Goal: Information Seeking & Learning: Learn about a topic

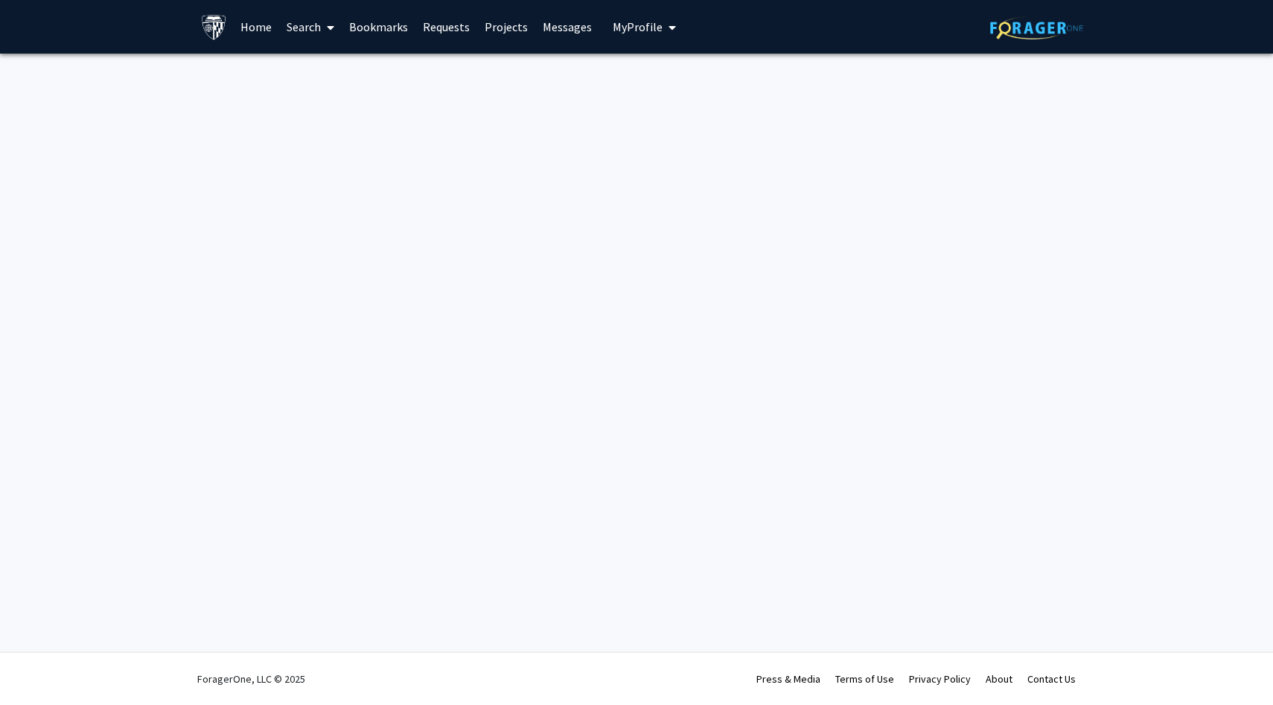
click at [267, 31] on link "Home" at bounding box center [256, 27] width 46 height 52
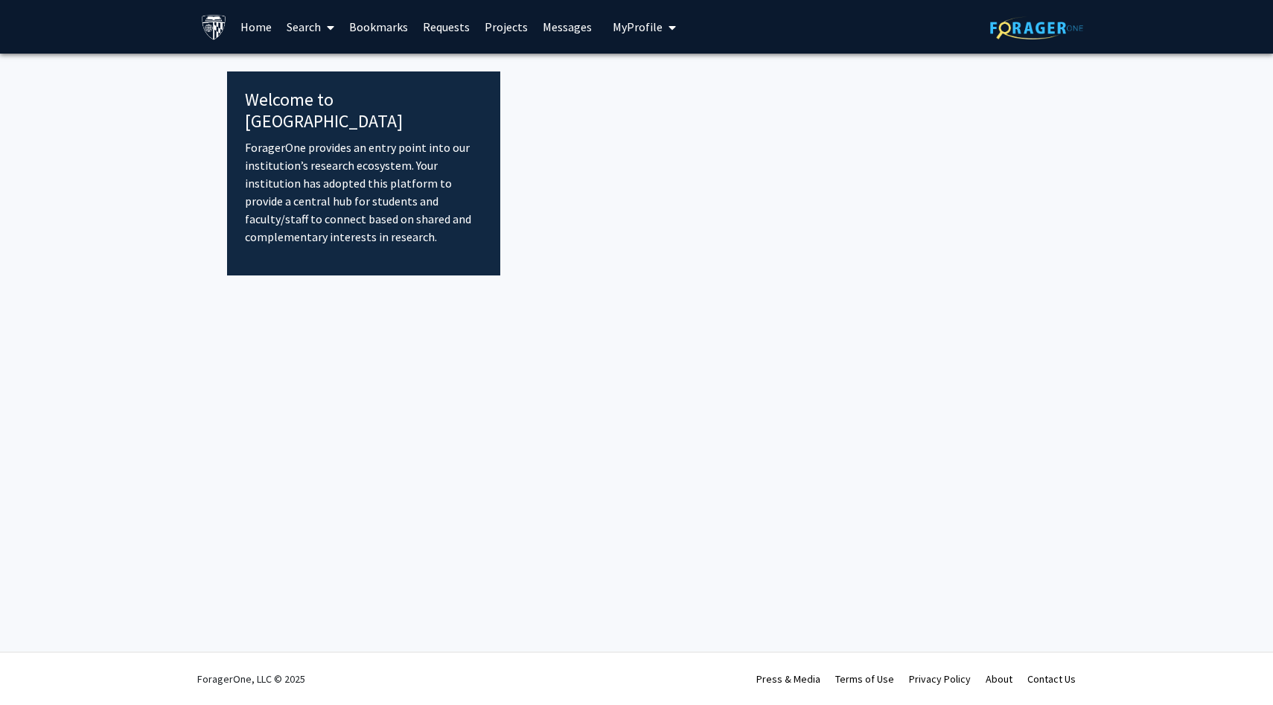
click at [252, 29] on link "Home" at bounding box center [256, 27] width 46 height 52
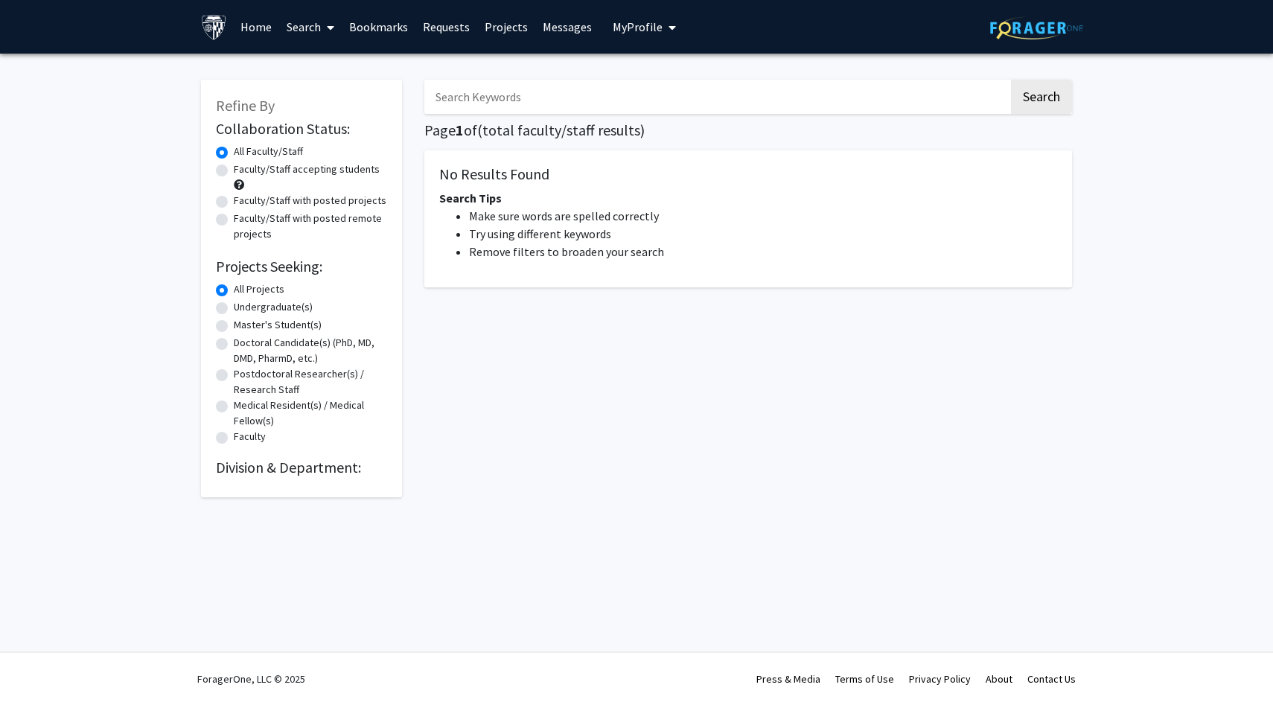
click at [304, 308] on label "Undergraduate(s)" at bounding box center [273, 307] width 79 height 16
click at [243, 308] on input "Undergraduate(s)" at bounding box center [239, 304] width 10 height 10
radio input "true"
click at [669, 27] on icon "My profile dropdown to access profile and logout" at bounding box center [672, 28] width 7 height 12
click at [732, 336] on nav "Page navigation" at bounding box center [748, 319] width 648 height 34
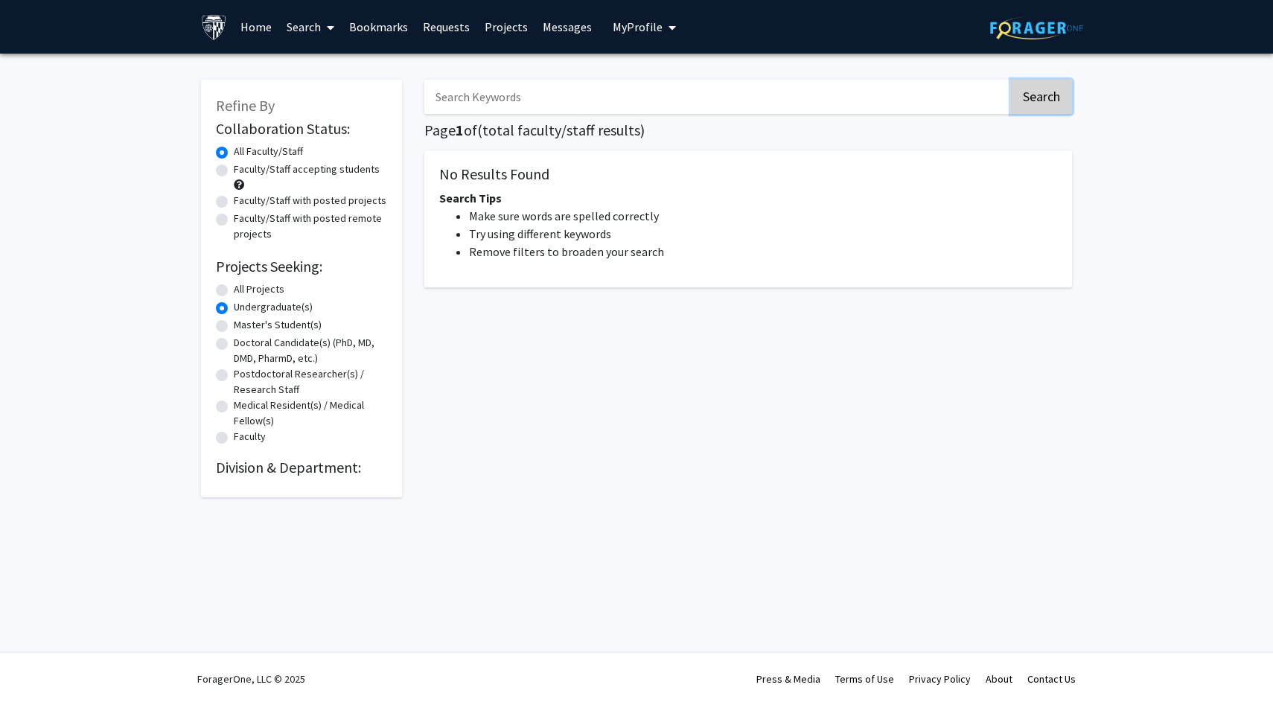
click at [1052, 100] on button "Search" at bounding box center [1041, 97] width 61 height 34
radio input "true"
click at [330, 27] on icon at bounding box center [330, 28] width 7 height 12
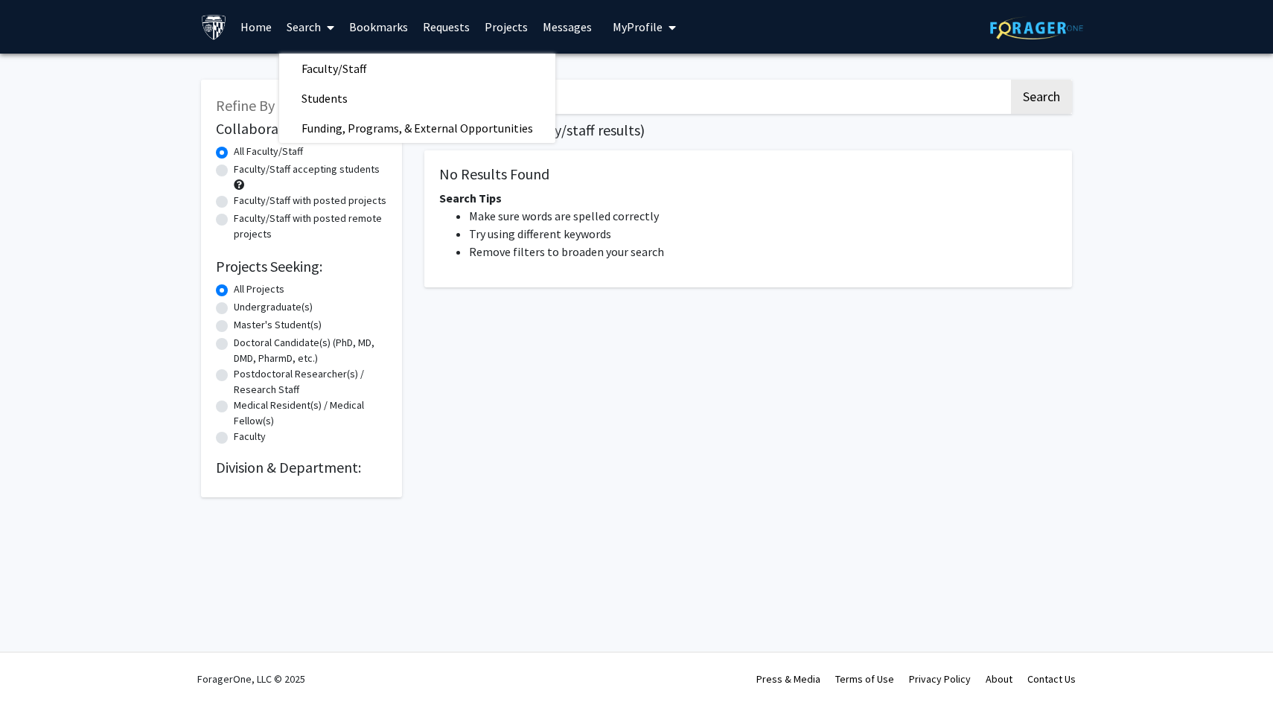
click at [261, 28] on link "Home" at bounding box center [256, 27] width 46 height 52
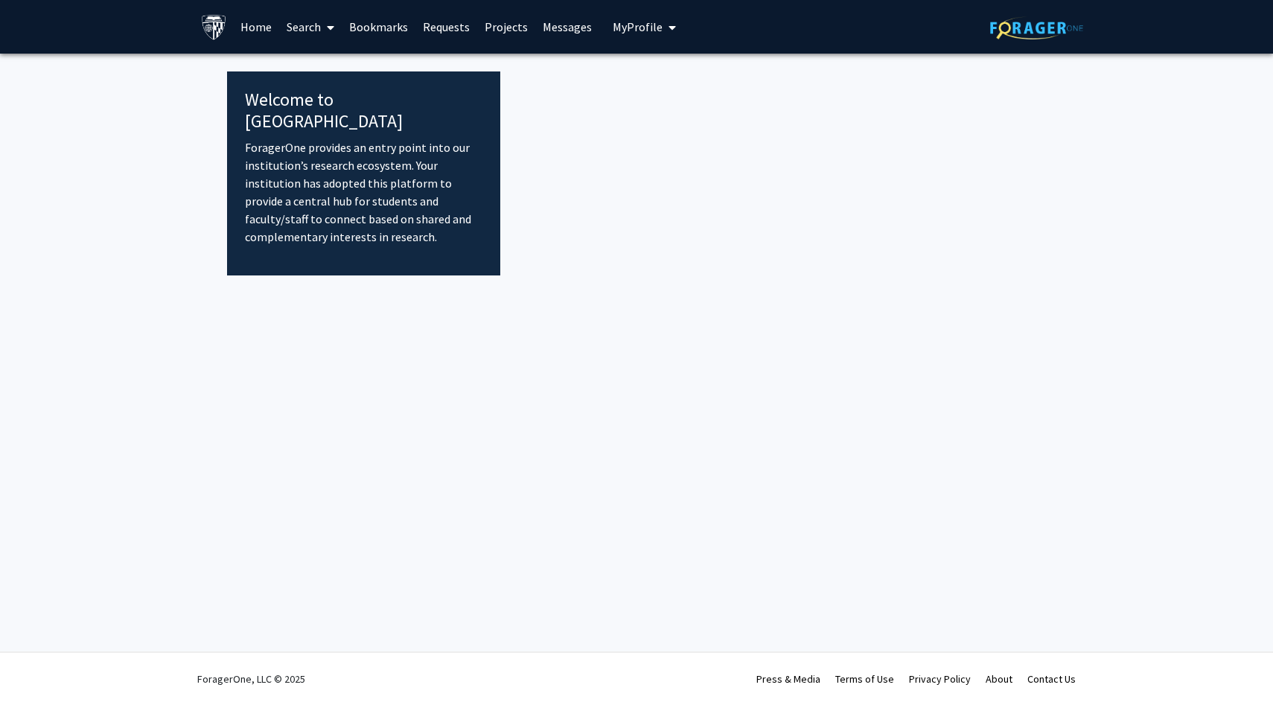
click at [319, 25] on link "Search" at bounding box center [310, 27] width 63 height 52
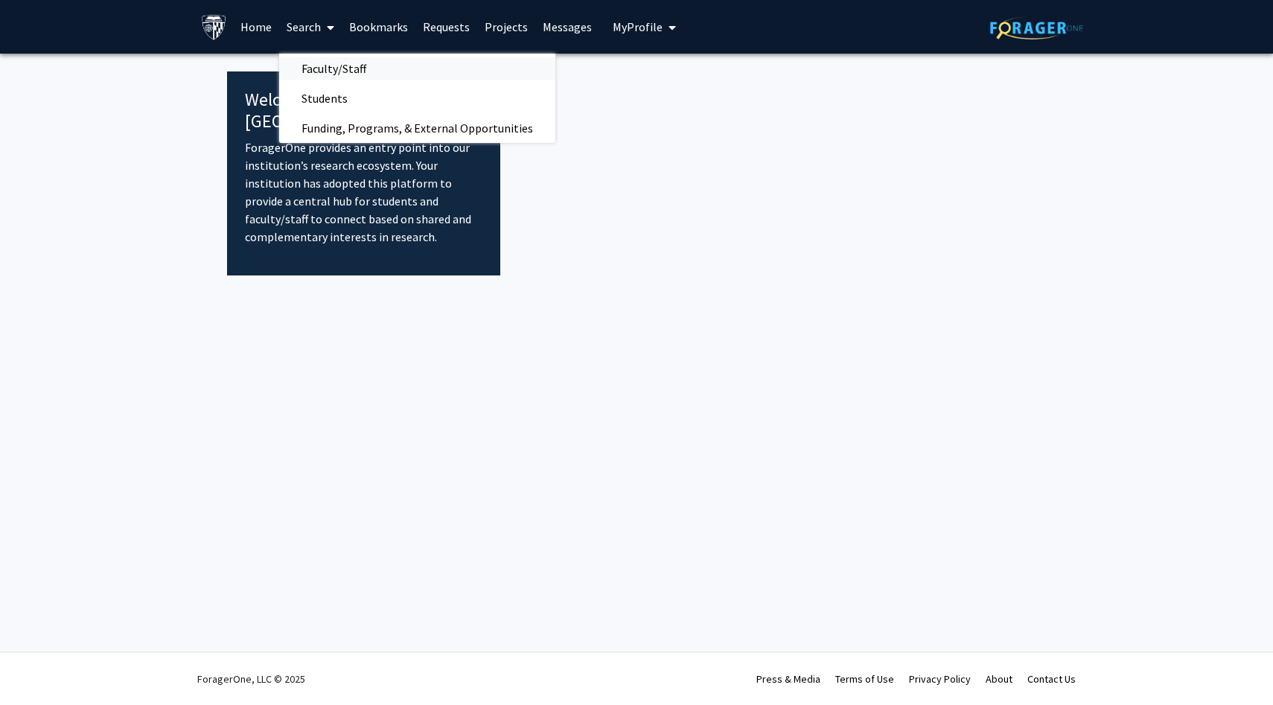
click at [357, 66] on span "Faculty/Staff" at bounding box center [333, 69] width 109 height 30
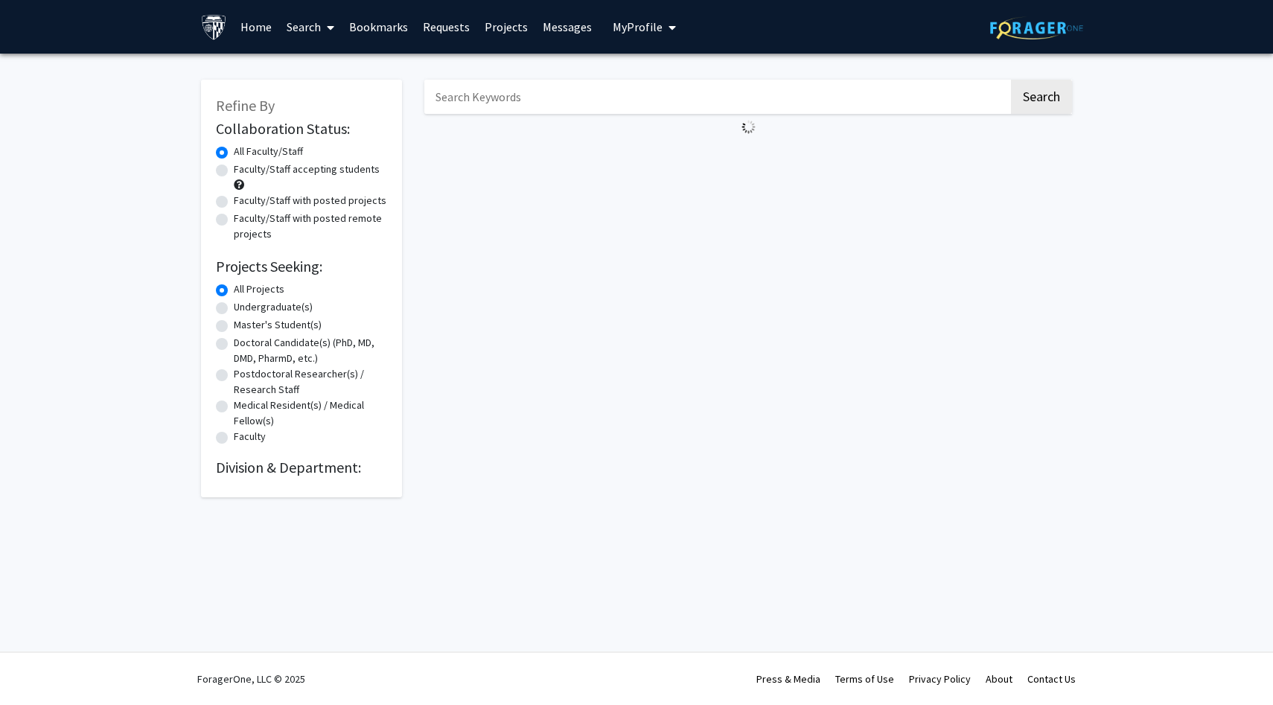
click at [500, 102] on input "Search Keywords" at bounding box center [716, 97] width 584 height 34
type input "neuro"
click at [1011, 80] on button "Search" at bounding box center [1041, 97] width 61 height 34
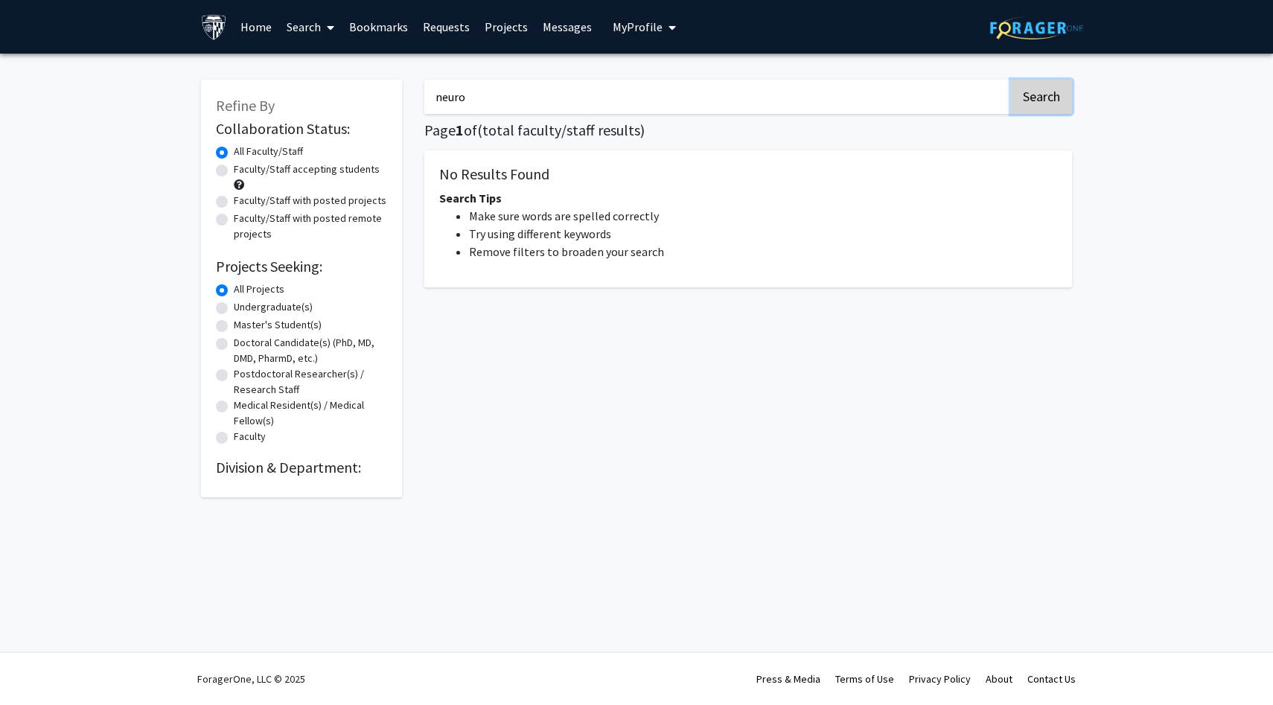
click at [1058, 112] on button "Search" at bounding box center [1041, 97] width 61 height 34
click at [312, 171] on label "Faculty/Staff accepting students" at bounding box center [307, 170] width 146 height 16
click at [243, 171] on input "Faculty/Staff accepting students" at bounding box center [239, 167] width 10 height 10
radio input "true"
click at [1015, 102] on button "Search" at bounding box center [1041, 97] width 61 height 34
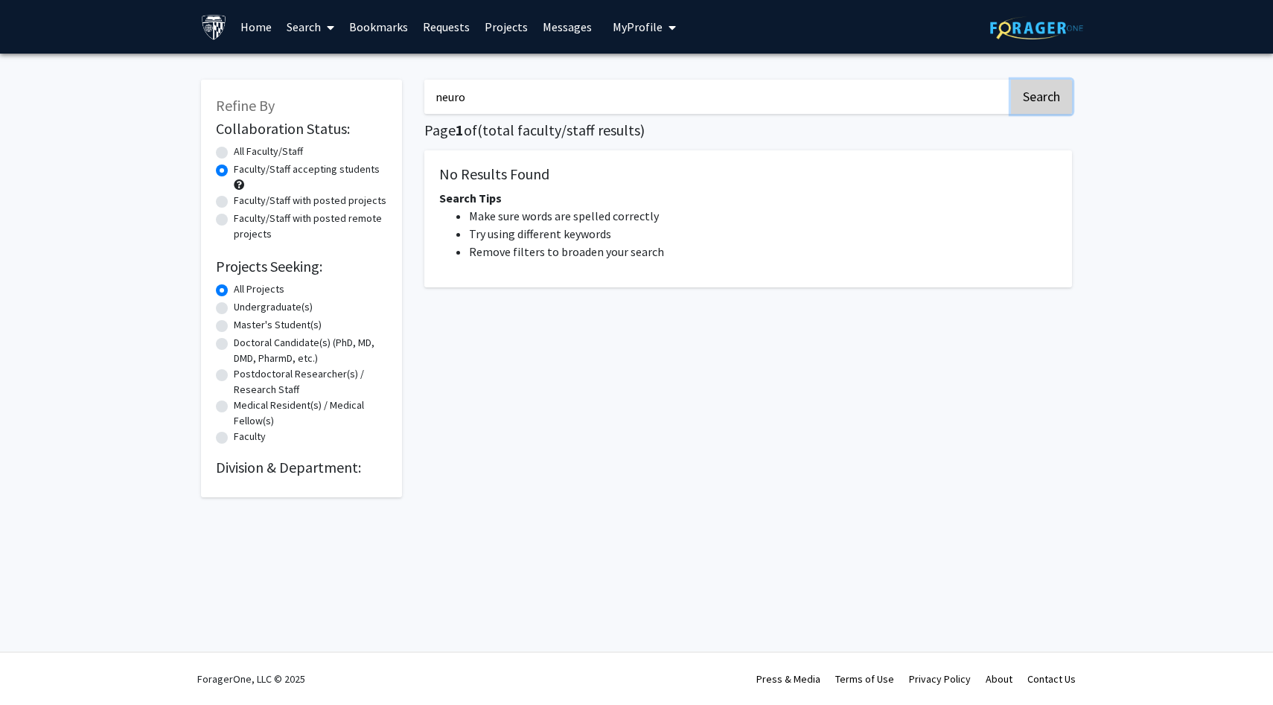
radio input "true"
click at [701, 100] on input "neuro" at bounding box center [716, 97] width 584 height 34
type input "n"
click at [267, 309] on label "Undergraduate(s)" at bounding box center [273, 307] width 79 height 16
click at [243, 309] on input "Undergraduate(s)" at bounding box center [239, 304] width 10 height 10
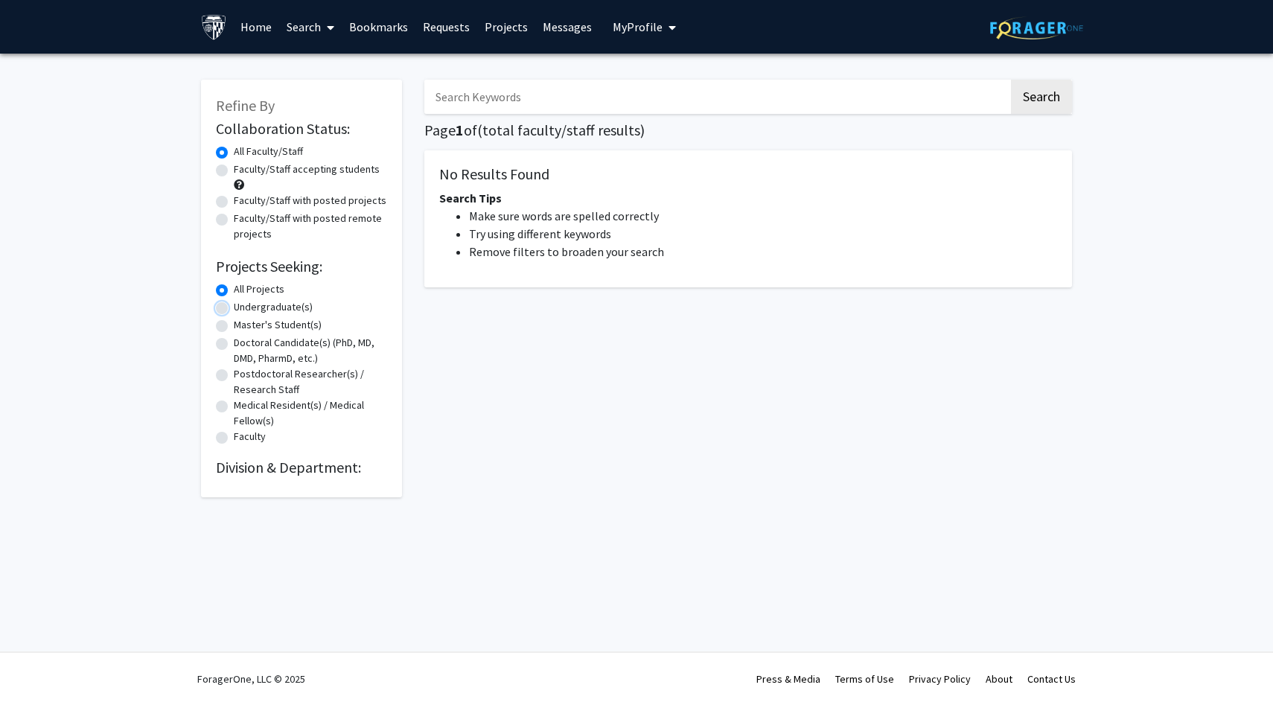
radio input "true"
click at [870, 74] on div "Search Page 1 of ( total faculty/staff results) No Results Found Search Tips Ma…" at bounding box center [748, 281] width 670 height 433
click at [853, 101] on input "Search Keywords" at bounding box center [716, 97] width 584 height 34
type input "neuro"
click at [1011, 80] on button "Search" at bounding box center [1041, 97] width 61 height 34
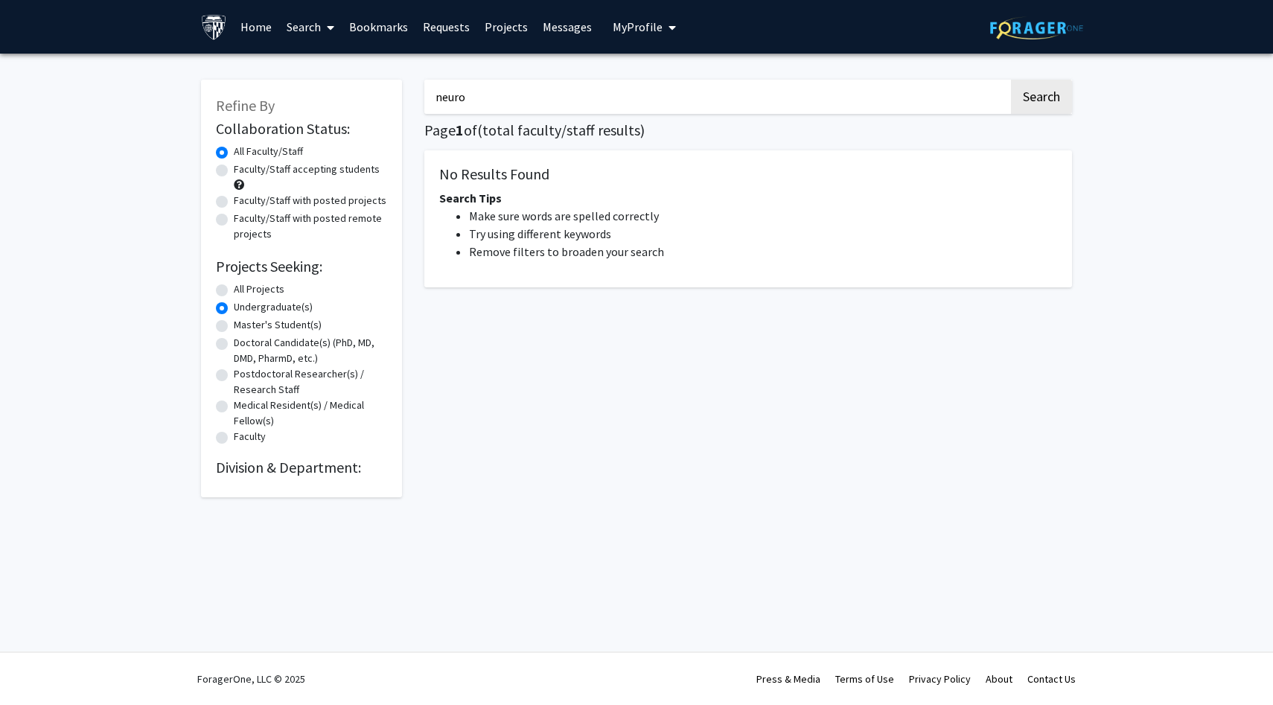
radio input "true"
click at [1053, 28] on img at bounding box center [1036, 27] width 93 height 23
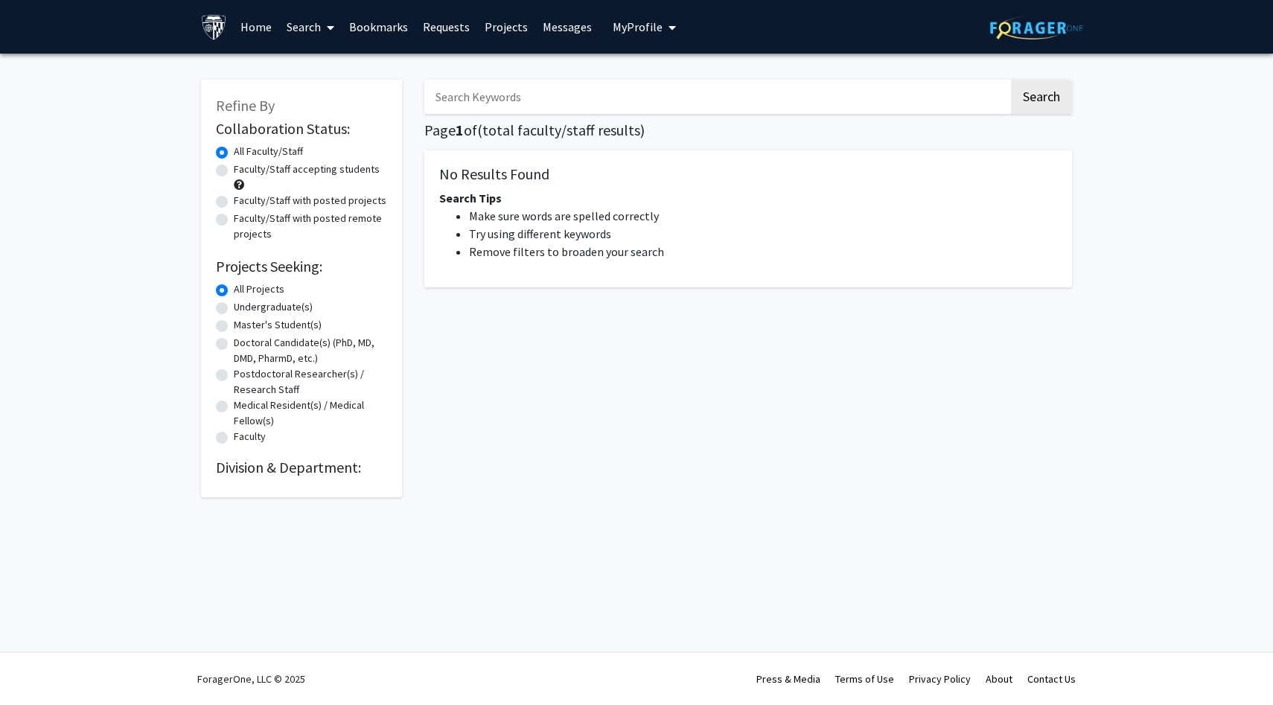
click at [1053, 28] on img at bounding box center [1036, 27] width 93 height 23
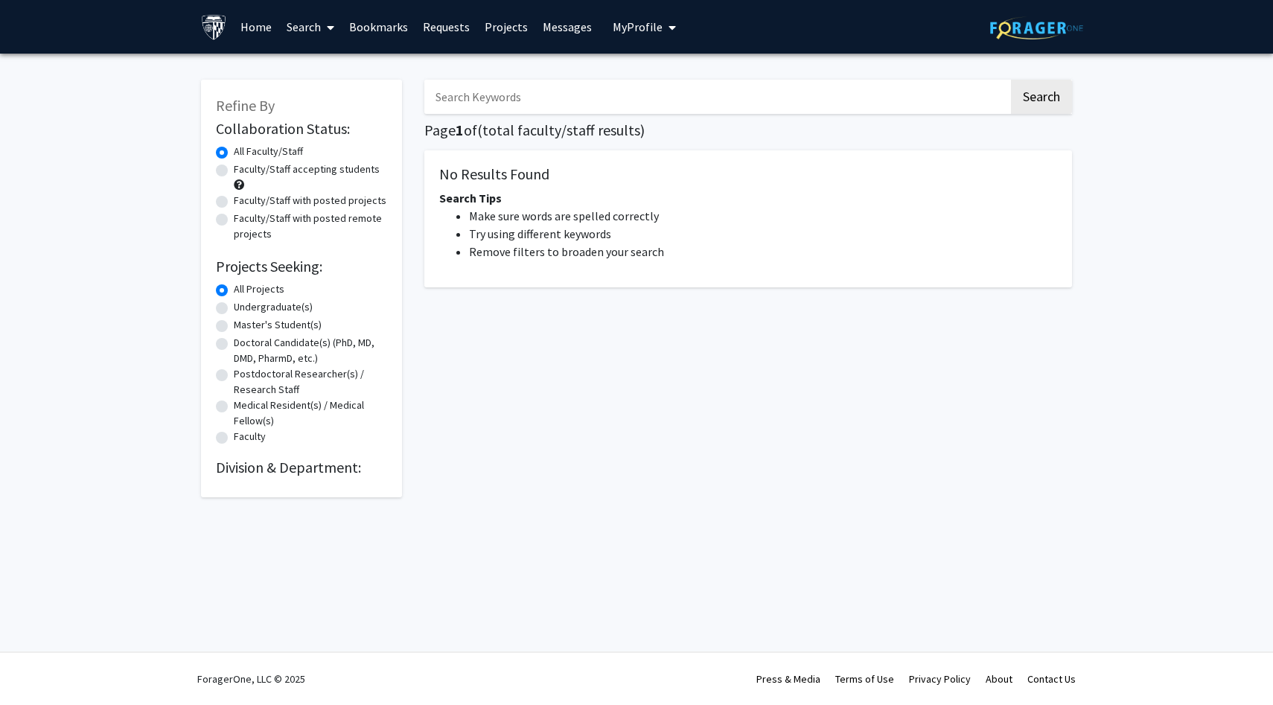
click at [1053, 28] on img at bounding box center [1036, 27] width 93 height 23
click at [369, 31] on link "Bookmarks" at bounding box center [379, 27] width 74 height 52
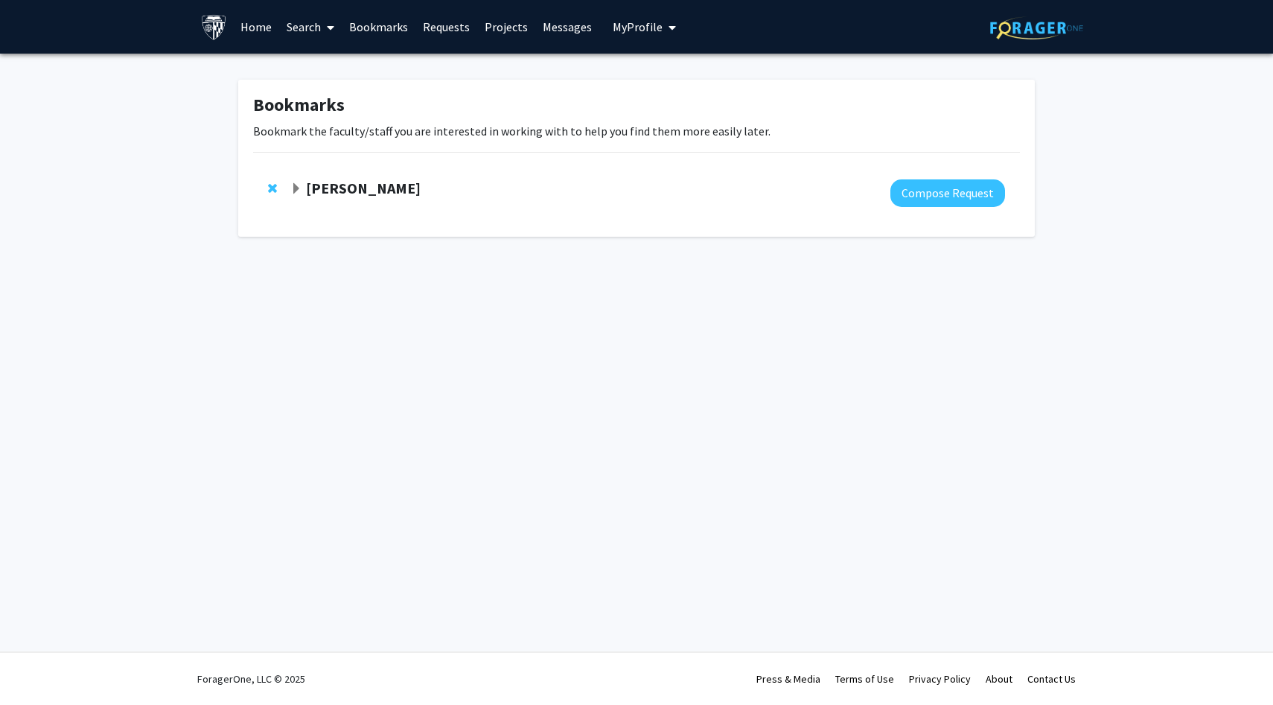
click at [294, 183] on span "Expand Raj Mukherjee Bookmark" at bounding box center [296, 189] width 12 height 12
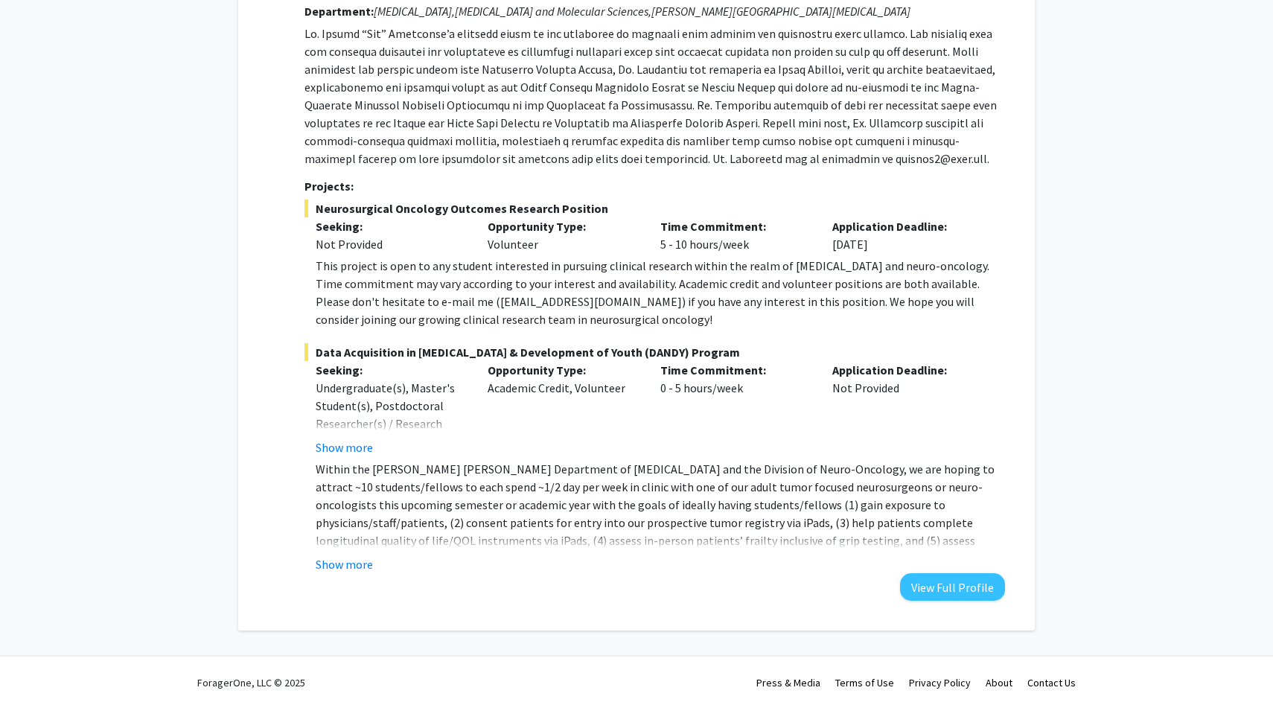
scroll to position [214, 0]
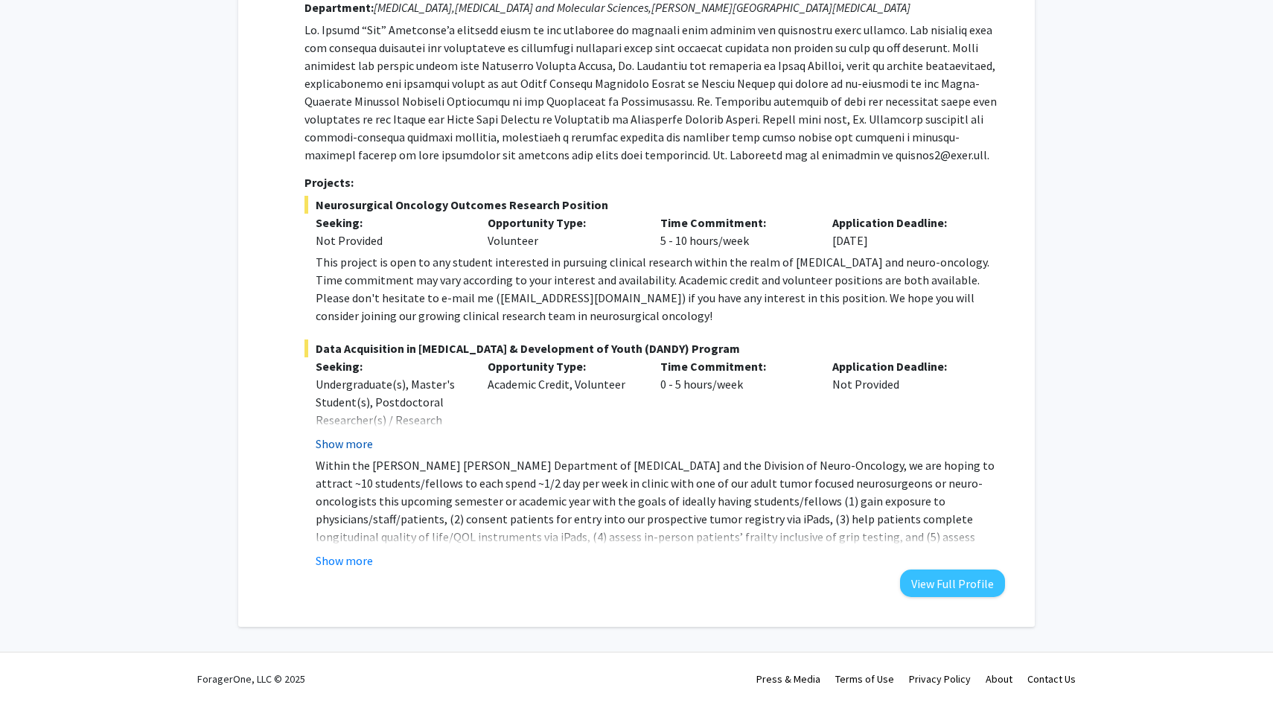
click at [361, 441] on button "Show more" at bounding box center [344, 444] width 57 height 18
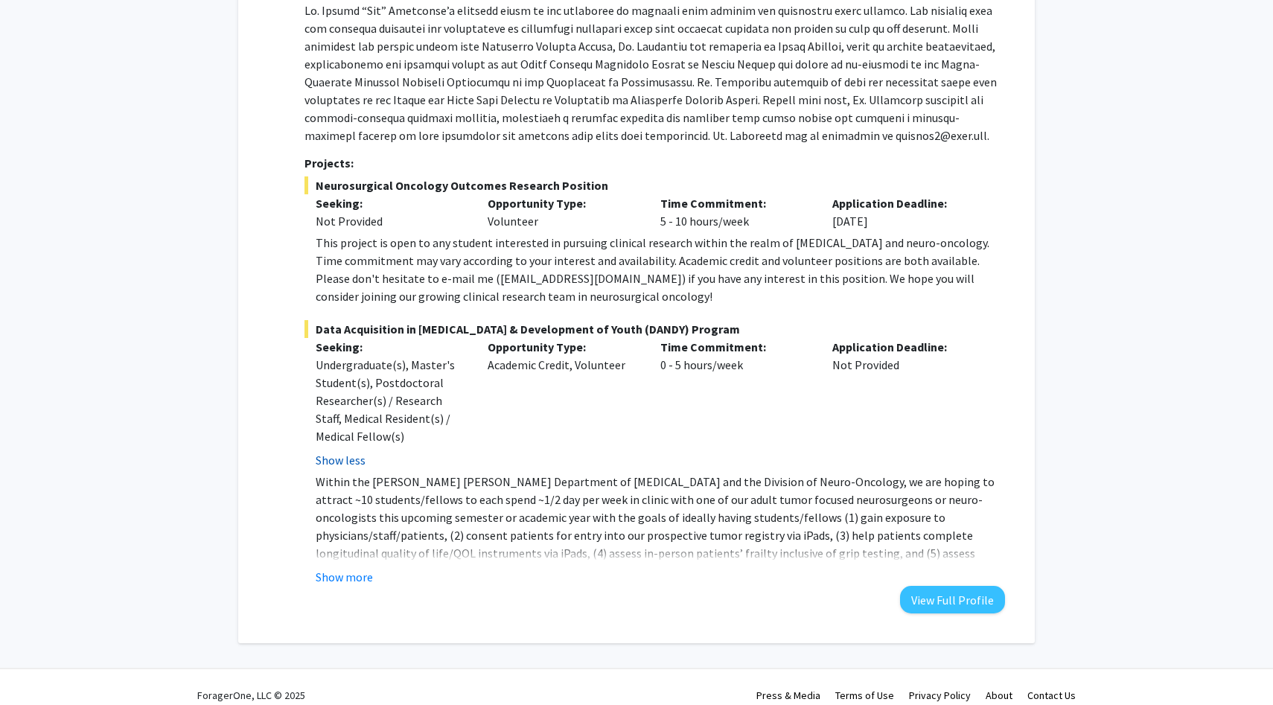
scroll to position [249, 0]
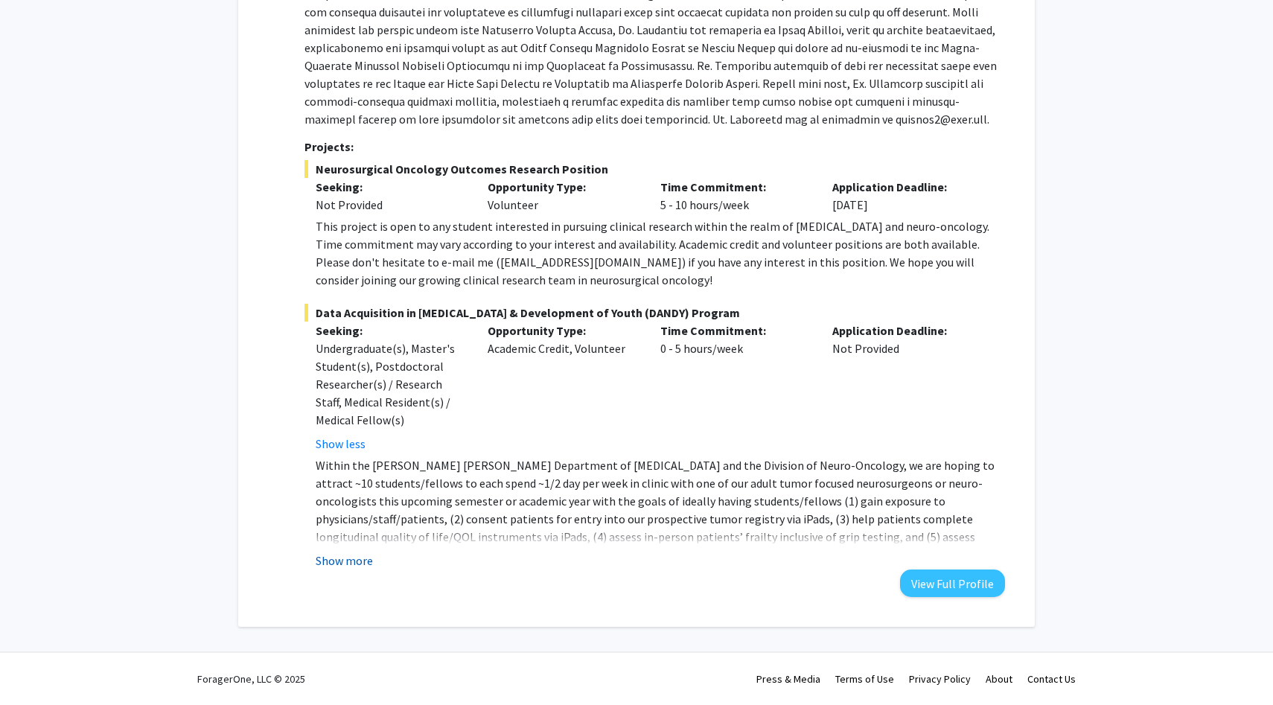
click at [352, 563] on button "Show more" at bounding box center [344, 561] width 57 height 18
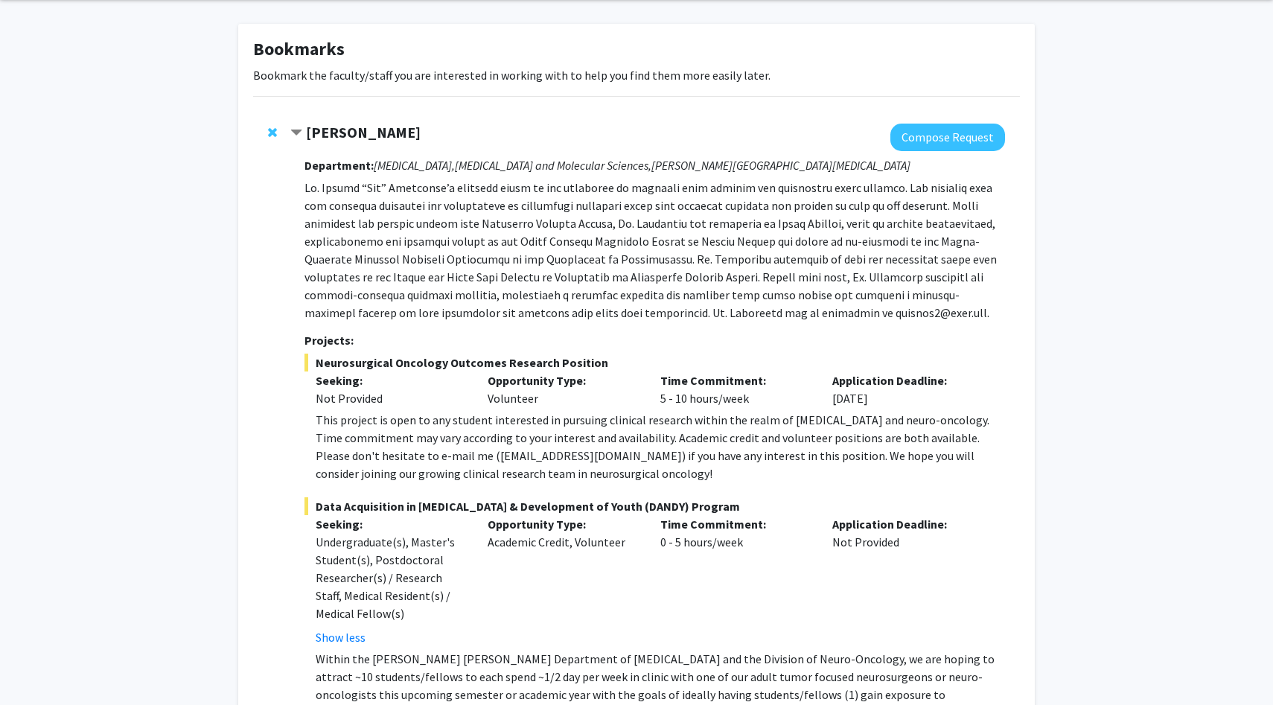
scroll to position [53, 0]
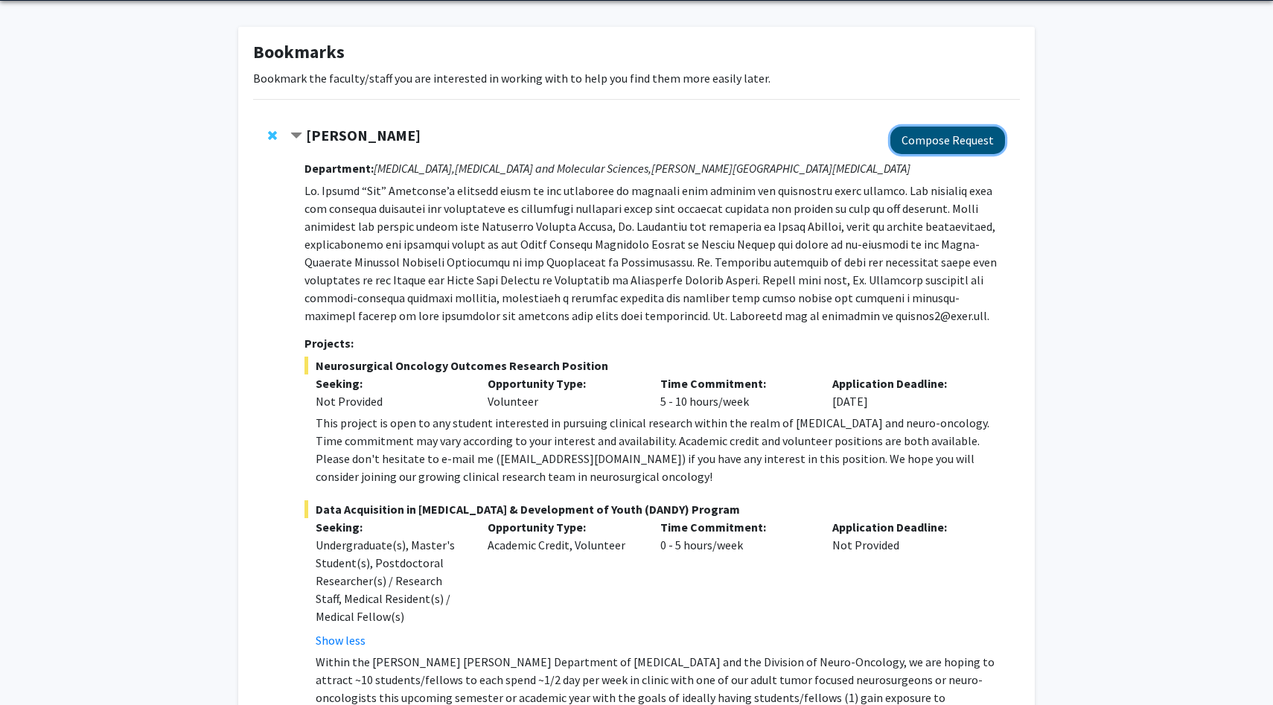
click at [961, 133] on button "Compose Request" at bounding box center [947, 141] width 115 height 28
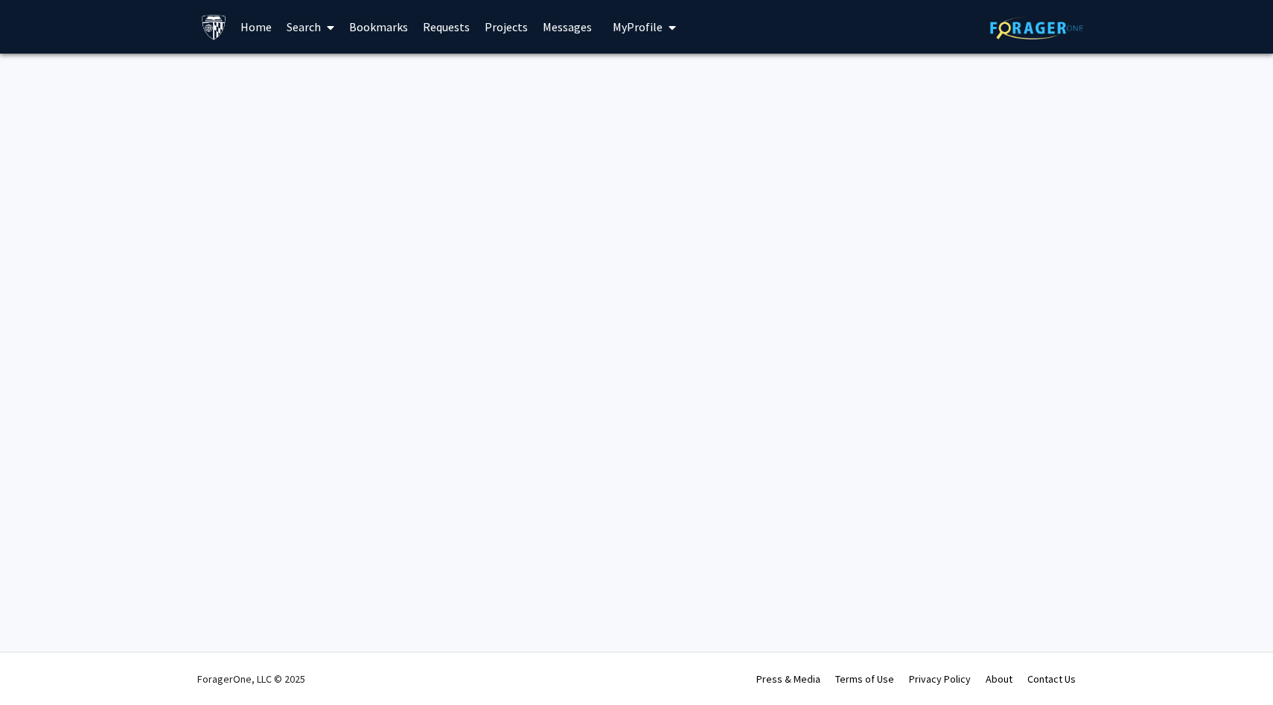
click at [1092, 217] on div "Skip navigation Home Search Bookmarks Requests Projects Messages My Profile Maa…" at bounding box center [636, 352] width 1273 height 705
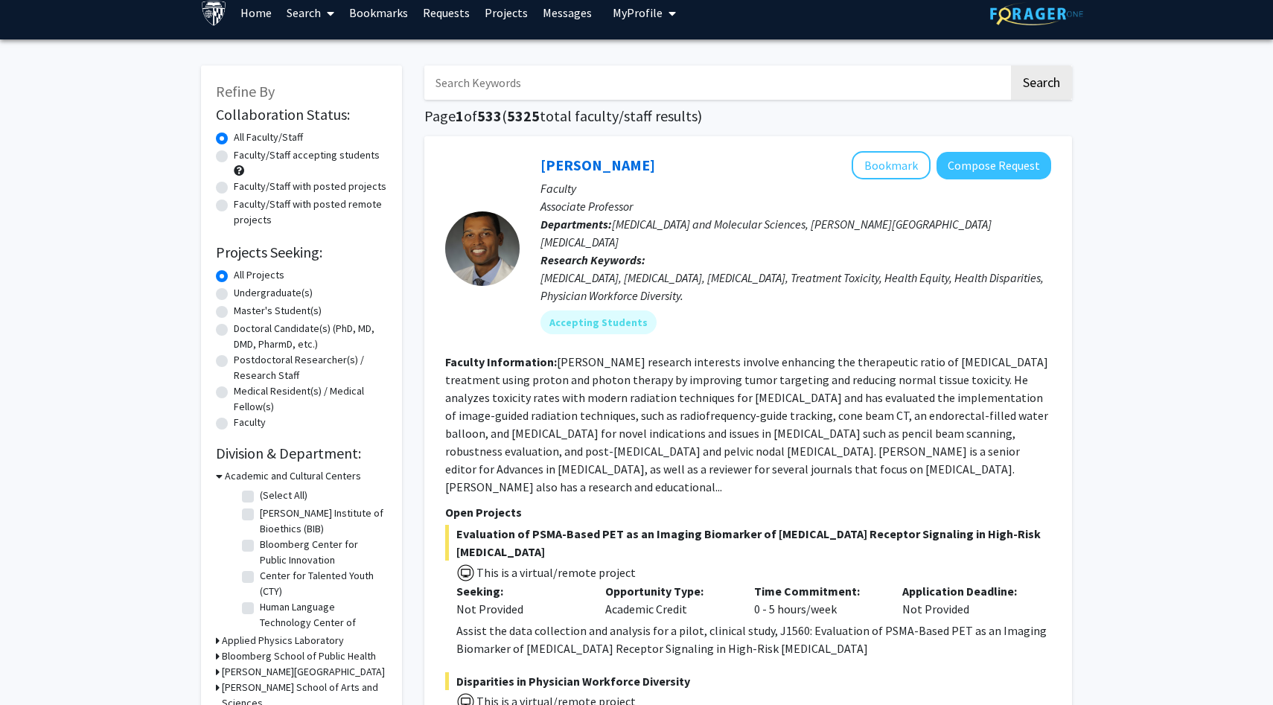
scroll to position [19, 0]
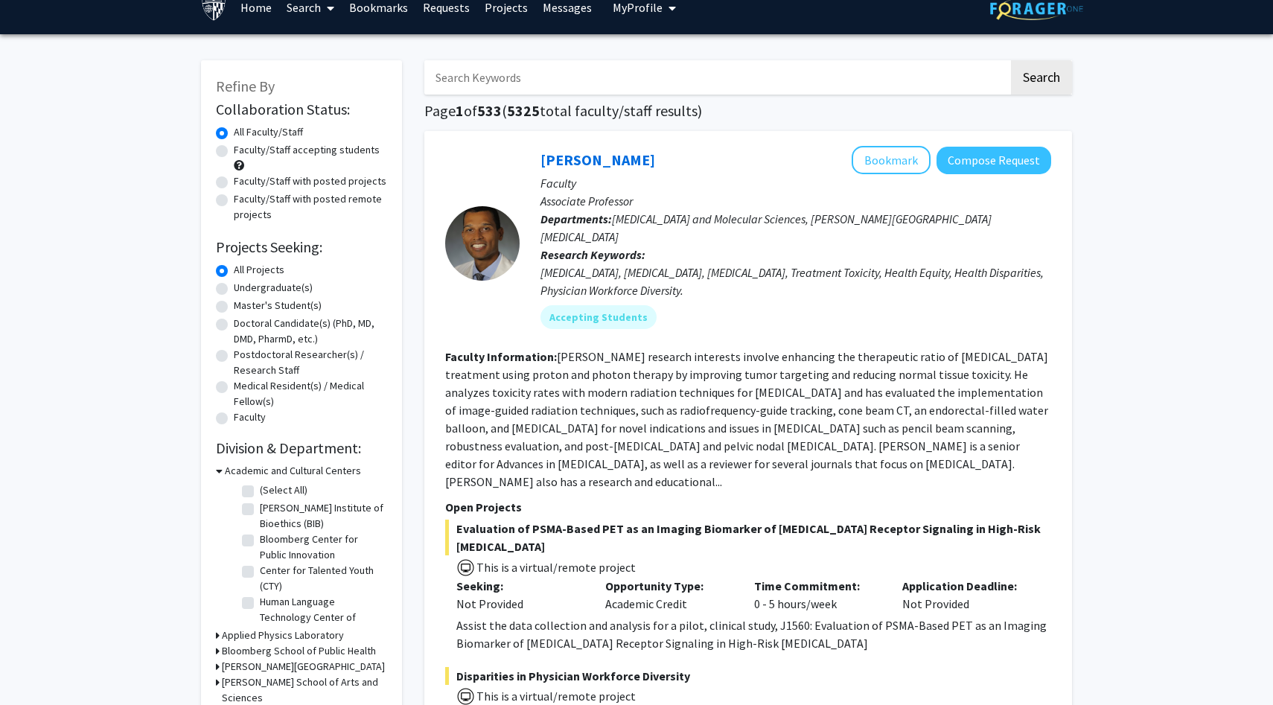
click at [296, 285] on label "Undergraduate(s)" at bounding box center [273, 288] width 79 height 16
click at [243, 285] on input "Undergraduate(s)" at bounding box center [239, 285] width 10 height 10
radio input "true"
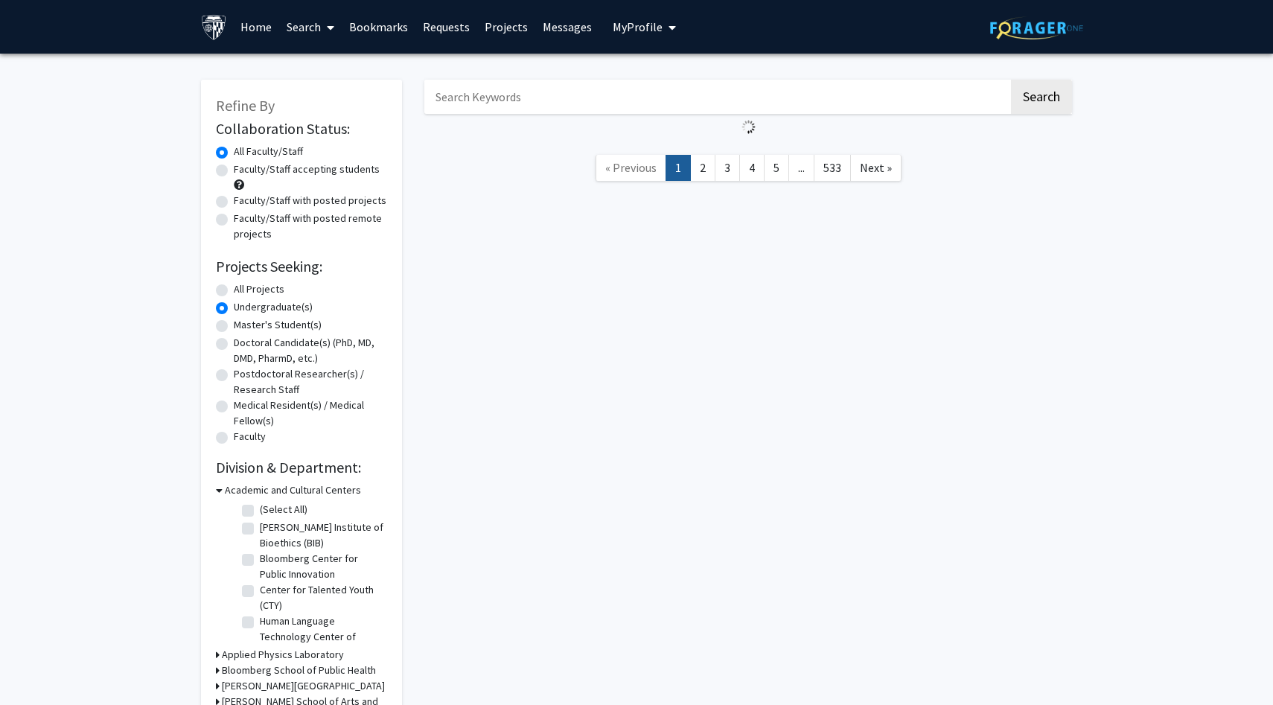
click at [557, 101] on input "Search Keywords" at bounding box center [716, 97] width 584 height 34
type input "neuro"
click at [1011, 80] on button "Search" at bounding box center [1041, 97] width 61 height 34
radio input "true"
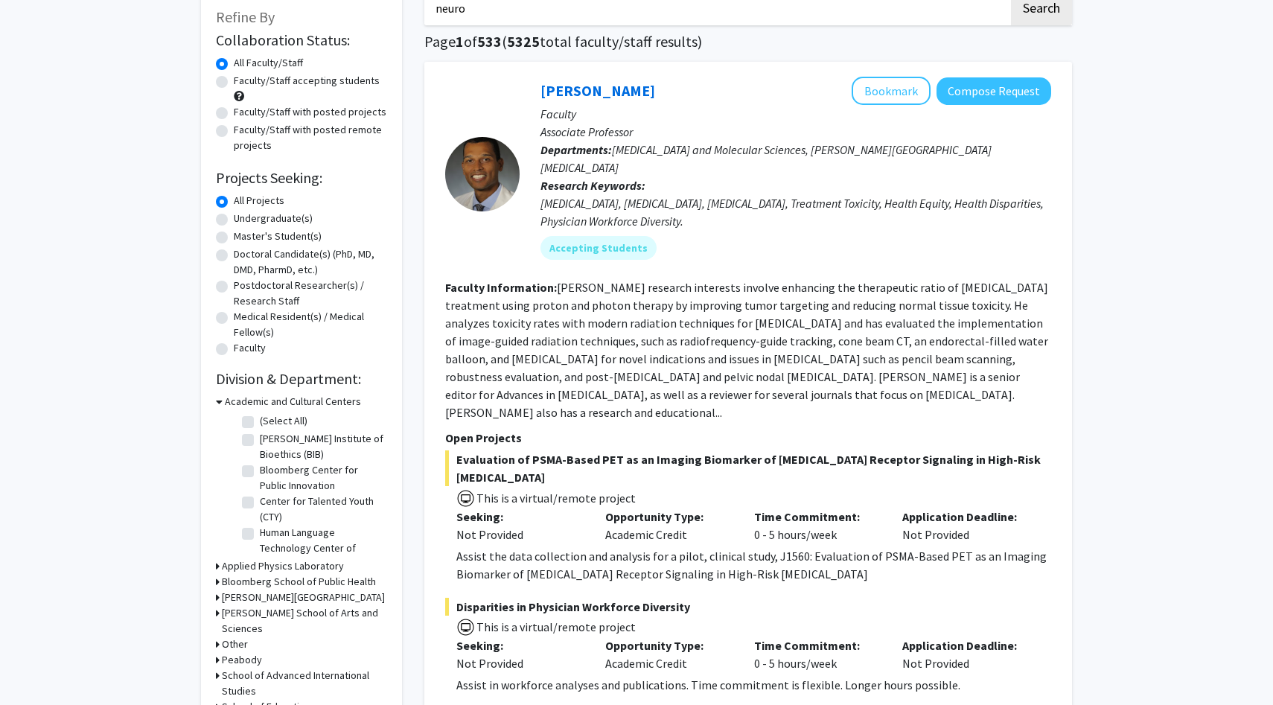
scroll to position [70, 0]
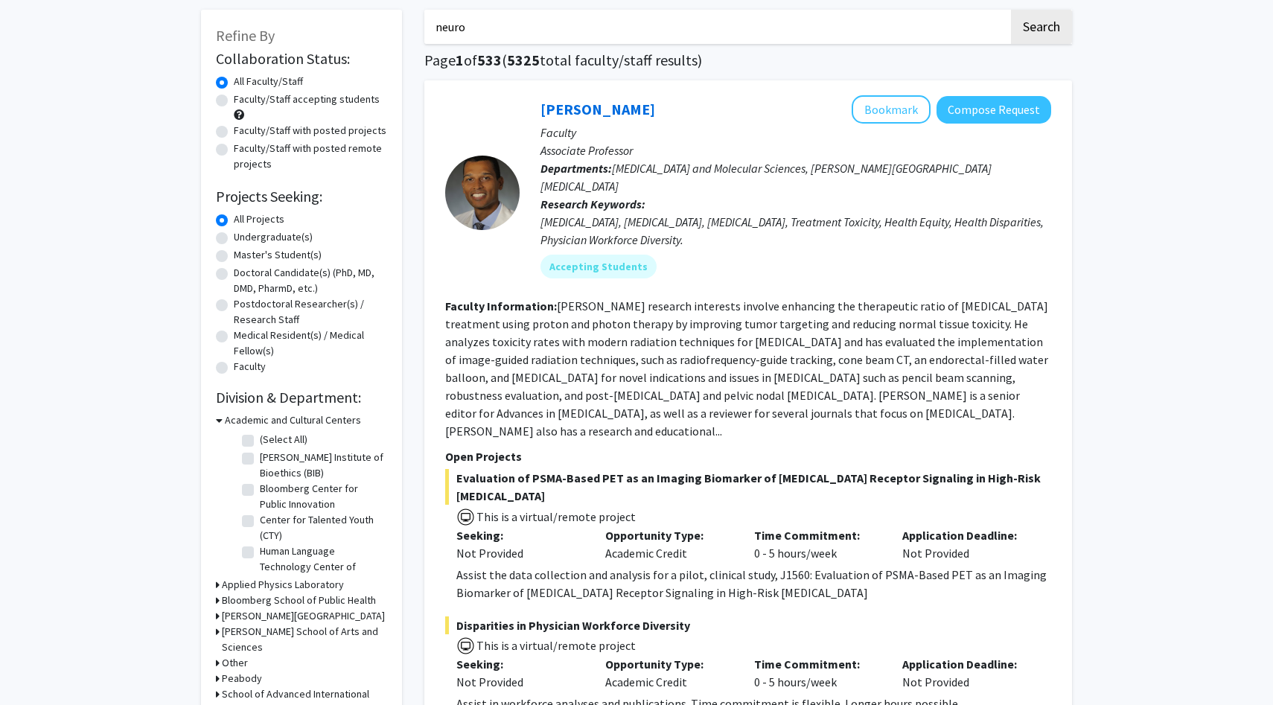
click at [281, 239] on label "Undergraduate(s)" at bounding box center [273, 237] width 79 height 16
click at [243, 239] on input "Undergraduate(s)" at bounding box center [239, 234] width 10 height 10
radio input "true"
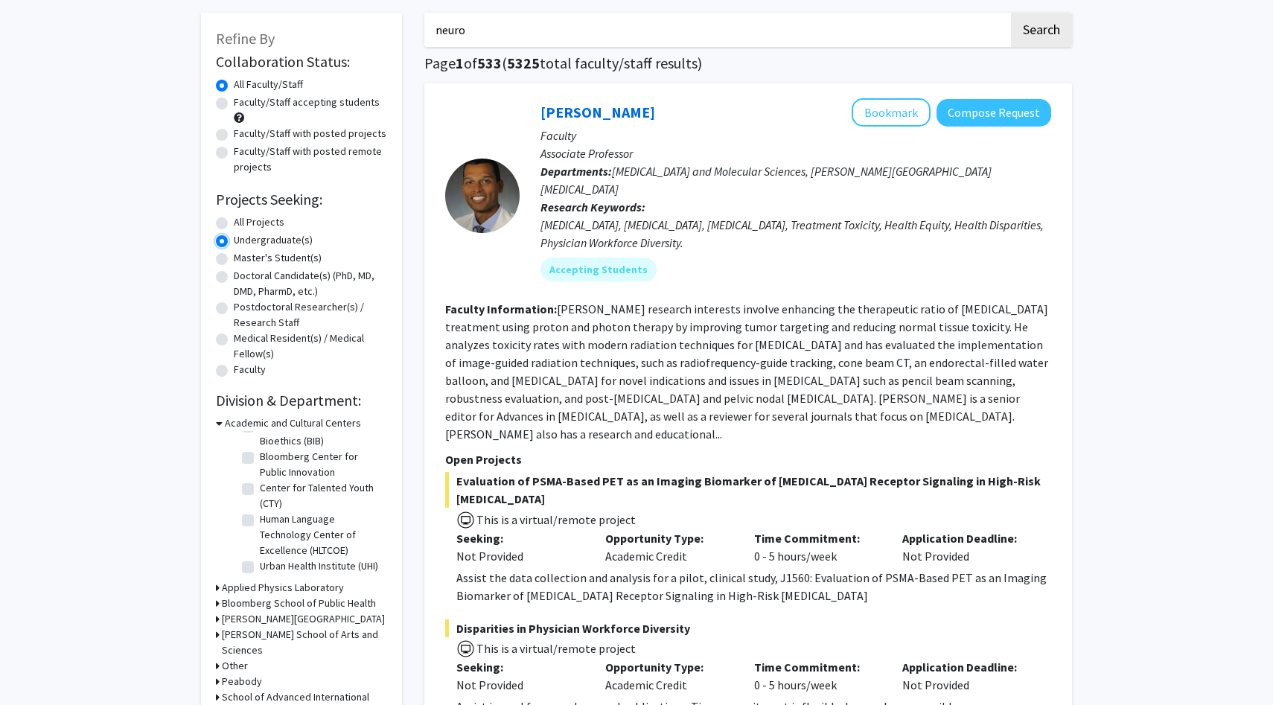
scroll to position [68, 0]
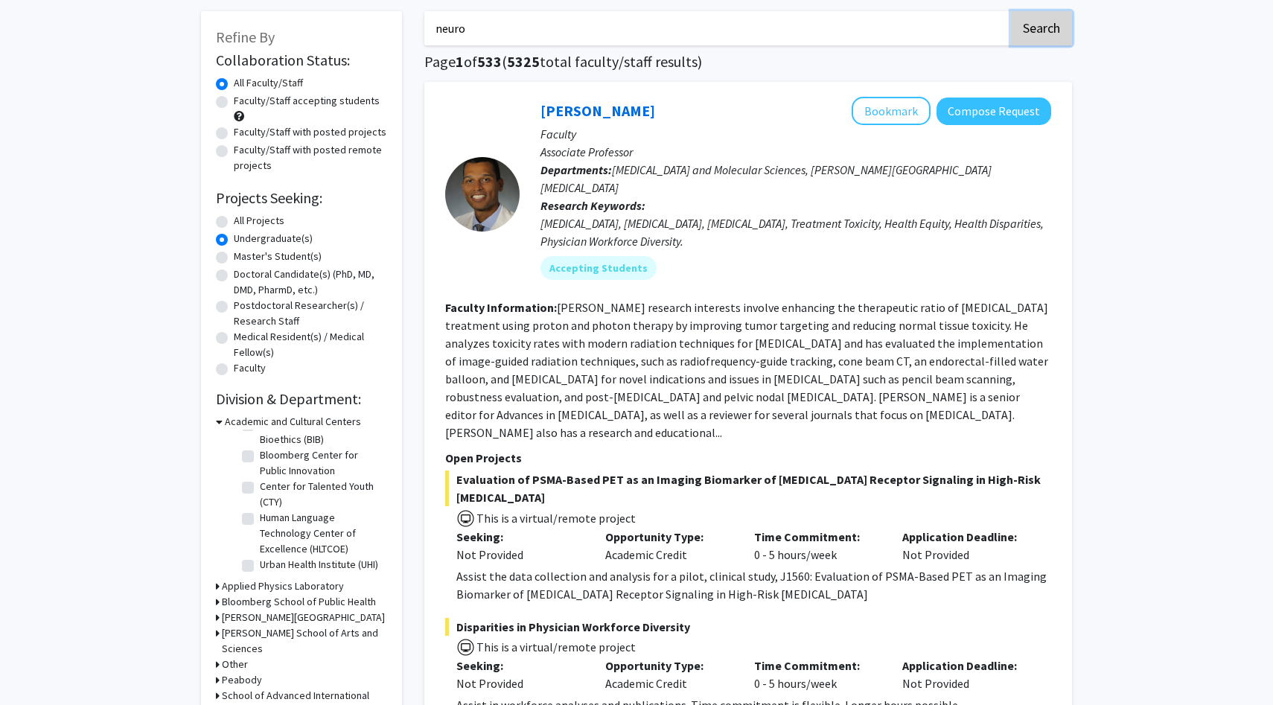
click at [1050, 26] on button "Search" at bounding box center [1041, 28] width 61 height 34
radio input "true"
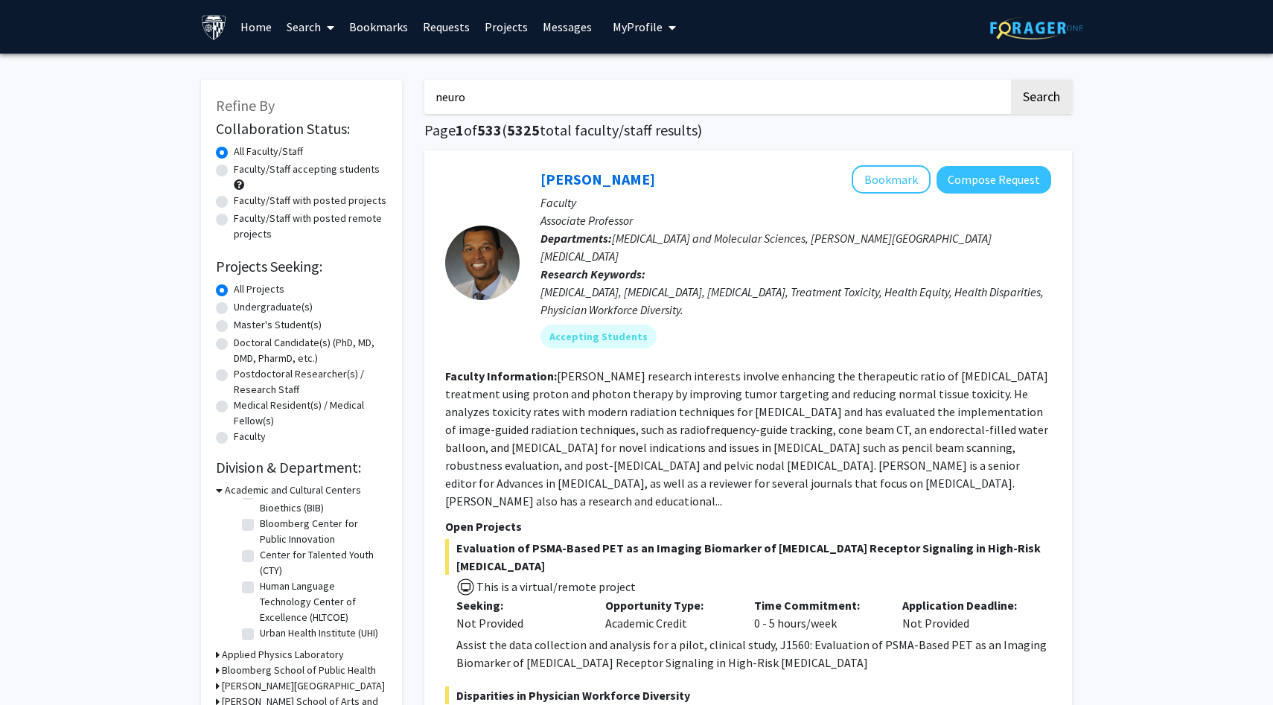
click at [243, 308] on label "Undergraduate(s)" at bounding box center [273, 307] width 79 height 16
click at [243, 308] on input "Undergraduate(s)" at bounding box center [239, 304] width 10 height 10
radio input "true"
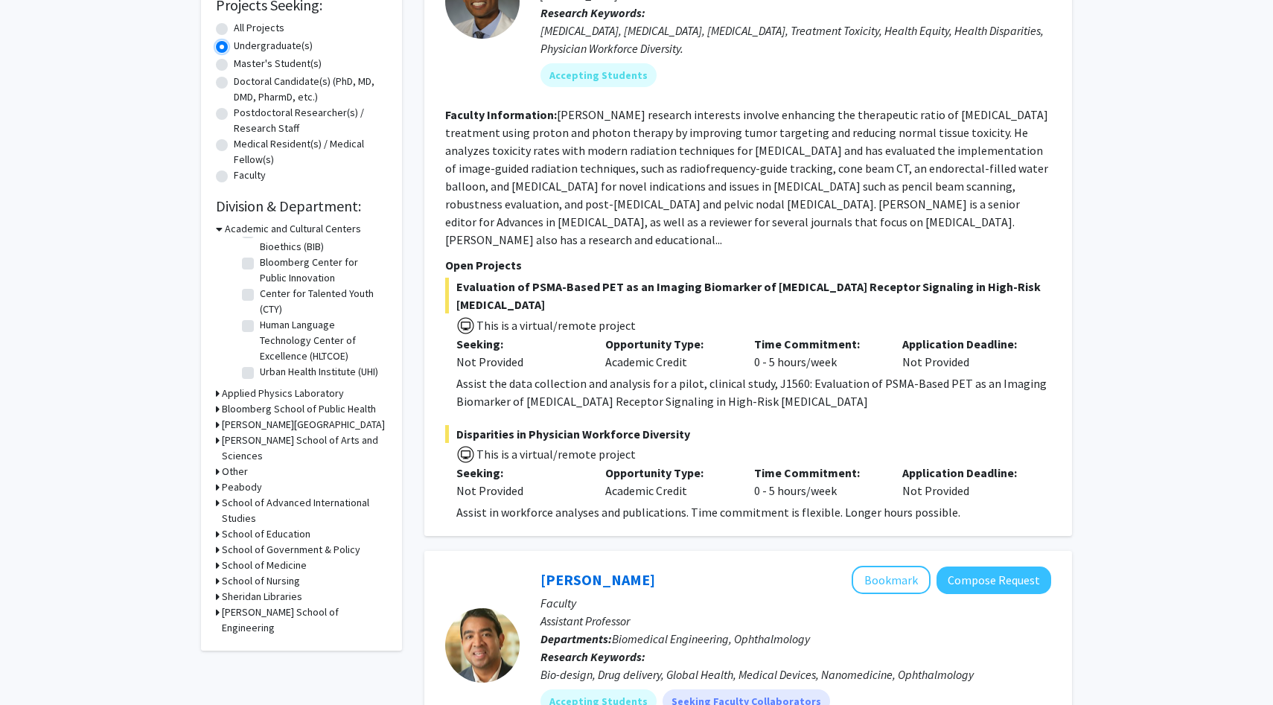
scroll to position [268, 0]
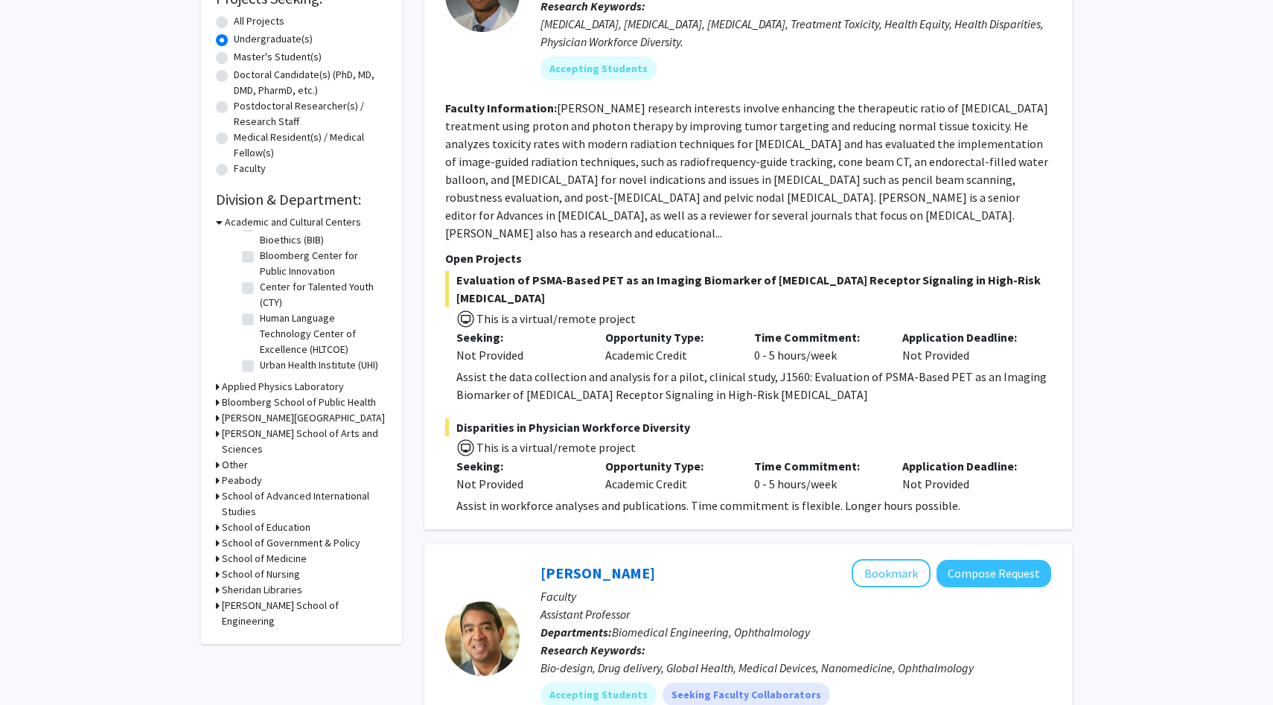
click at [247, 551] on h3 "School of Medicine" at bounding box center [264, 559] width 85 height 16
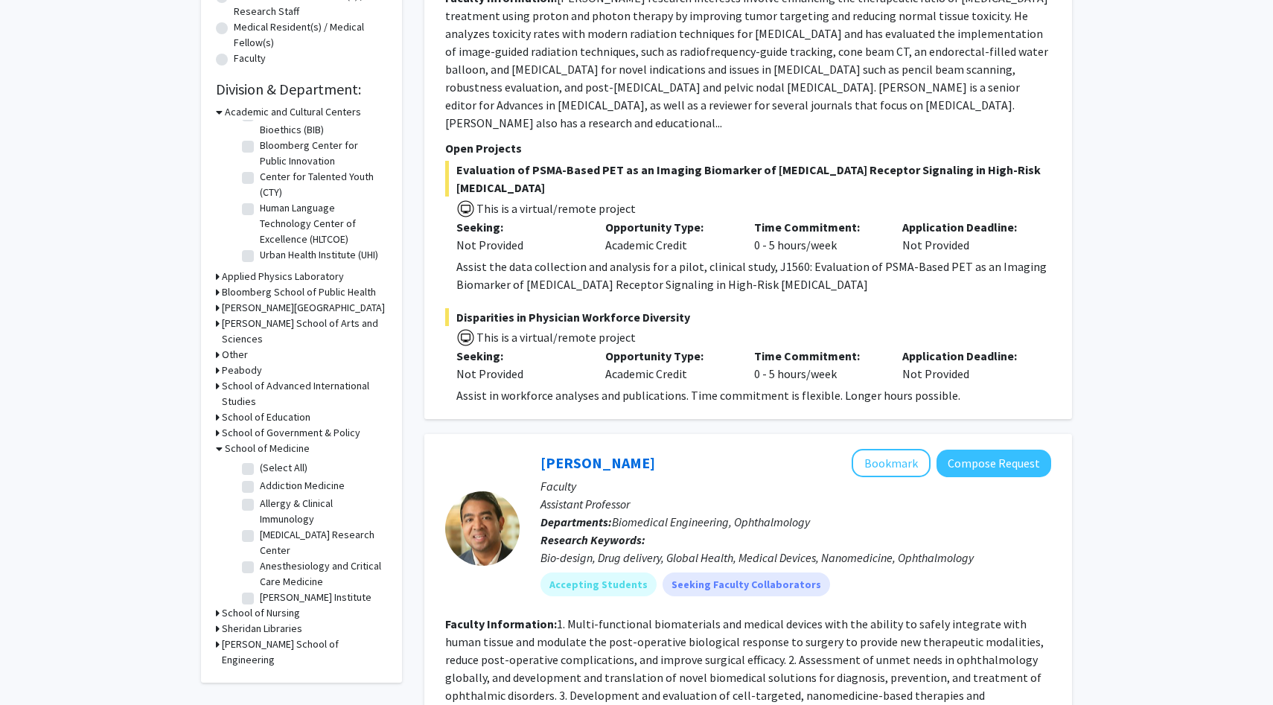
scroll to position [383, 0]
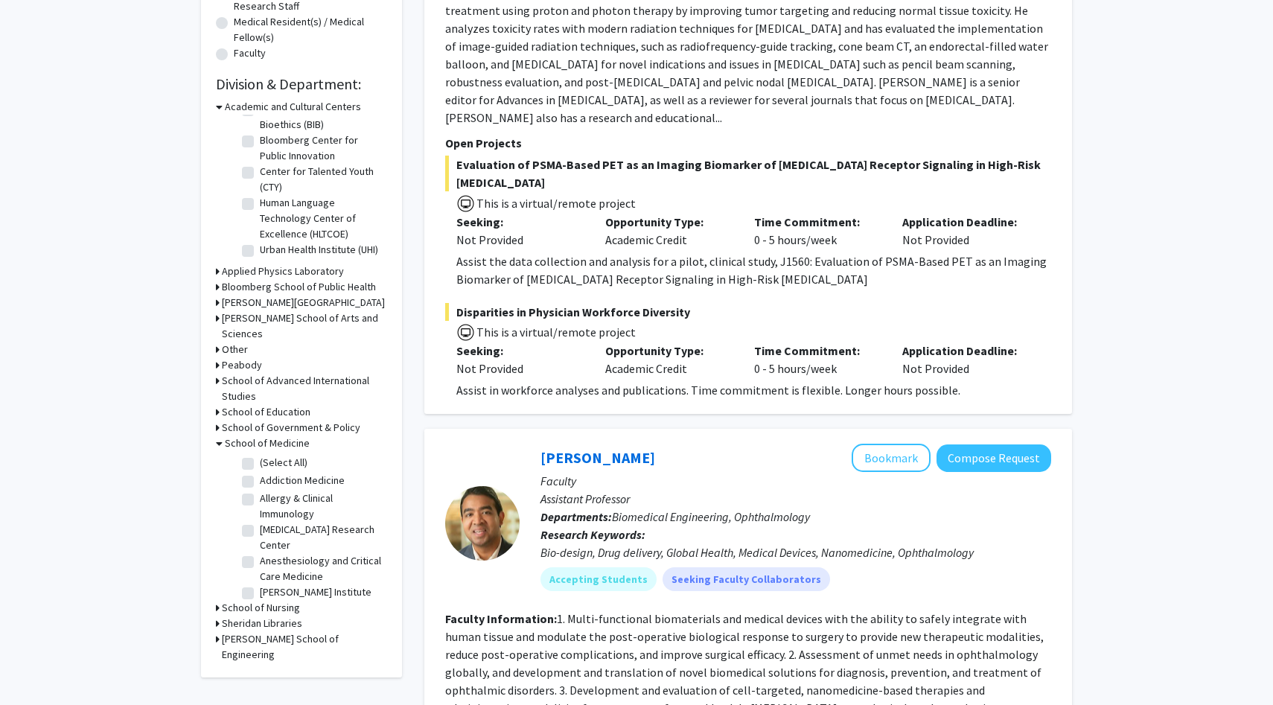
click at [260, 455] on label "(Select All)" at bounding box center [284, 463] width 48 height 16
click at [260, 455] on input "(Select All)" at bounding box center [265, 460] width 10 height 10
checkbox input "true"
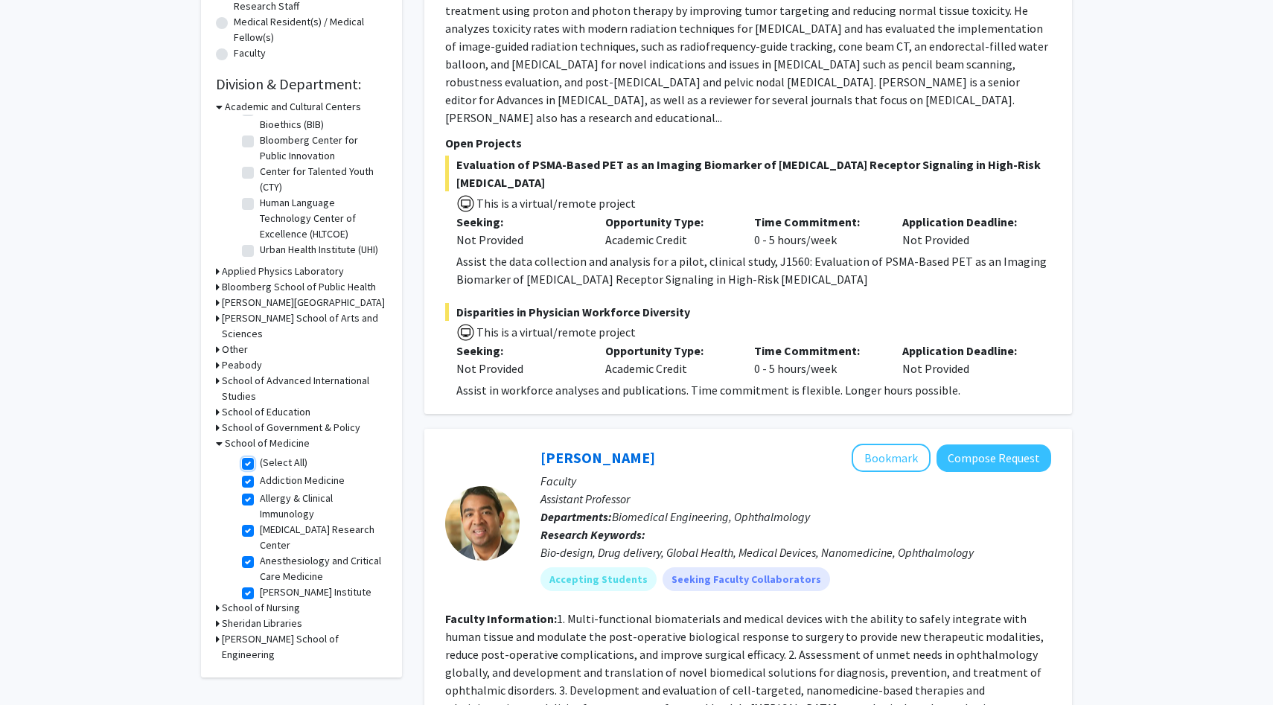
checkbox input "true"
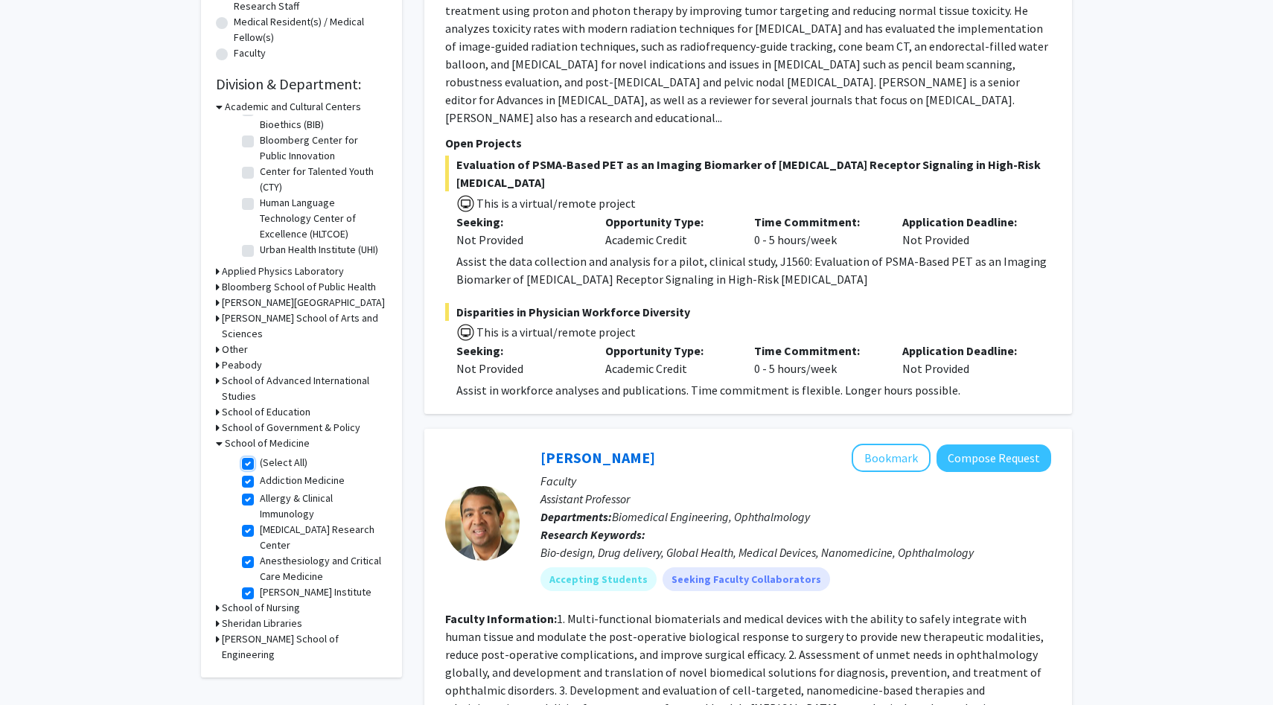
checkbox input "true"
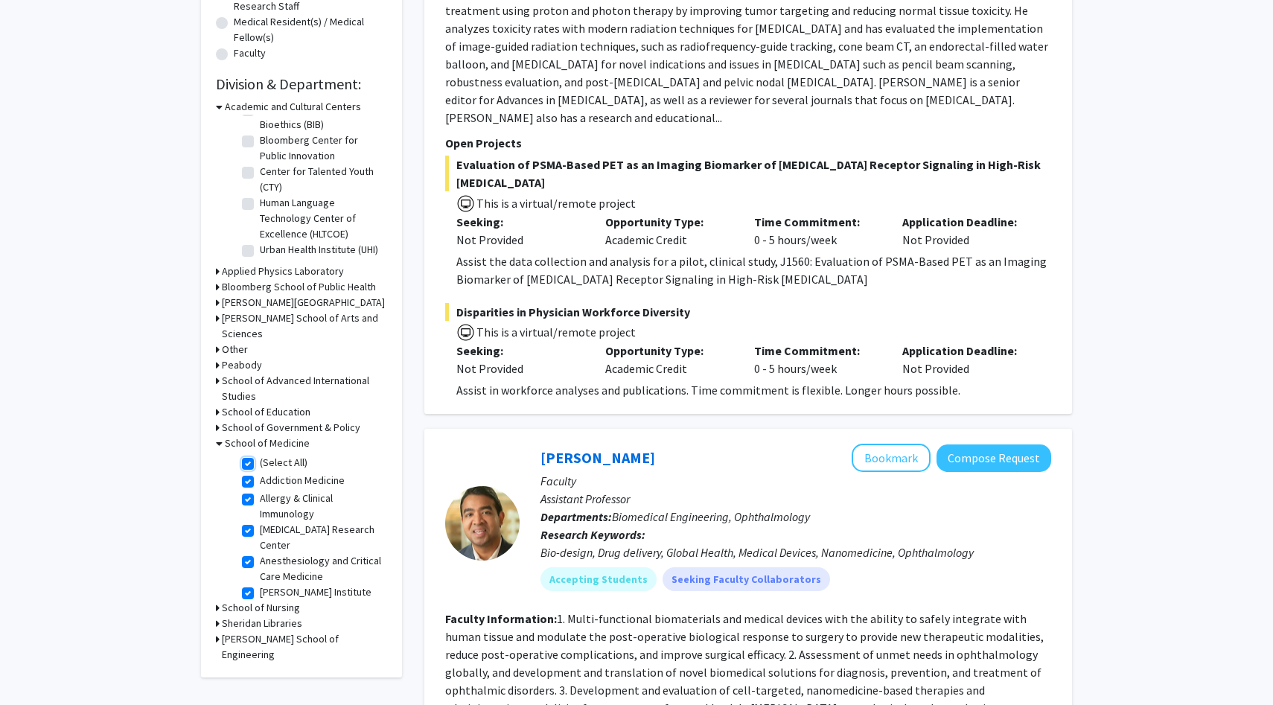
checkbox input "true"
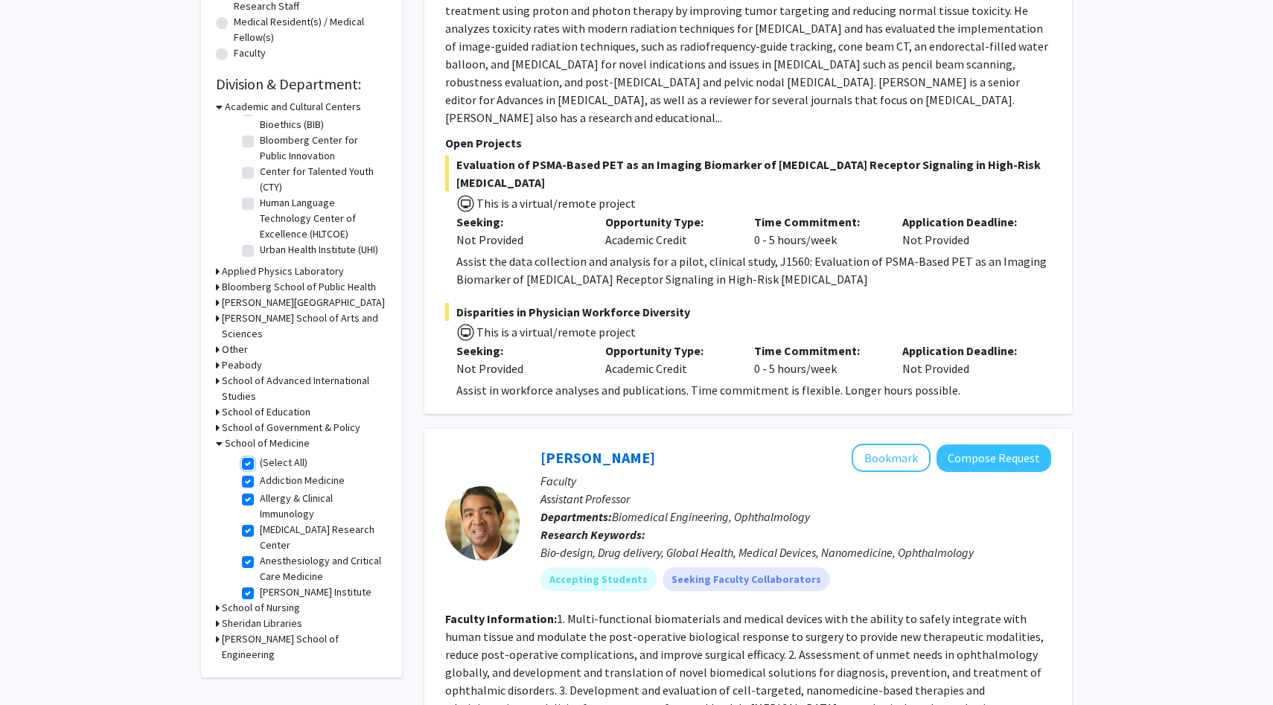
checkbox input "true"
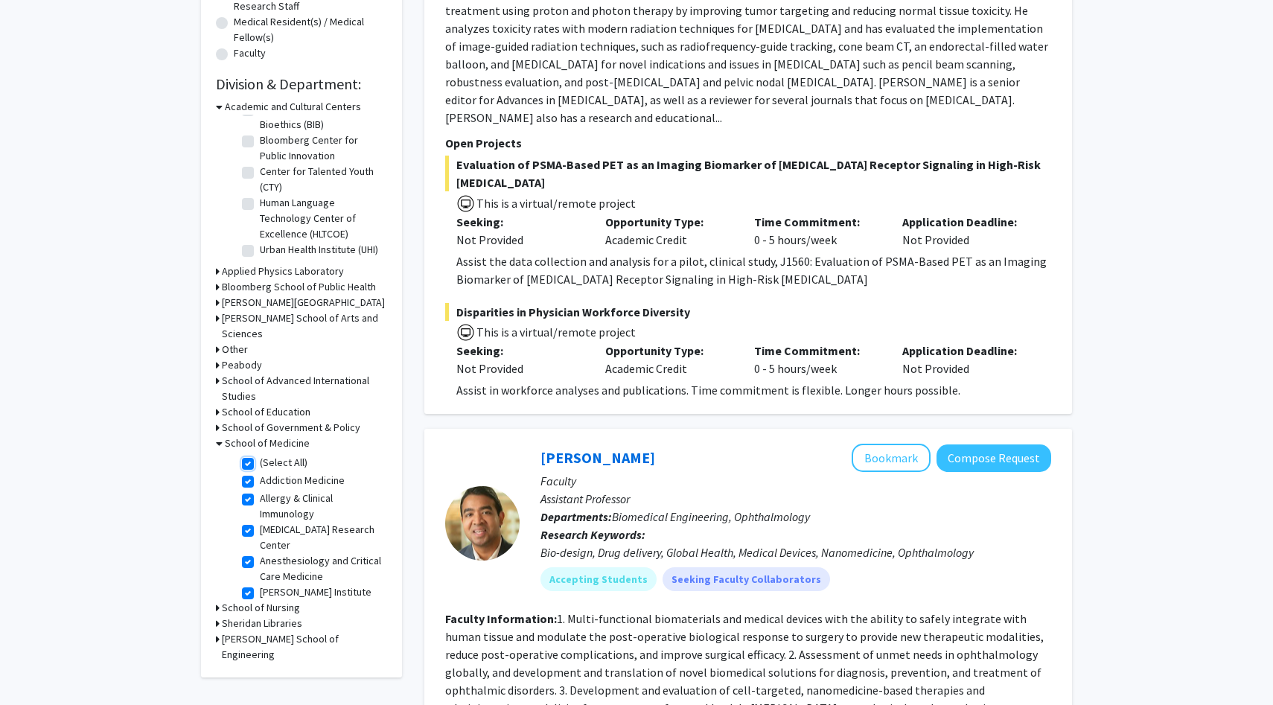
checkbox input "true"
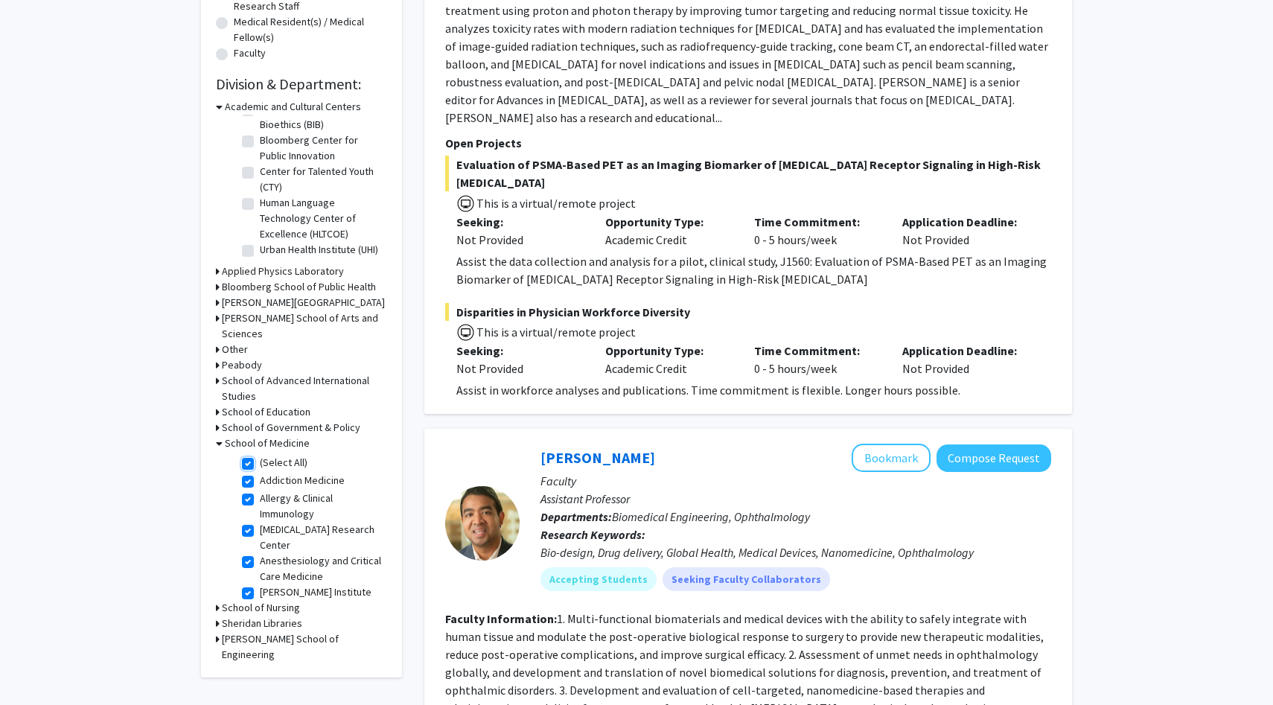
checkbox input "true"
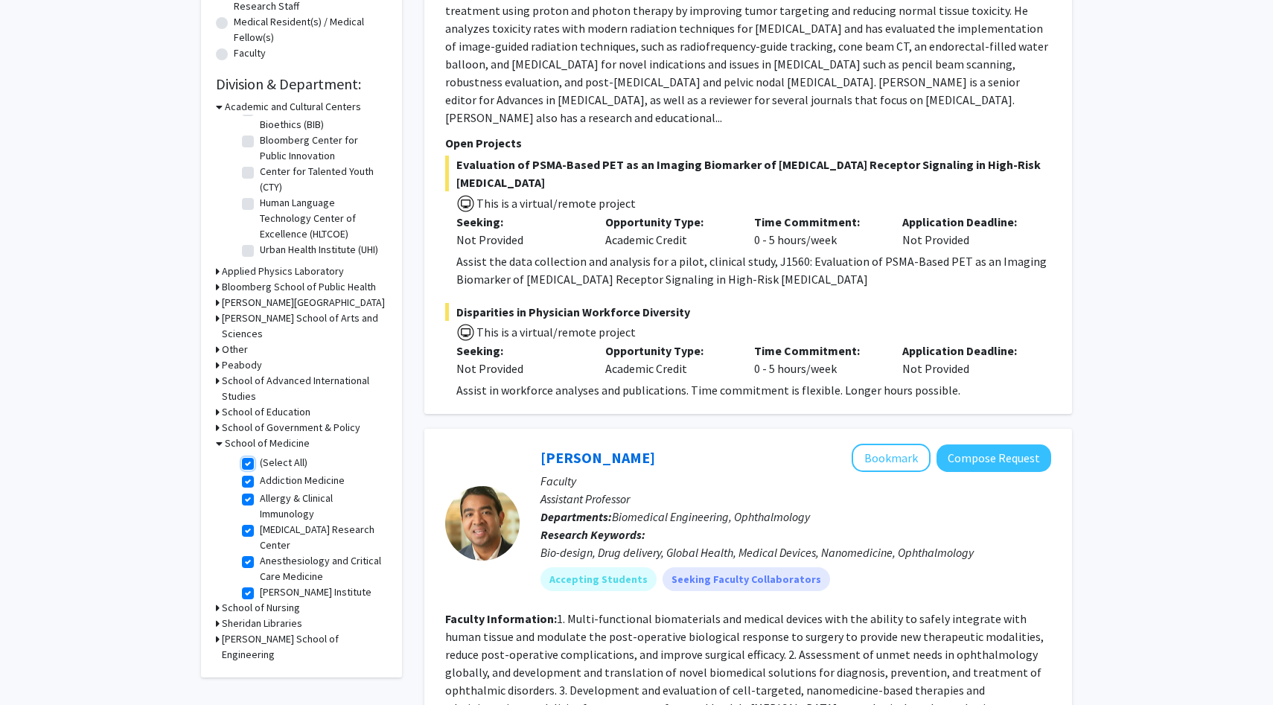
checkbox input "true"
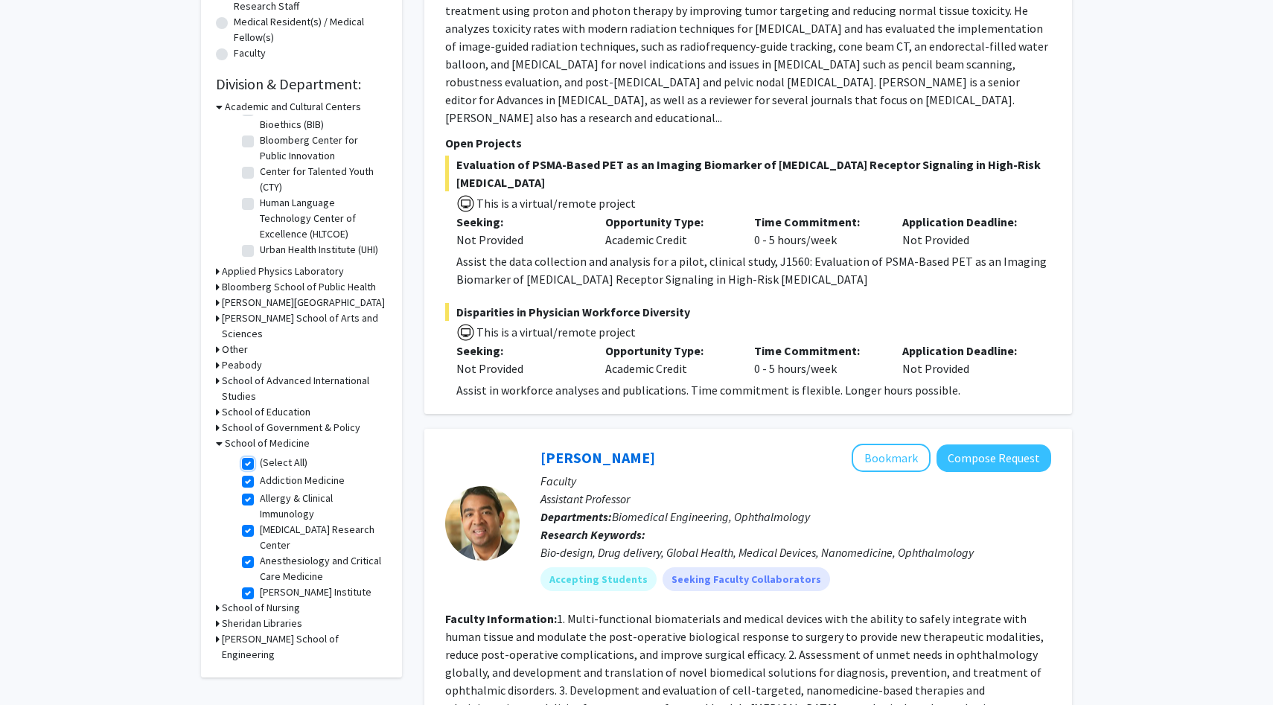
checkbox input "true"
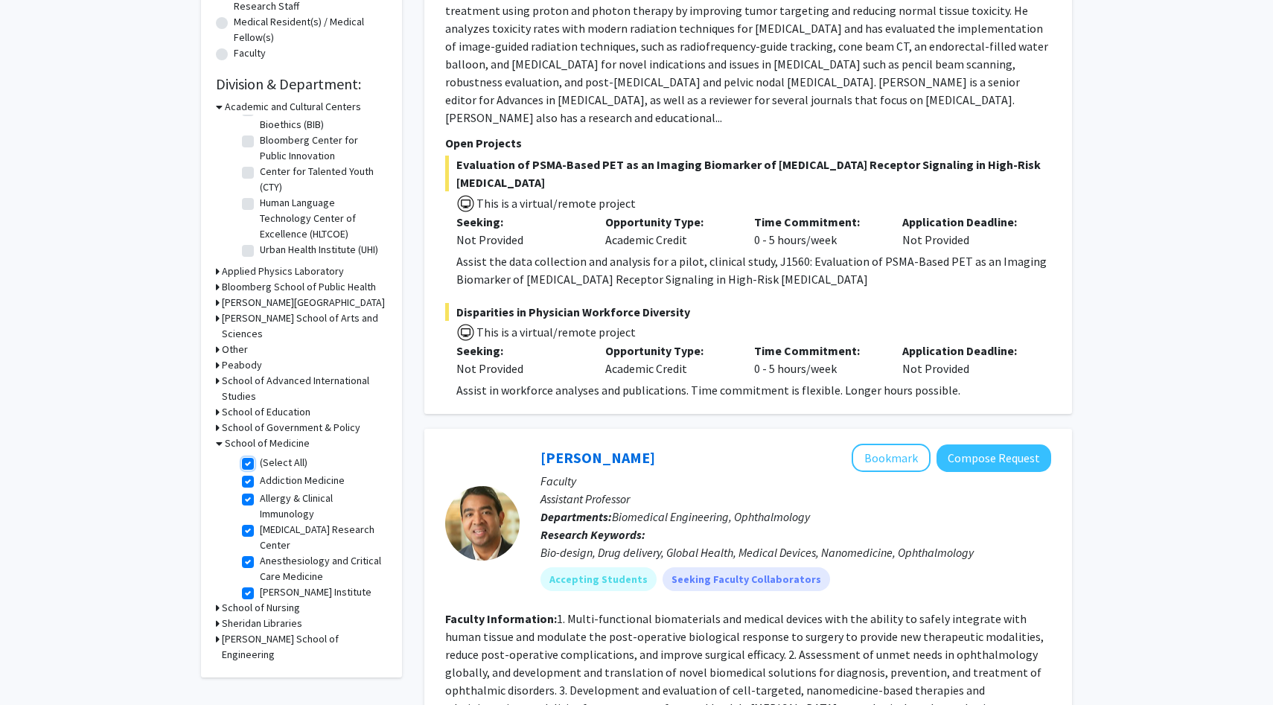
checkbox input "true"
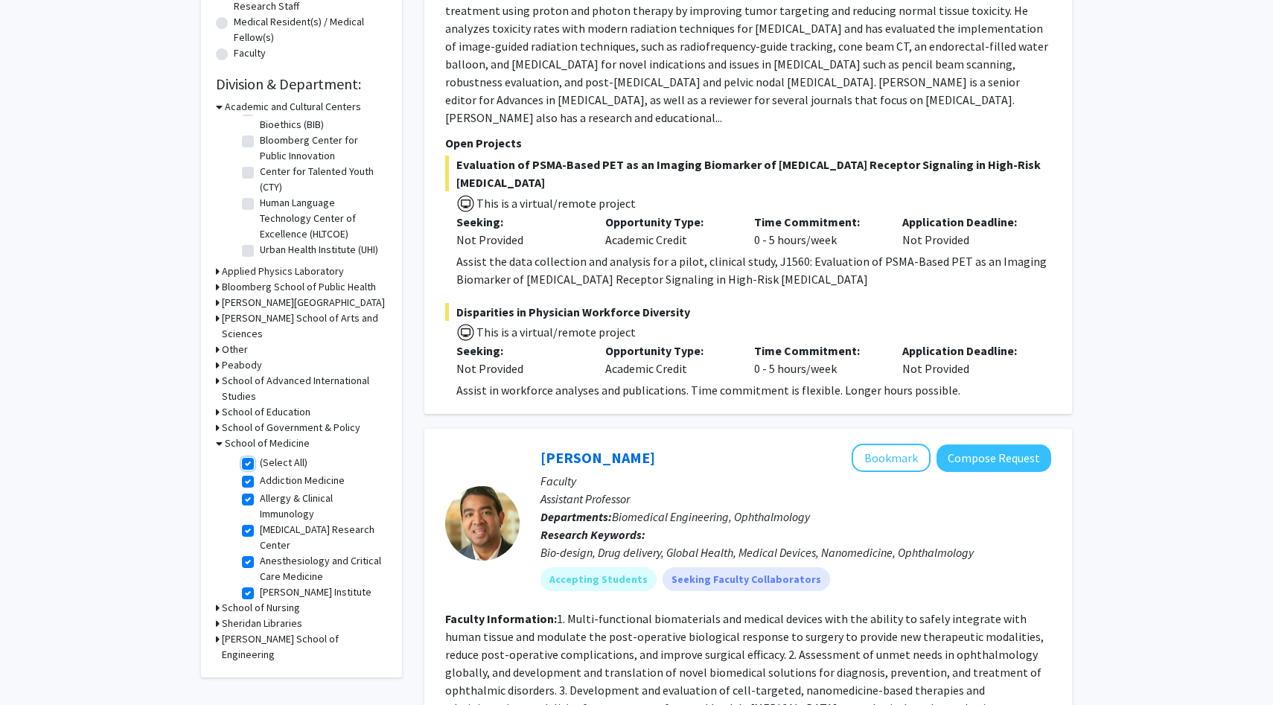
checkbox input "true"
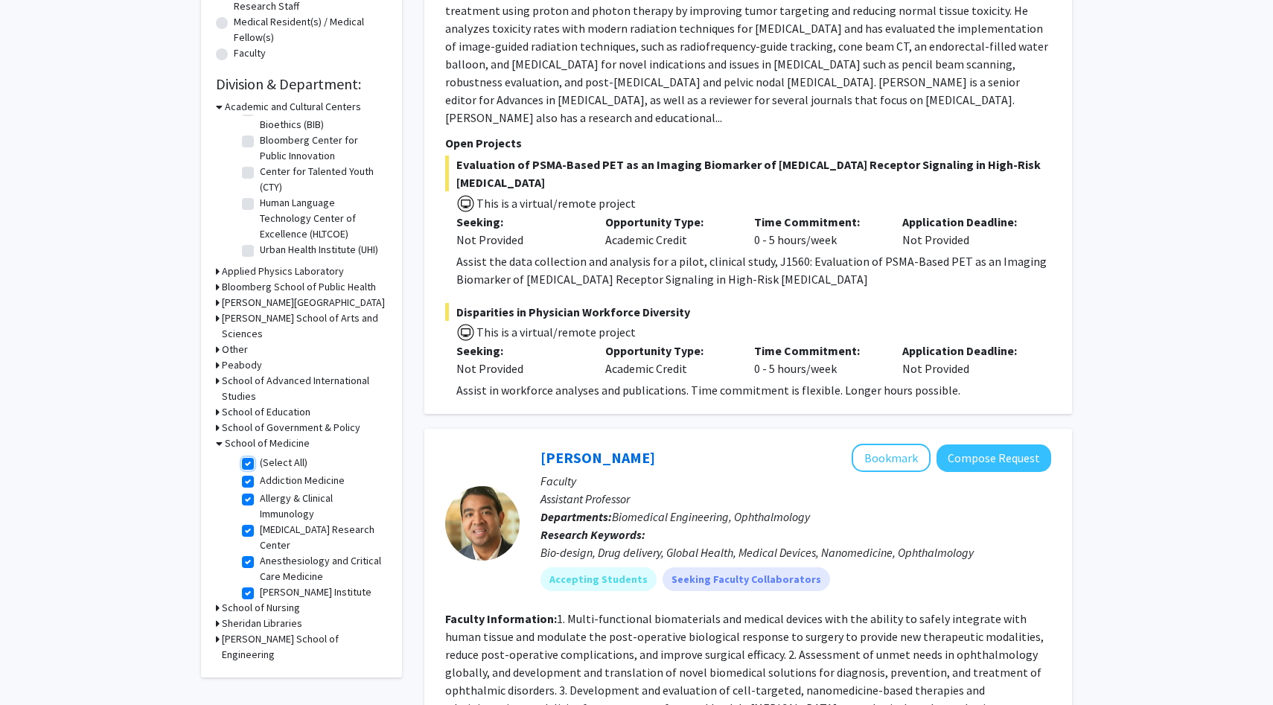
checkbox input "true"
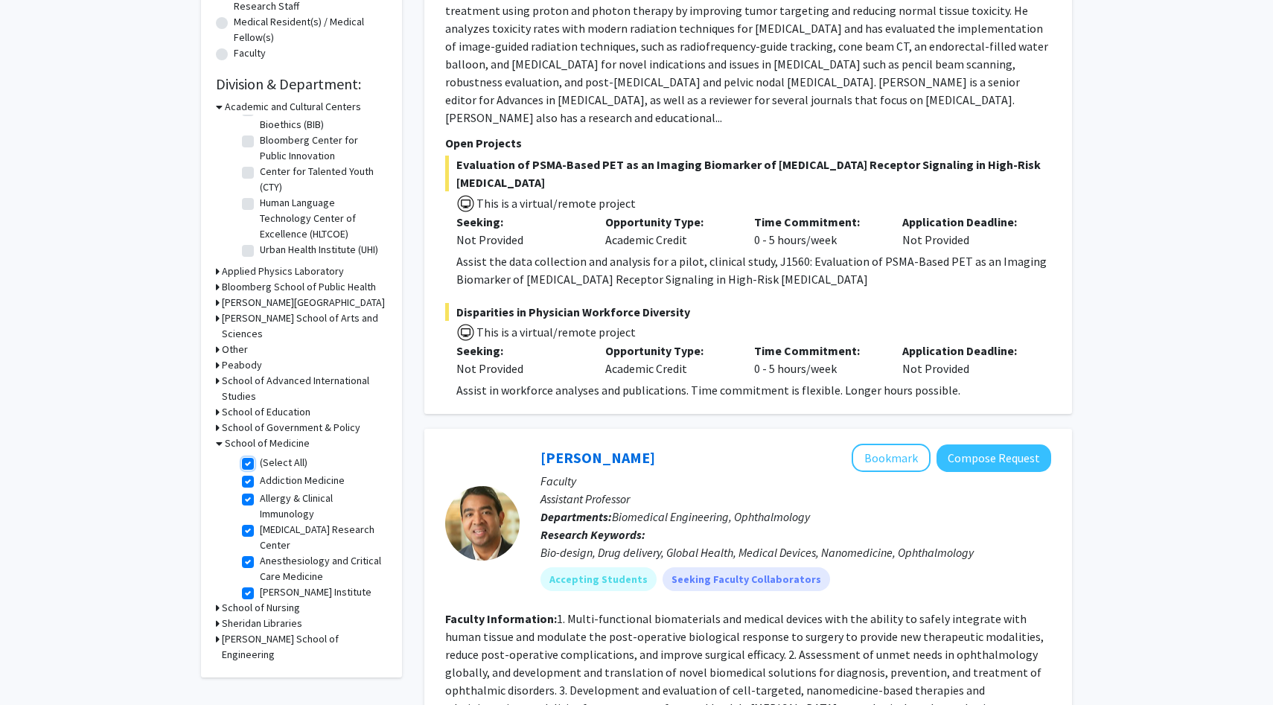
checkbox input "true"
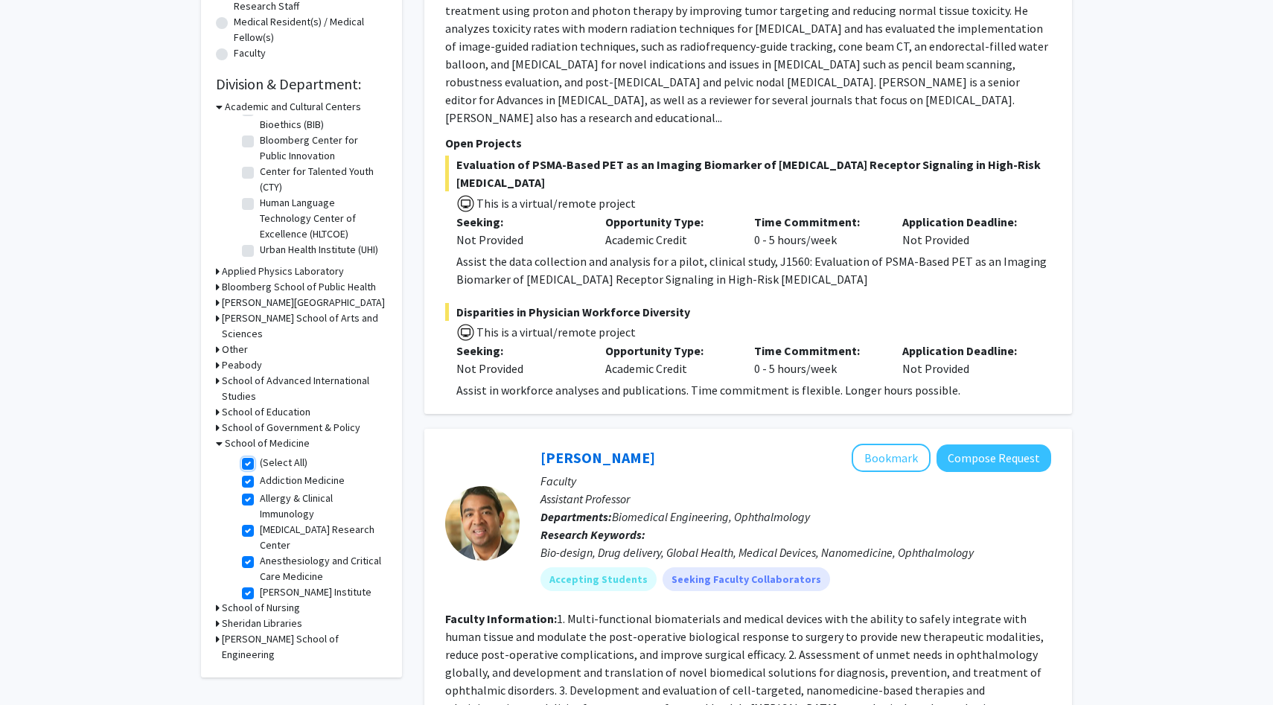
checkbox input "true"
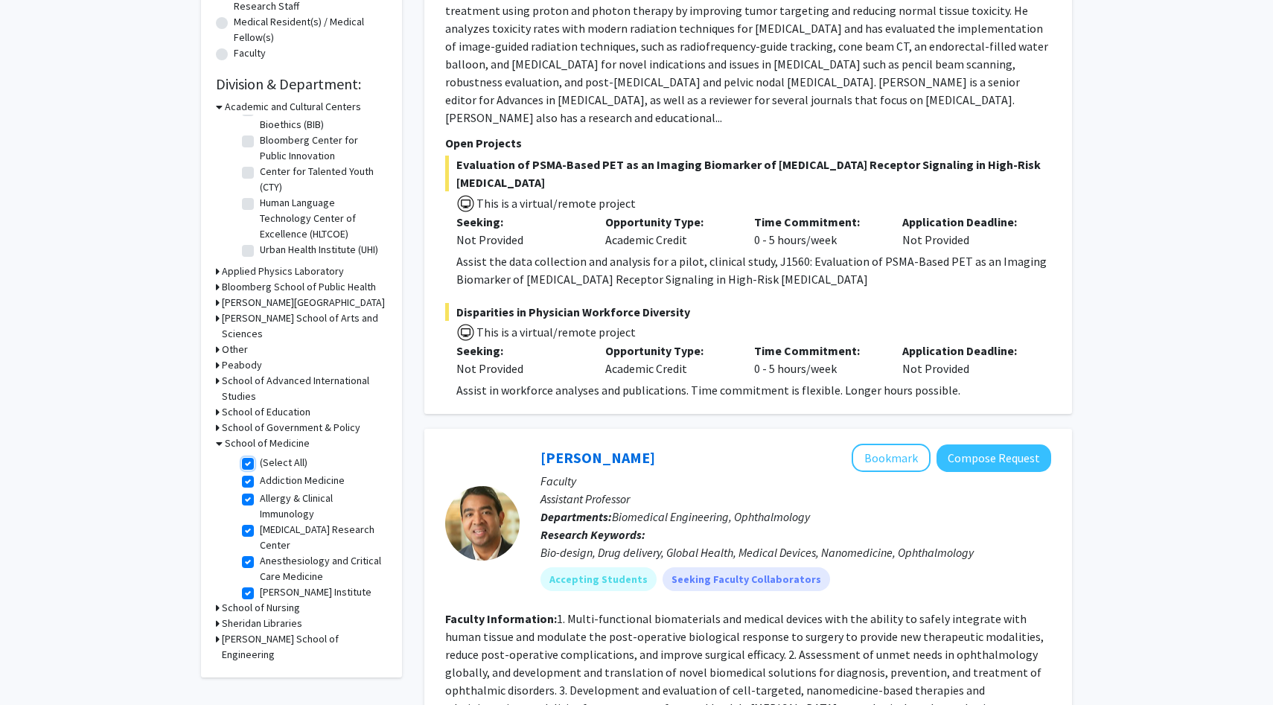
checkbox input "true"
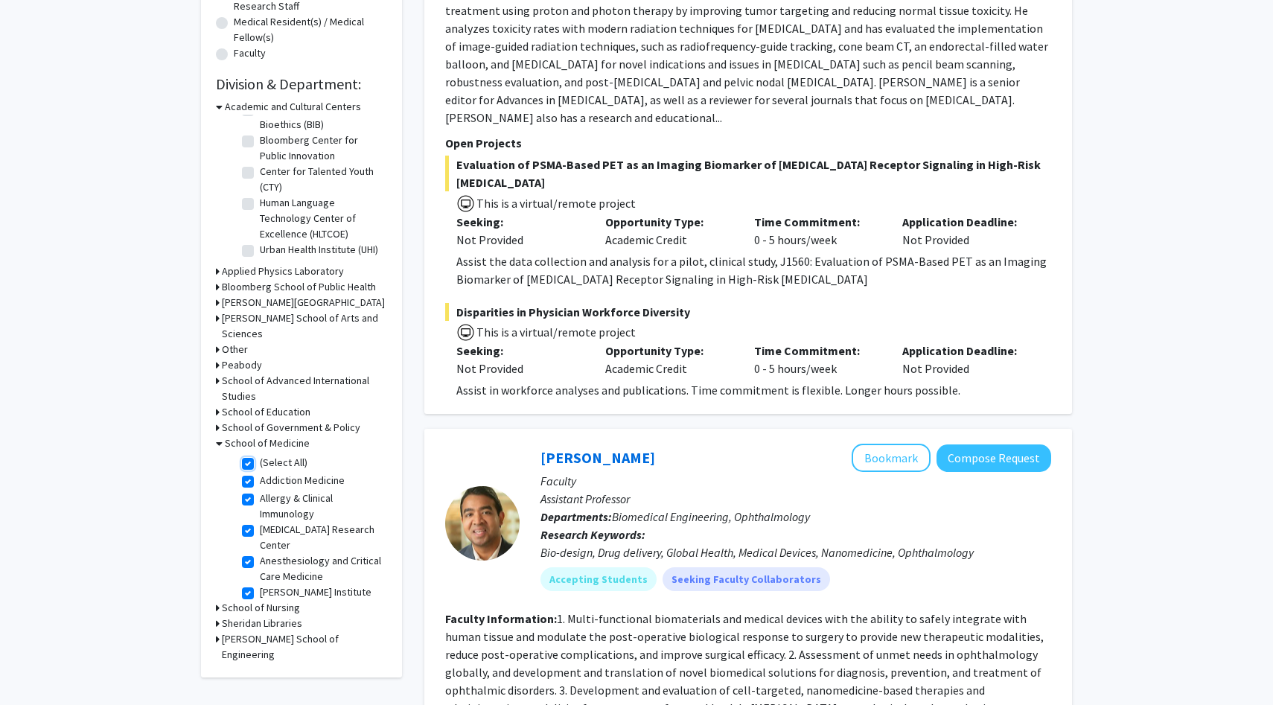
checkbox input "true"
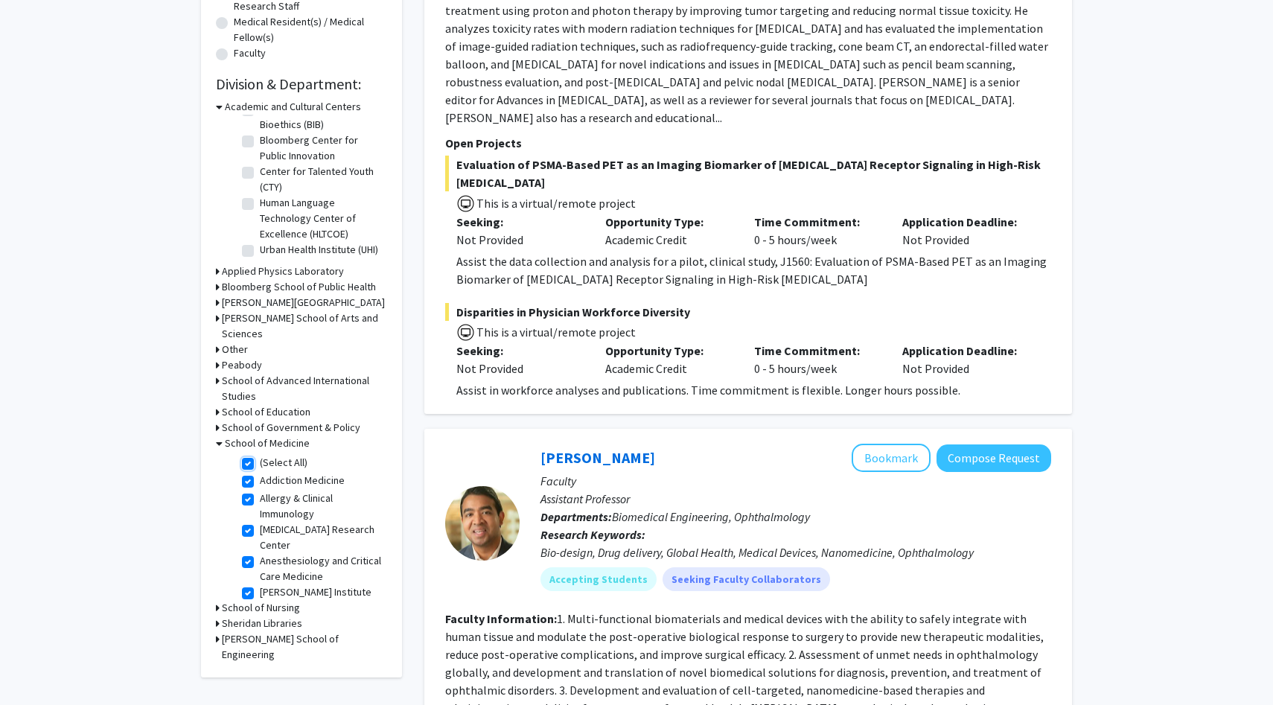
checkbox input "true"
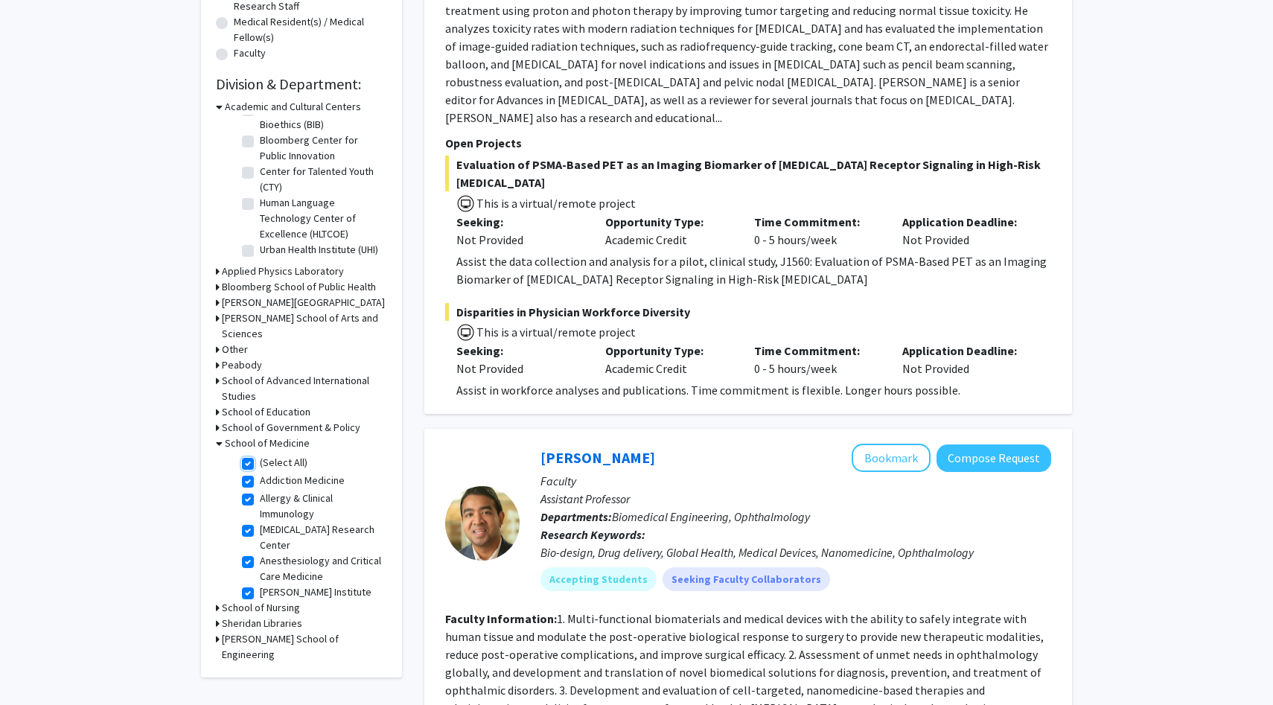
checkbox input "true"
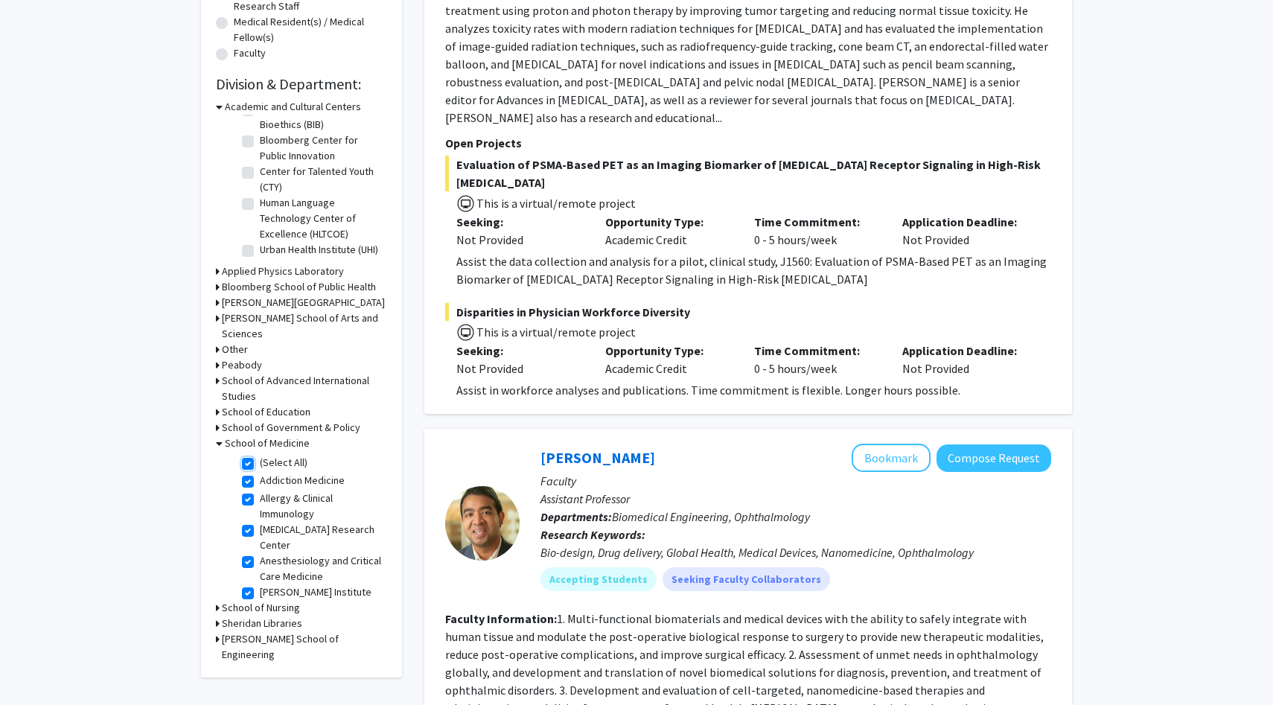
checkbox input "true"
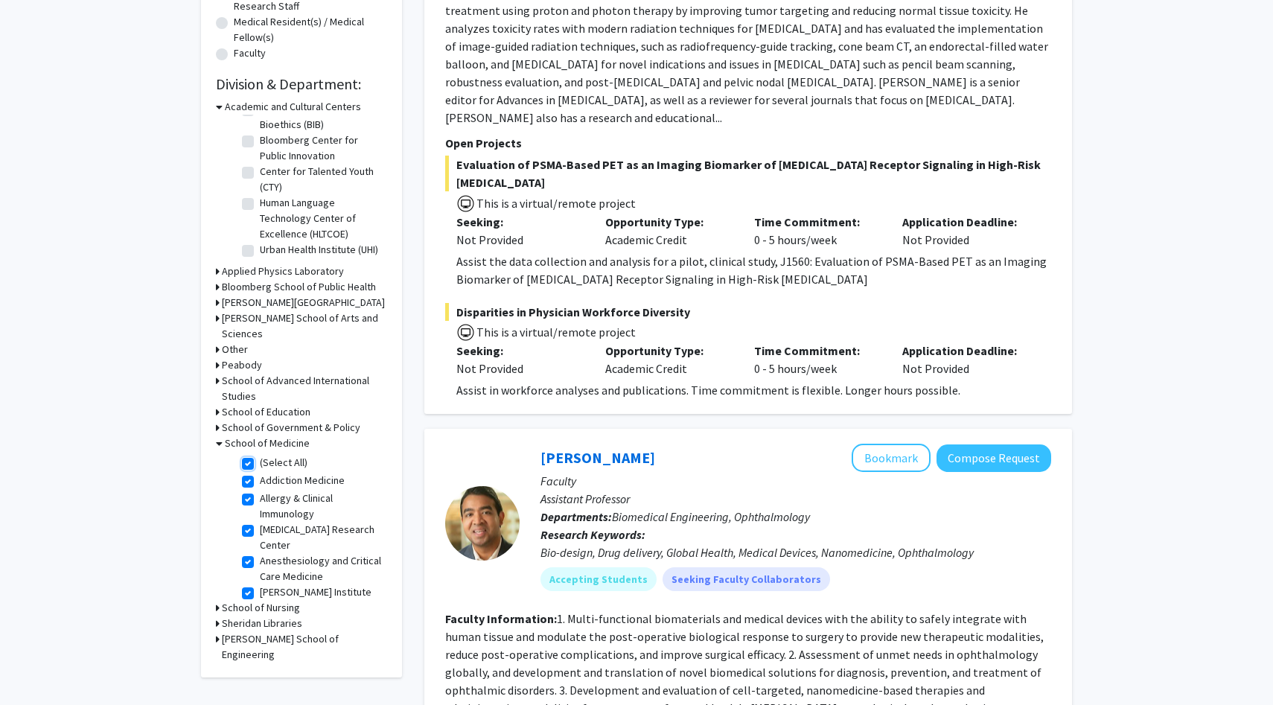
checkbox input "true"
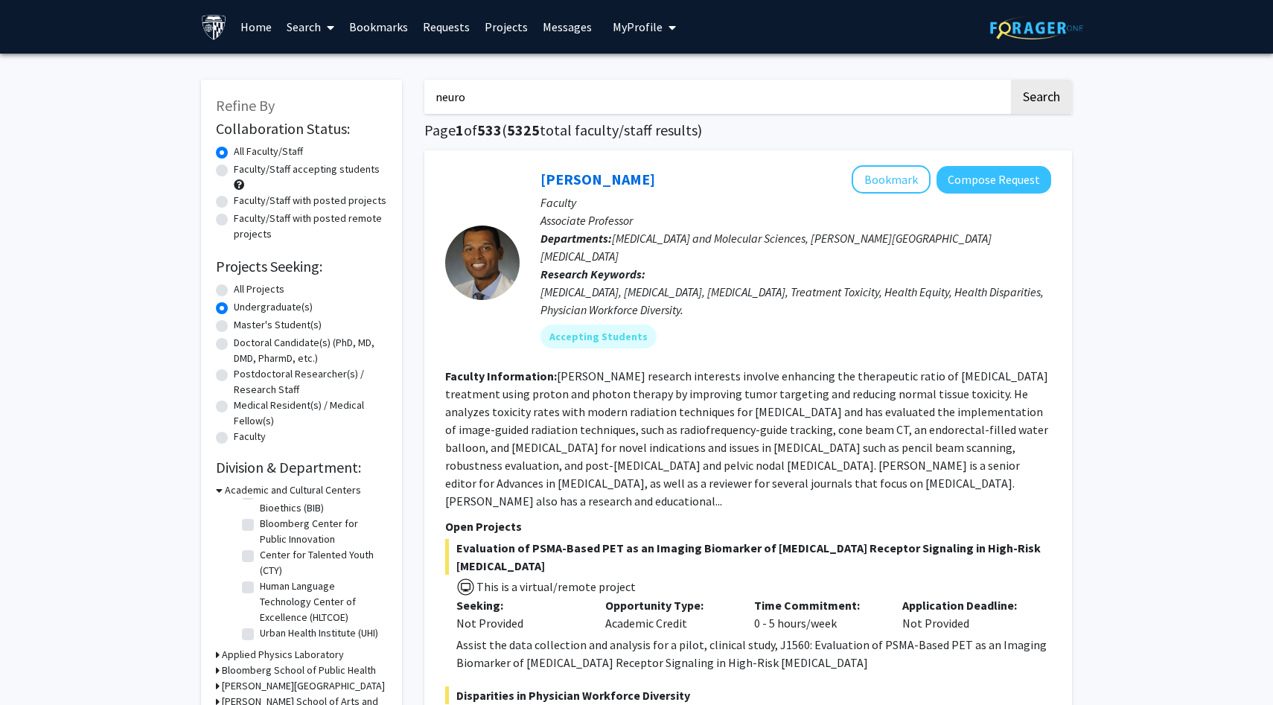
drag, startPoint x: 790, startPoint y: 92, endPoint x: 192, endPoint y: 116, distance: 598.3
type input "n"
type input "neuro"
click at [1011, 80] on button "Search" at bounding box center [1041, 97] width 61 height 34
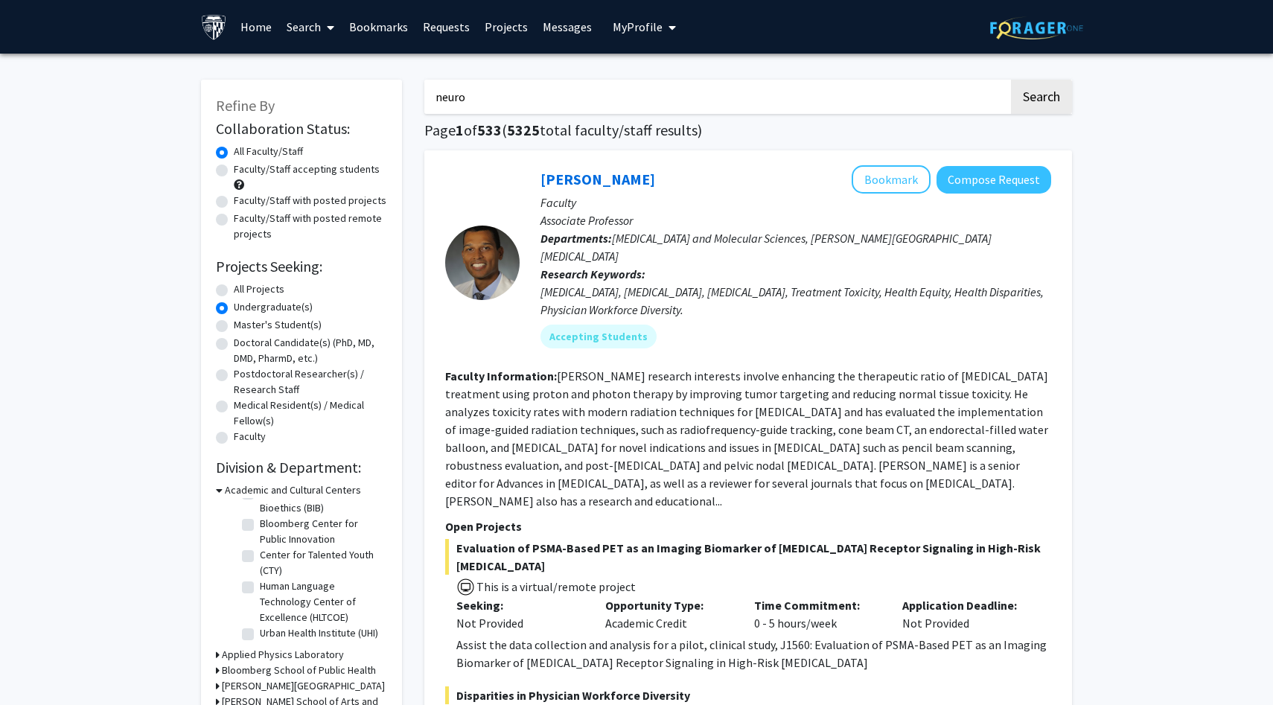
radio input "true"
checkbox input "false"
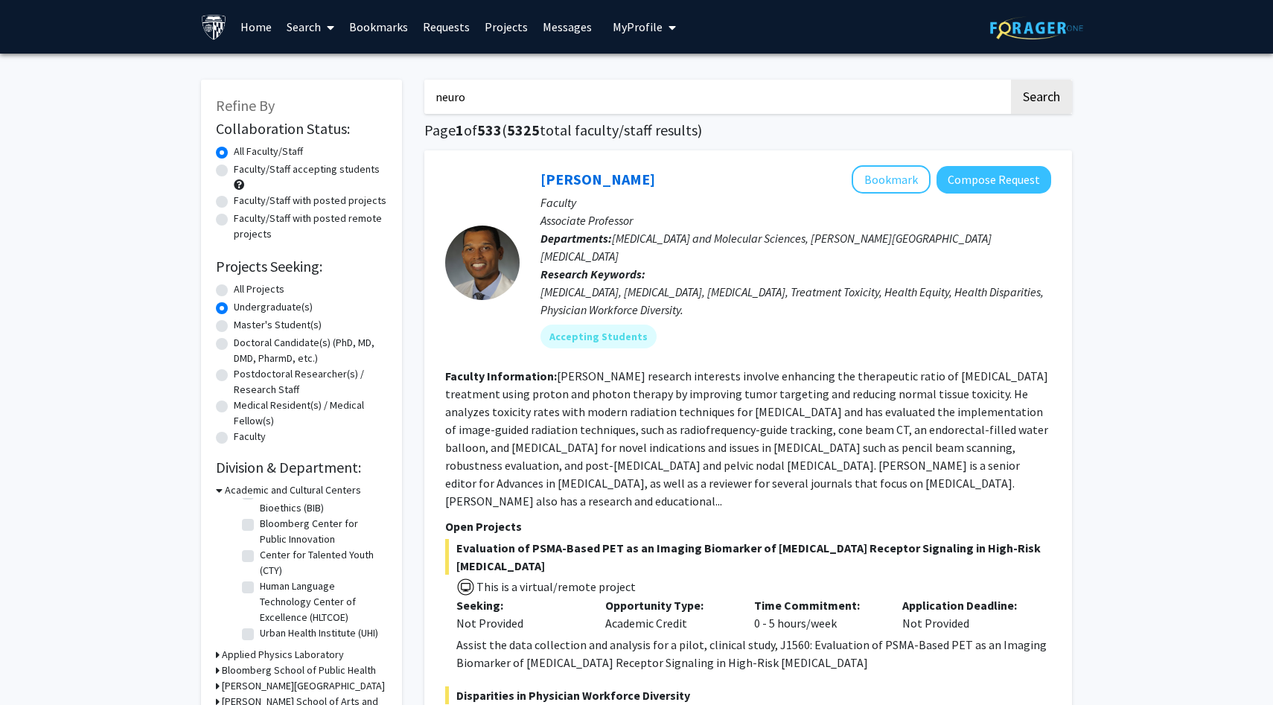
checkbox input "false"
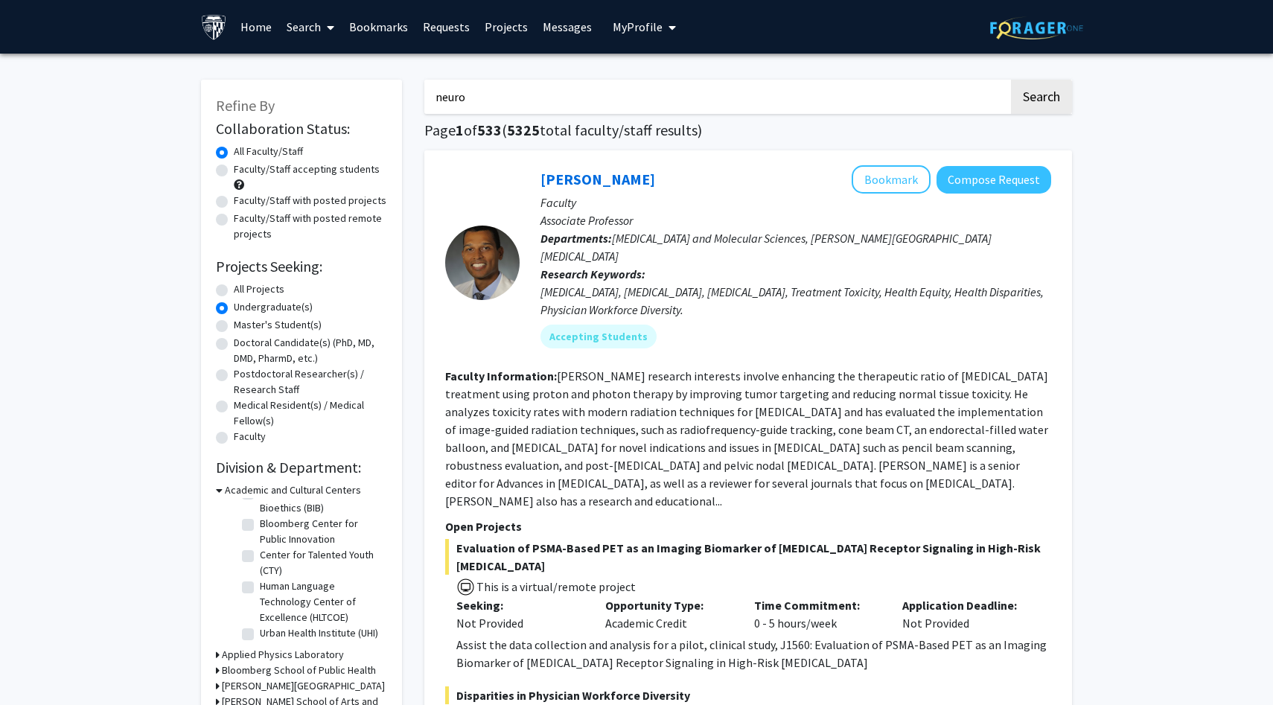
checkbox input "false"
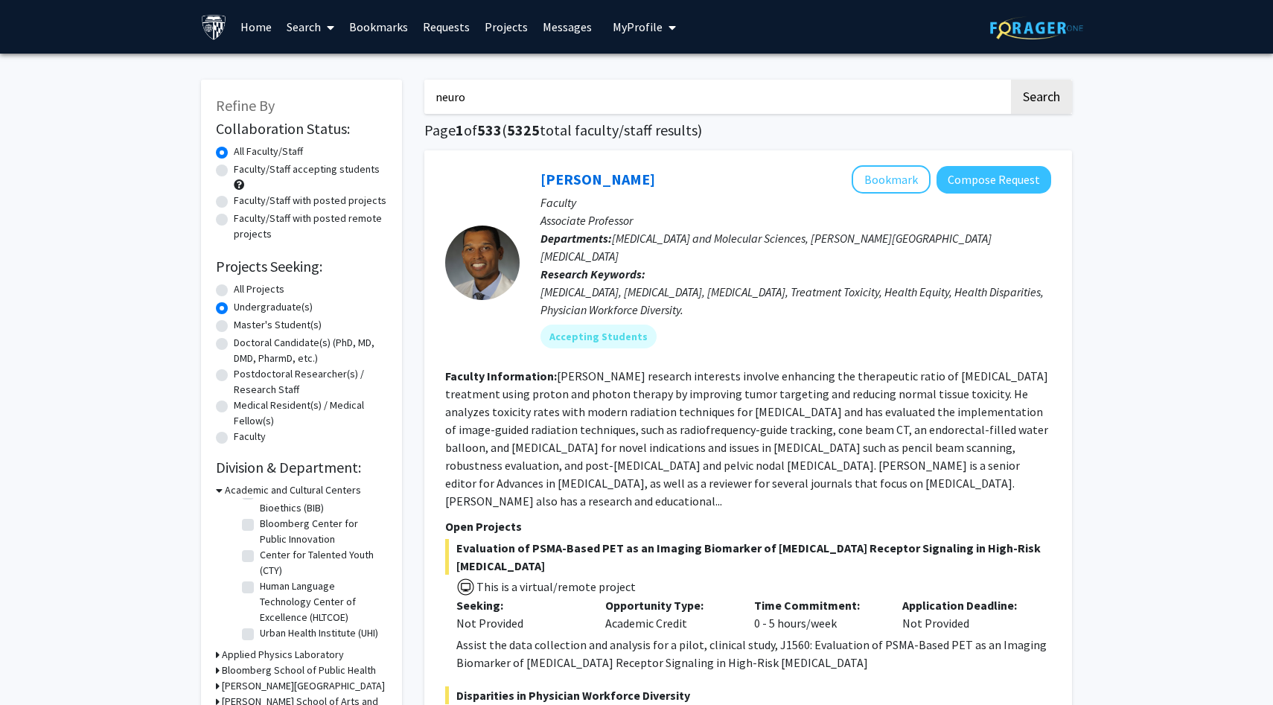
checkbox input "false"
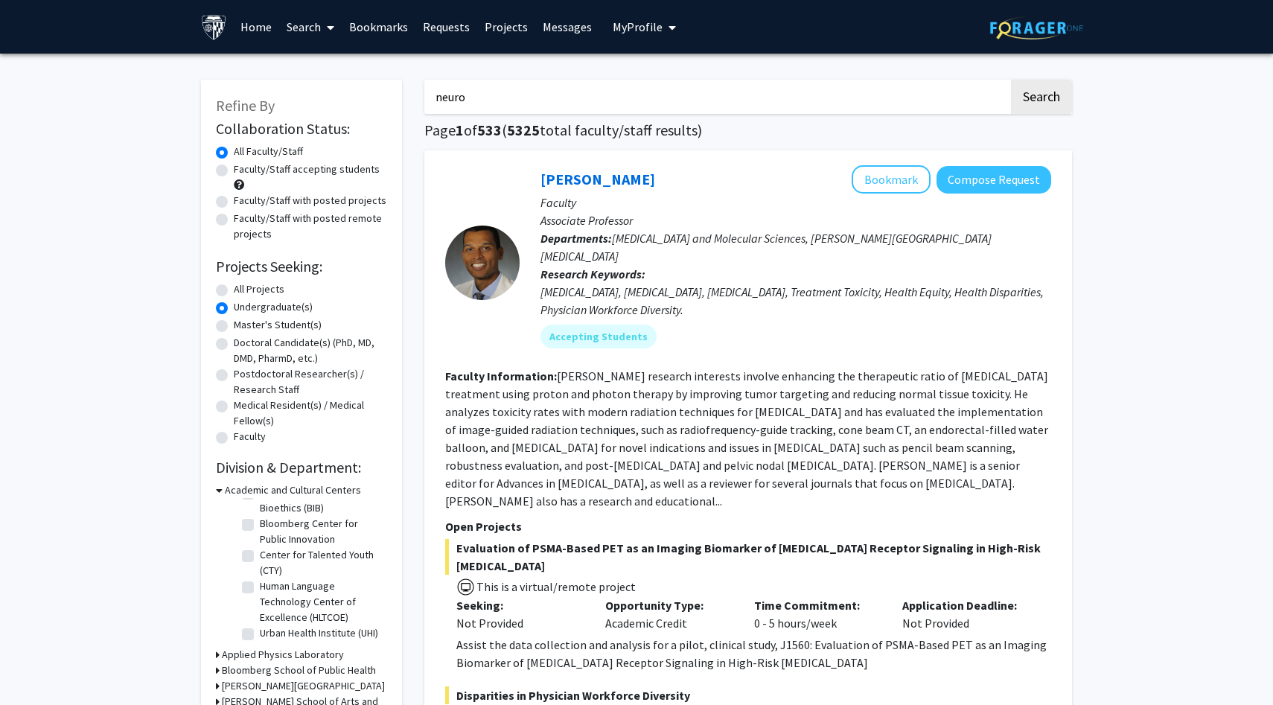
checkbox input "false"
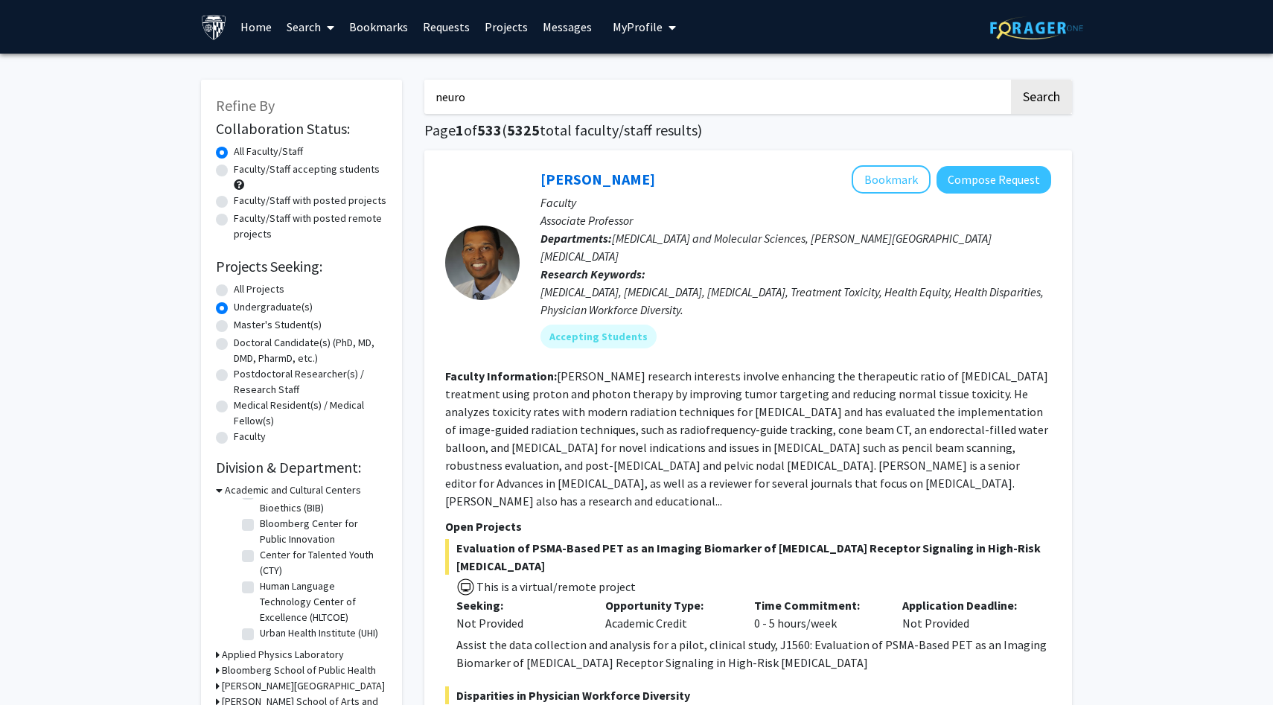
checkbox input "false"
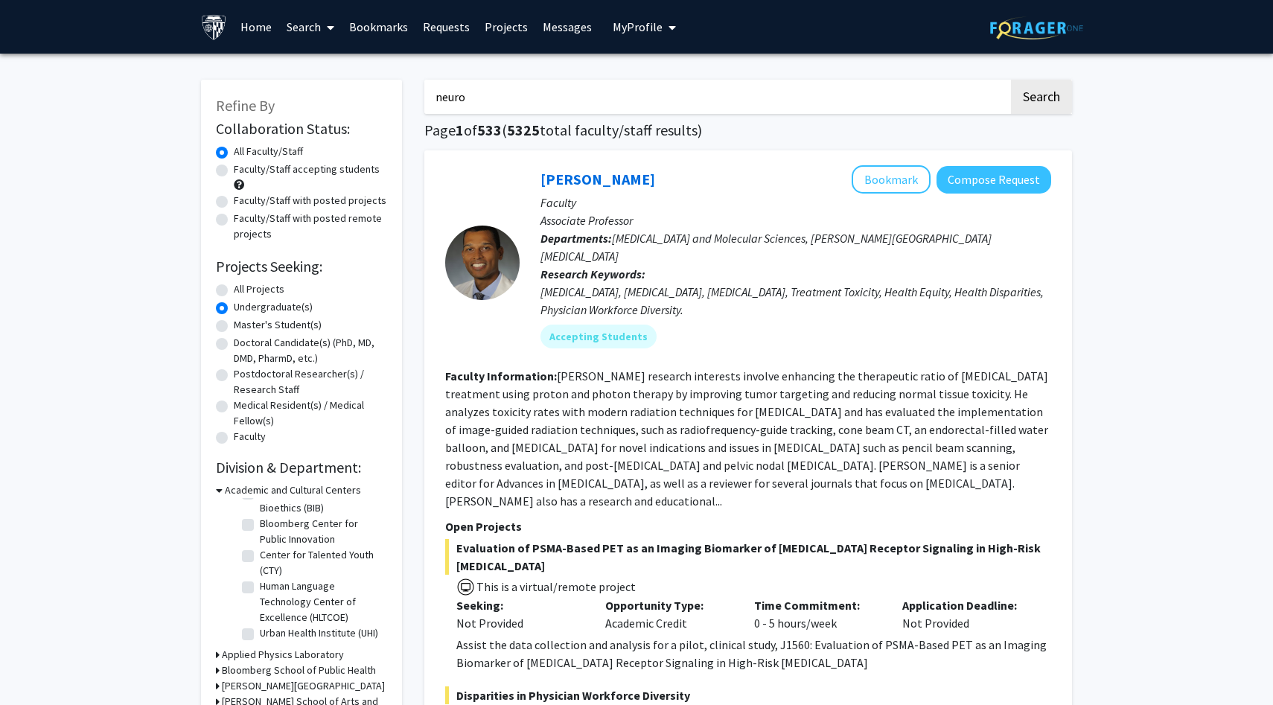
checkbox input "false"
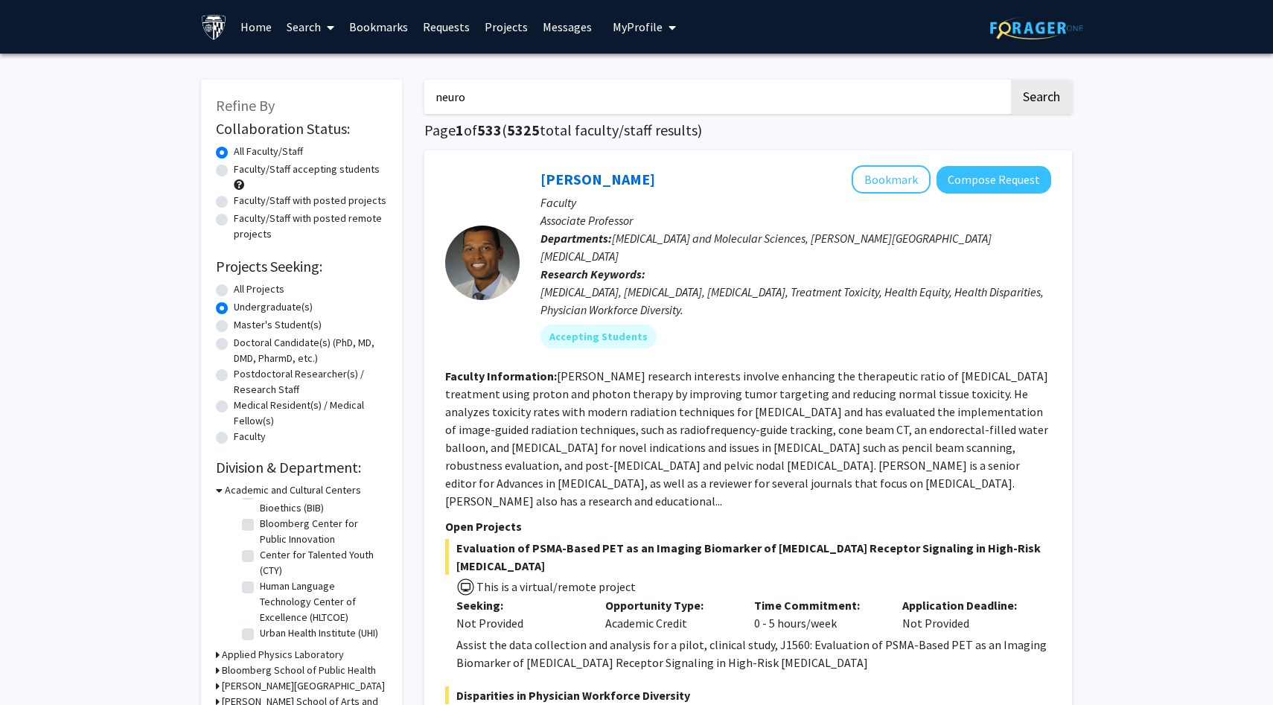
checkbox input "false"
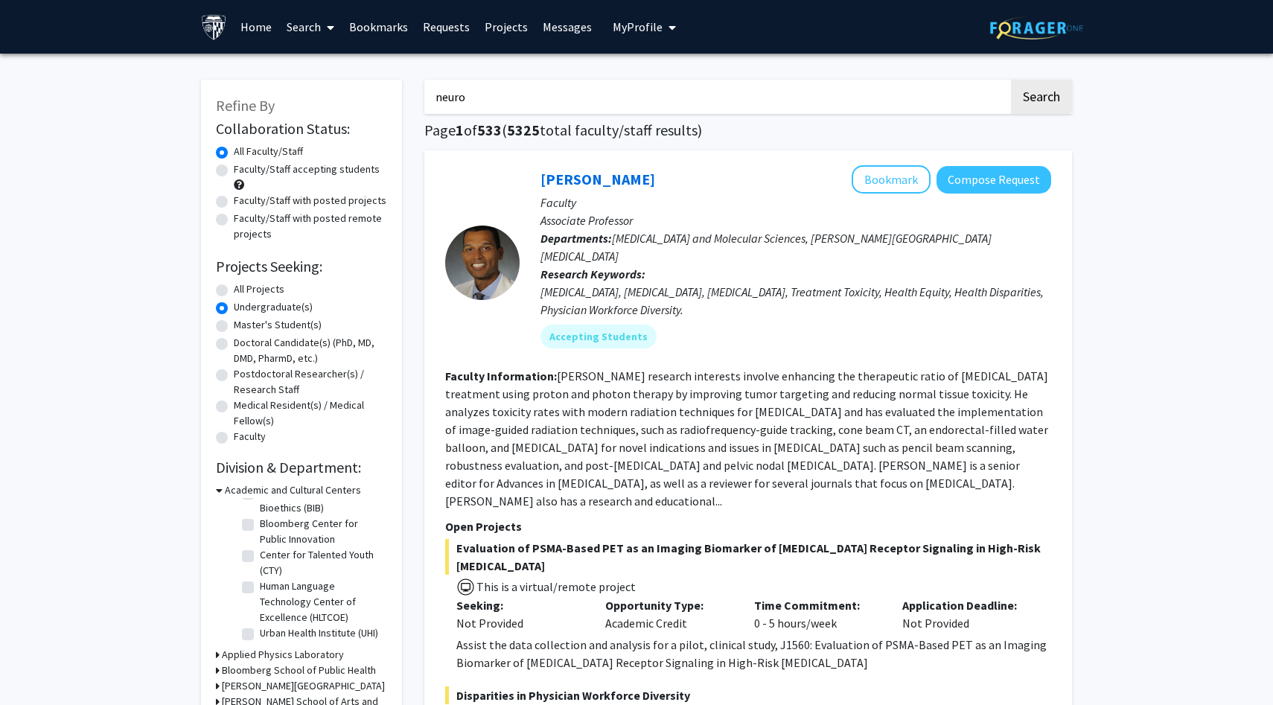
checkbox input "false"
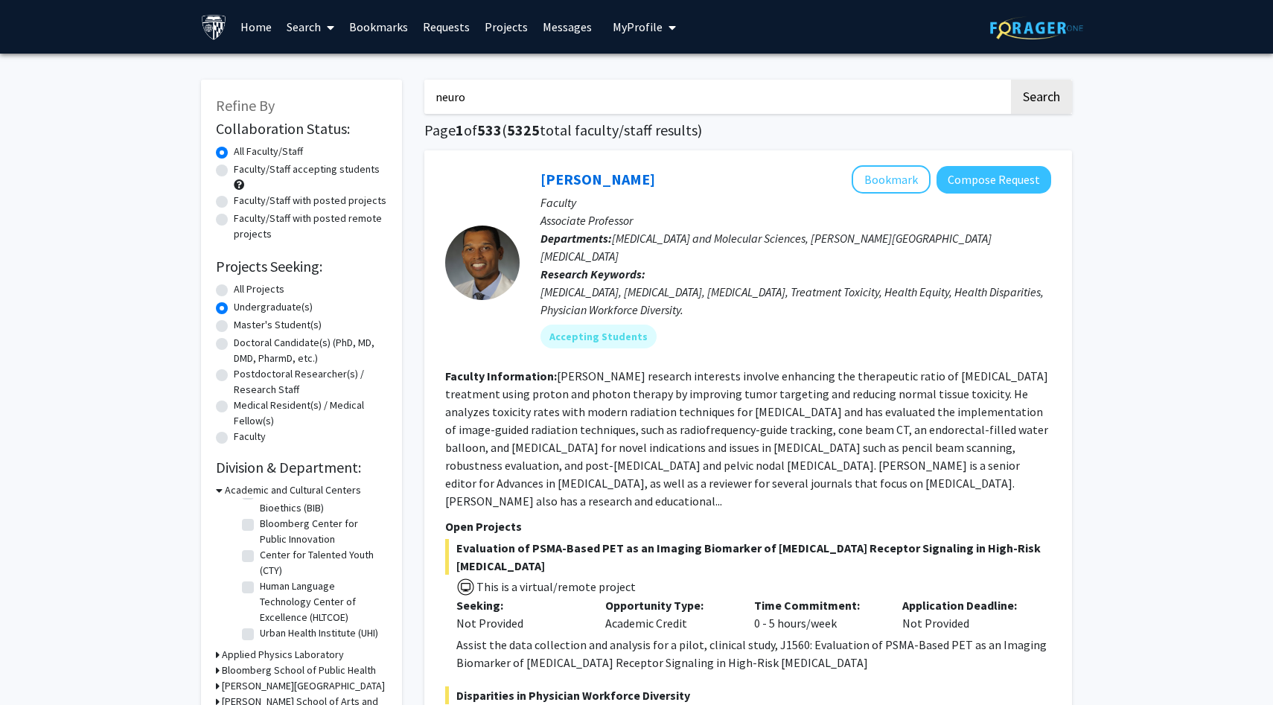
checkbox input "false"
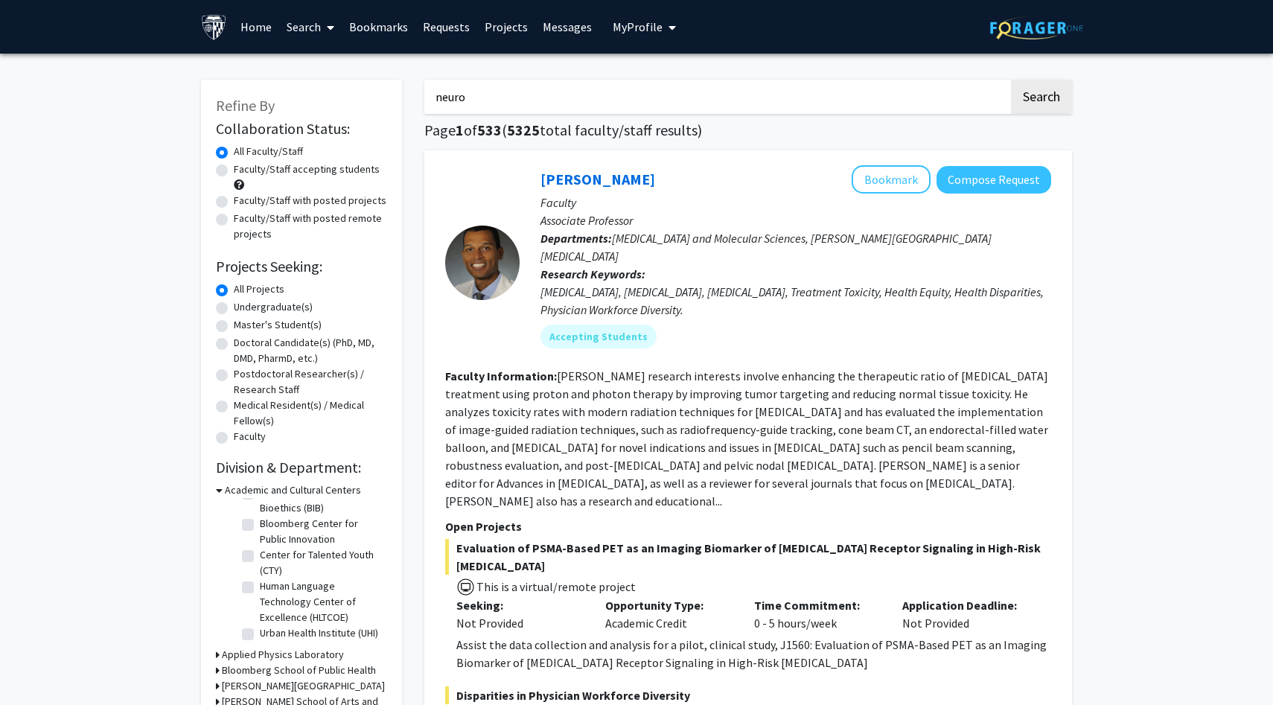
checkbox input "false"
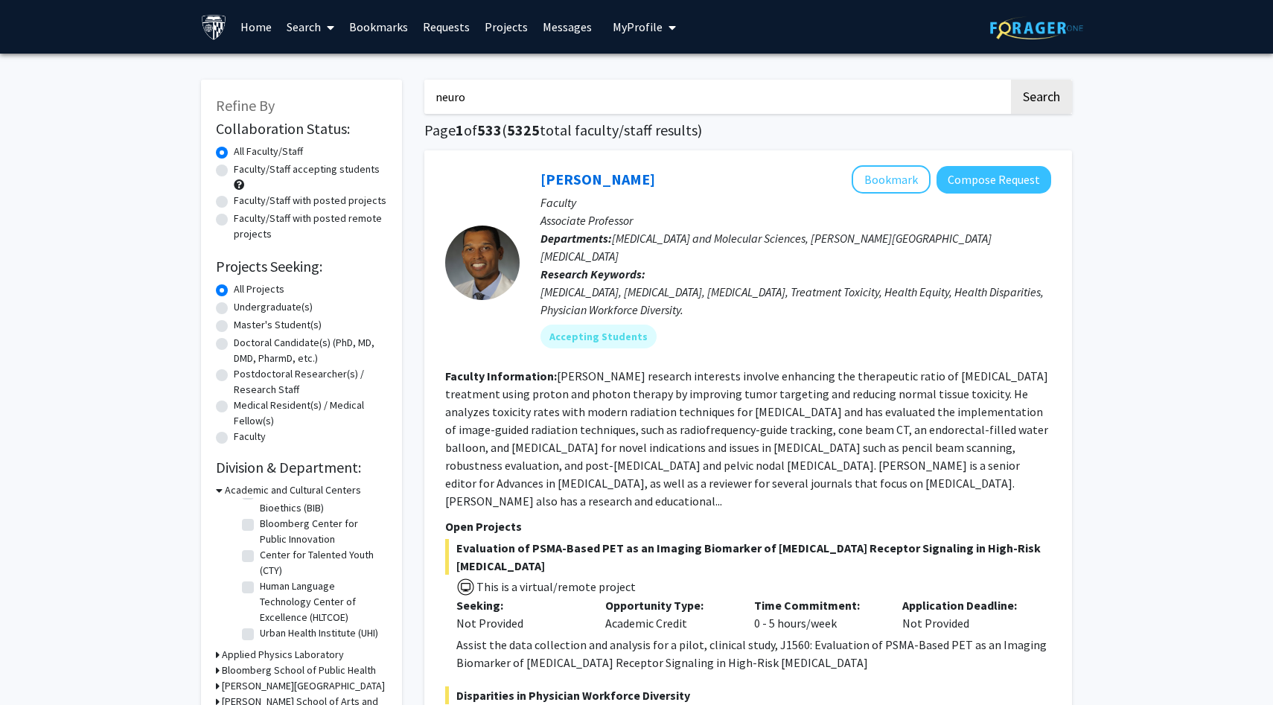
checkbox input "false"
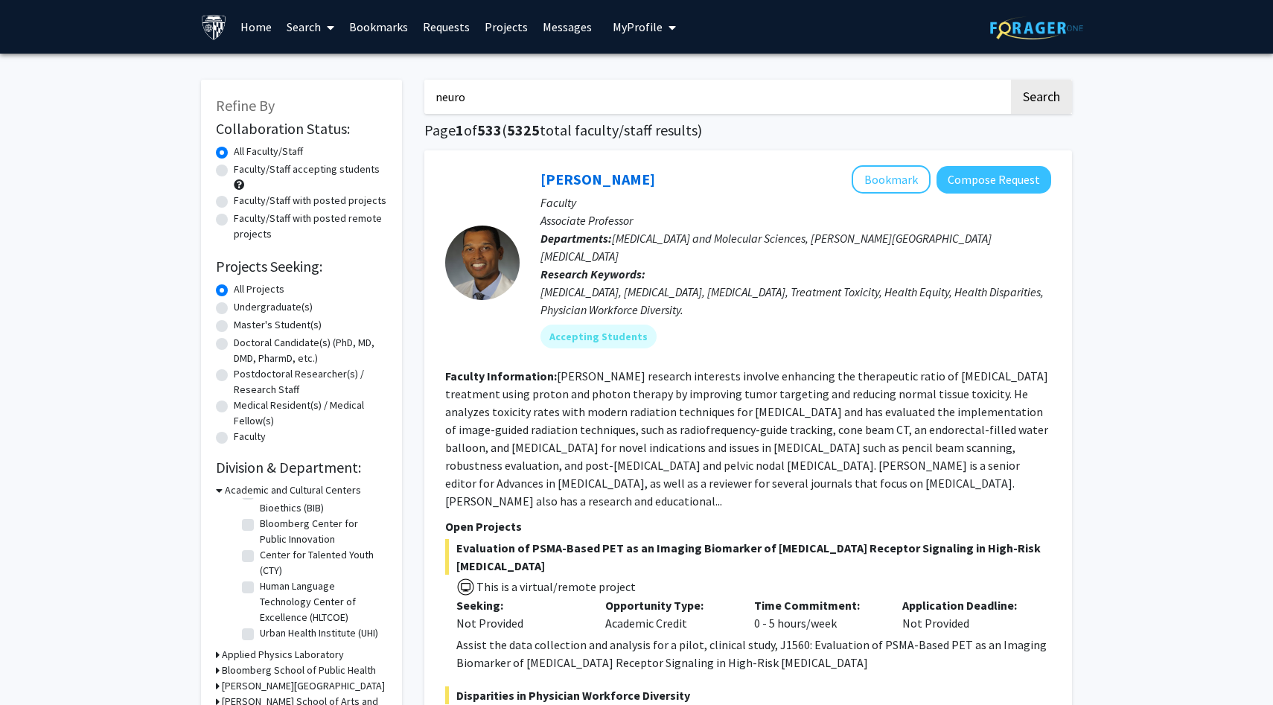
checkbox input "false"
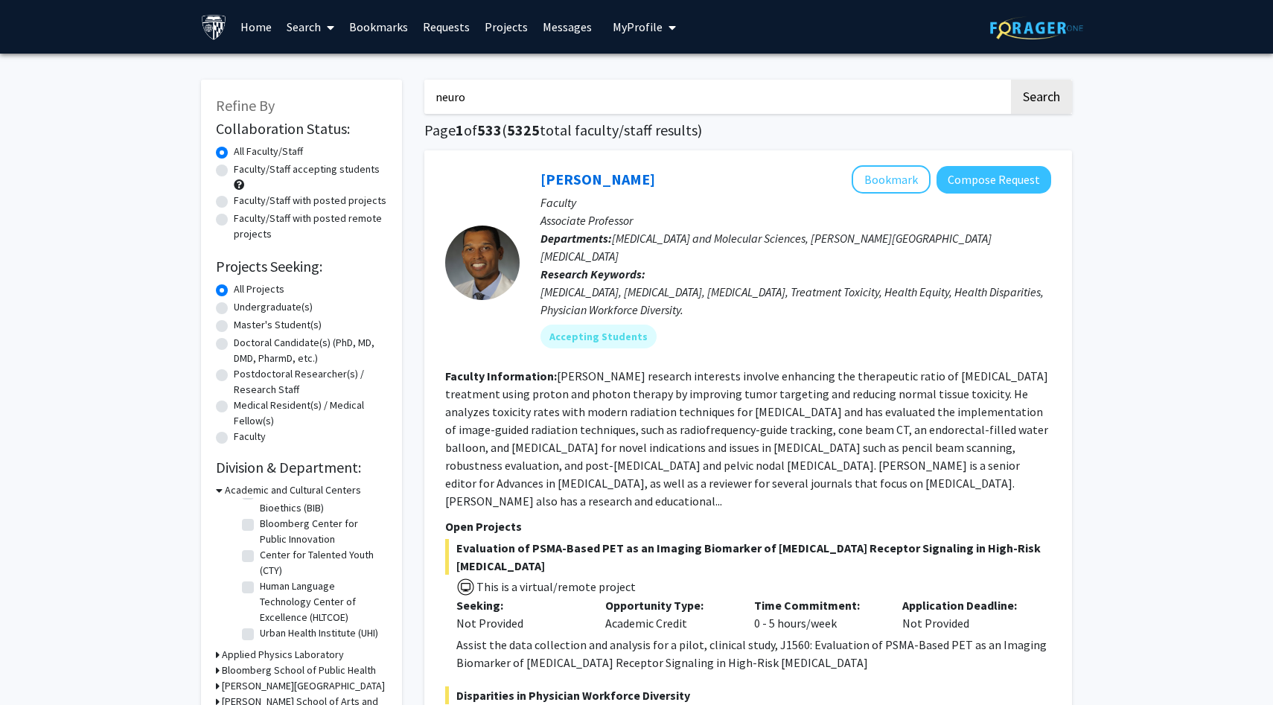
checkbox input "false"
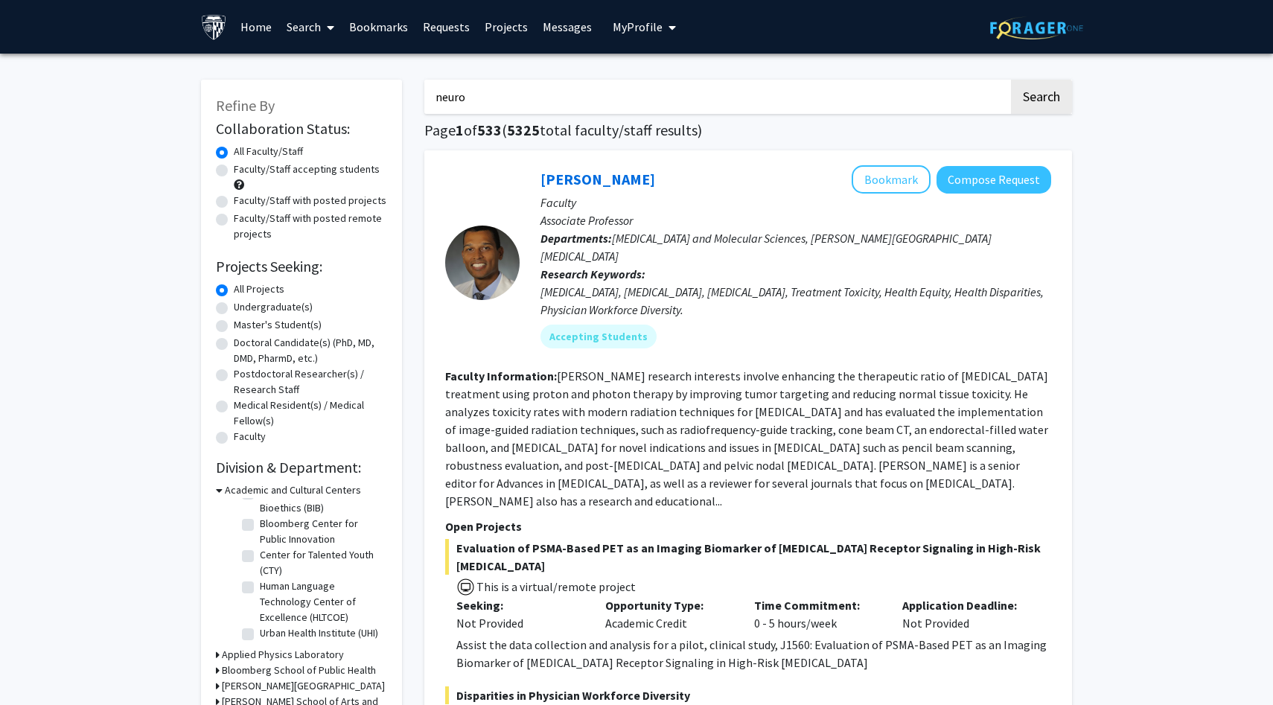
checkbox input "false"
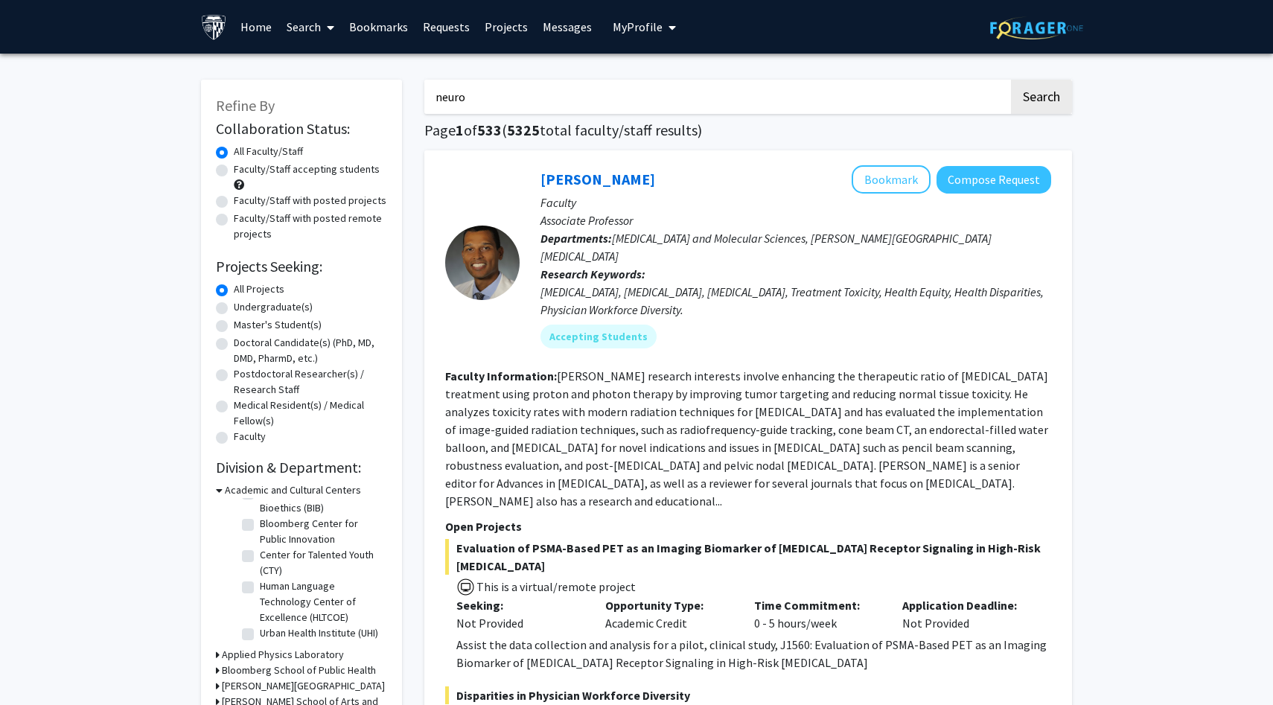
checkbox input "false"
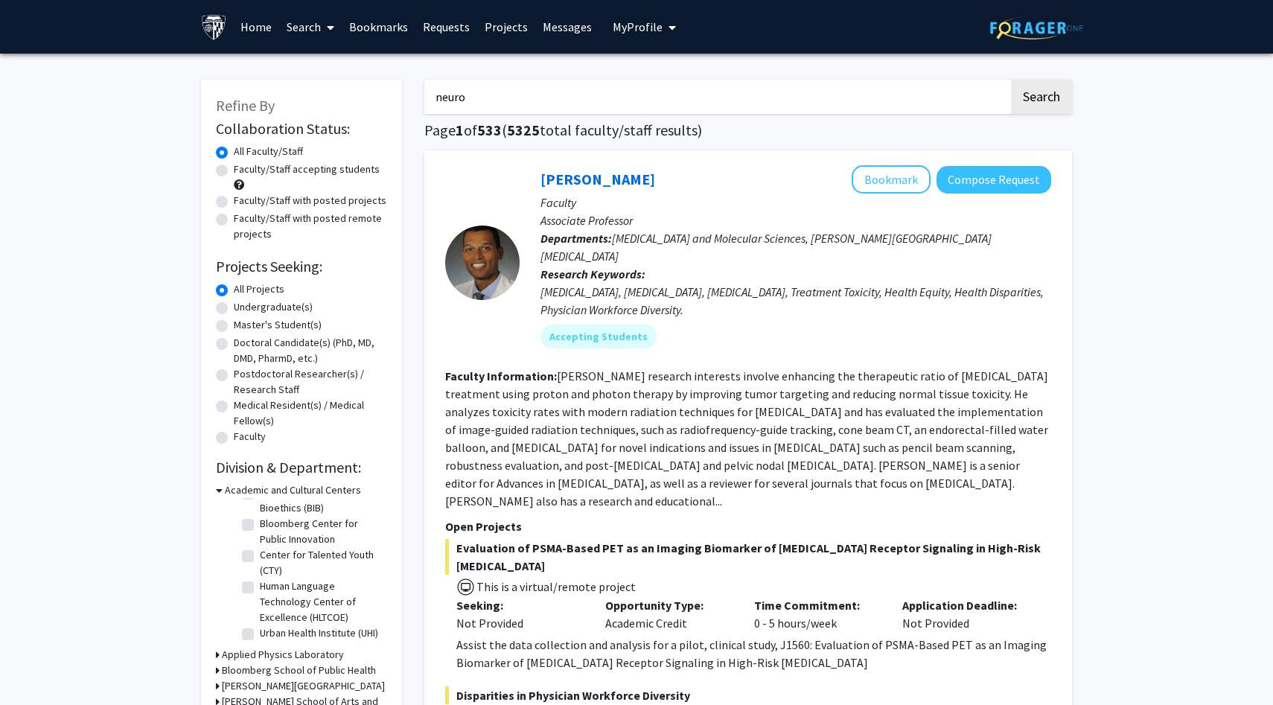
checkbox input "false"
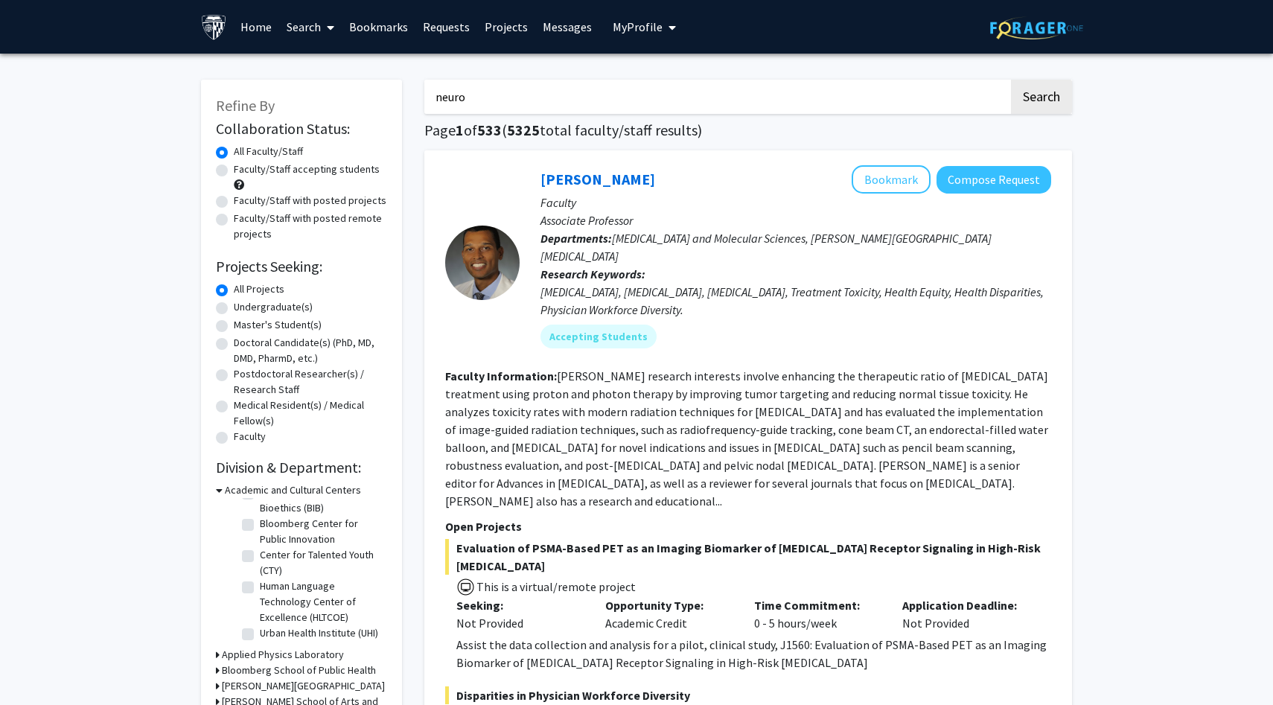
checkbox input "false"
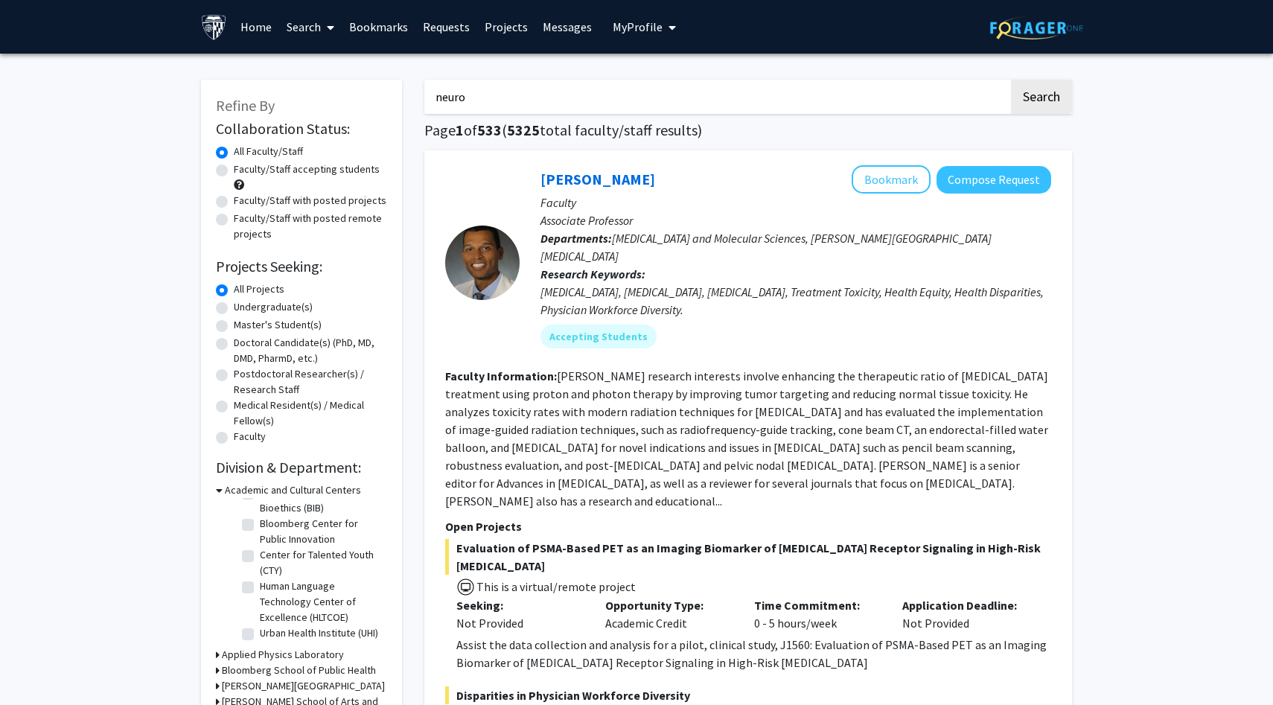
checkbox input "false"
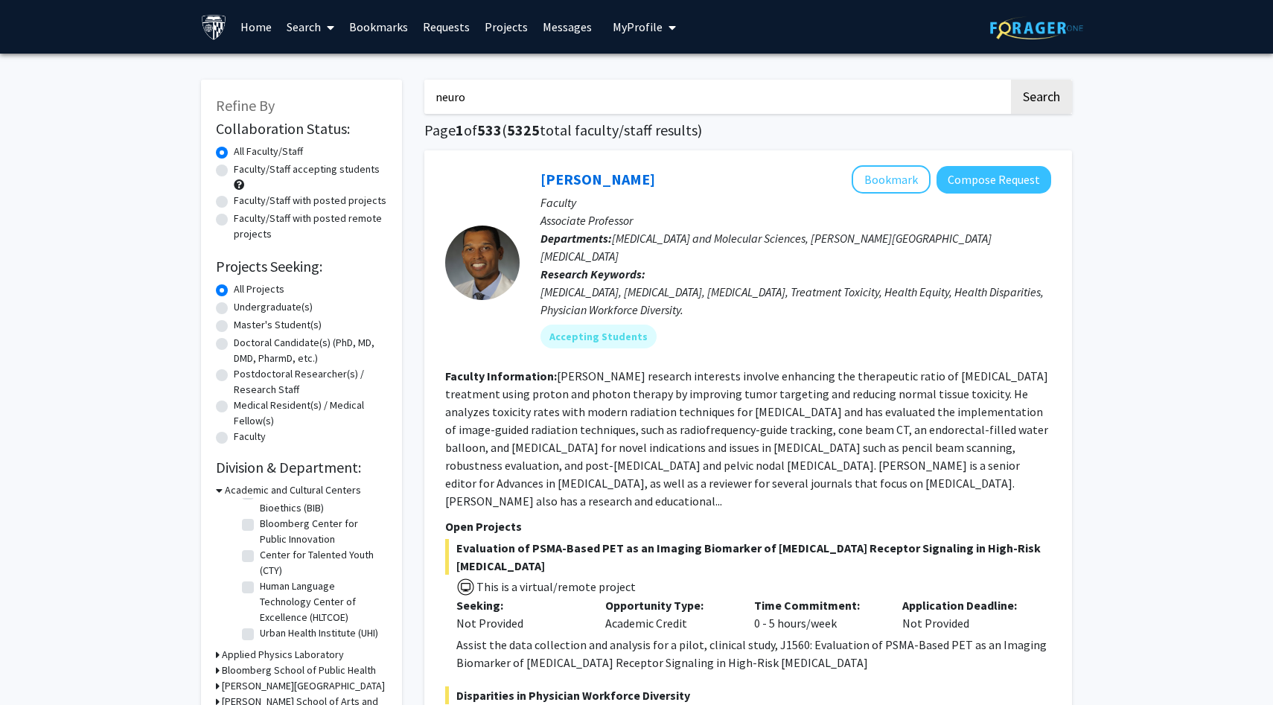
checkbox input "false"
click at [1056, 109] on button "Search" at bounding box center [1041, 97] width 61 height 34
click at [503, 84] on input "neuro" at bounding box center [716, 97] width 584 height 34
click at [499, 98] on input "neuro" at bounding box center [716, 97] width 584 height 34
click at [1036, 97] on button "Search" at bounding box center [1041, 97] width 61 height 34
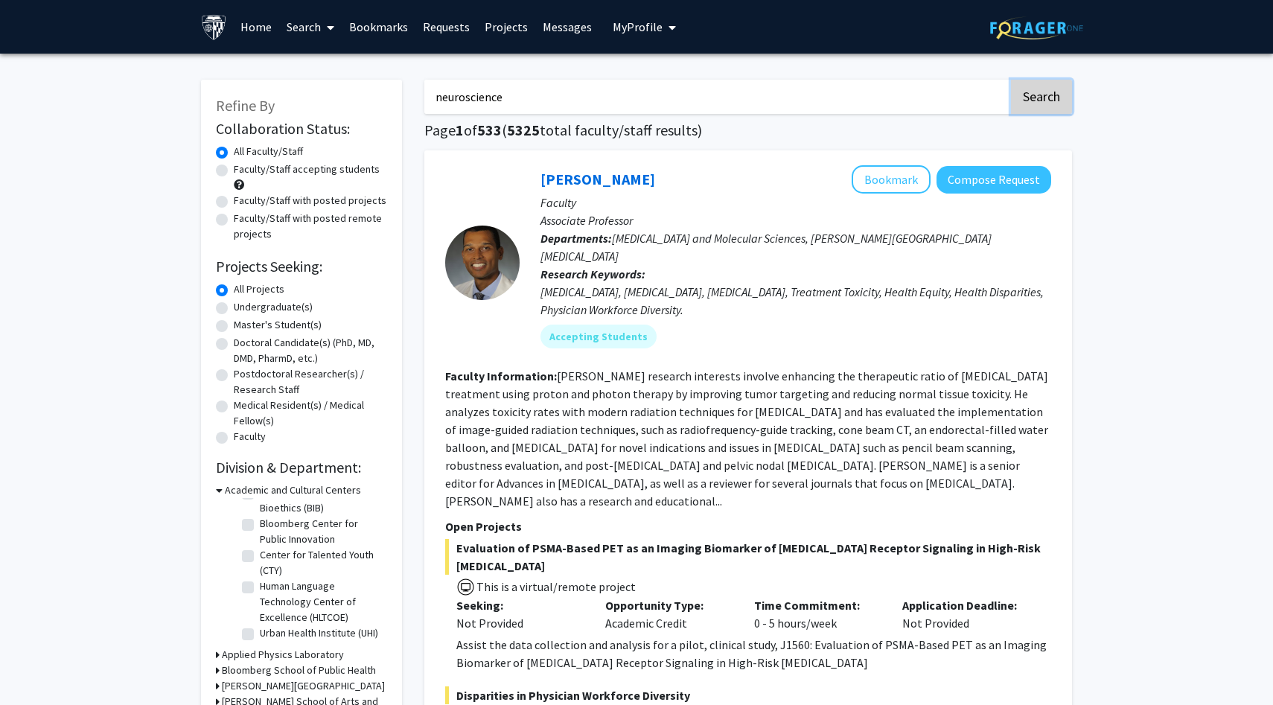
click at [1036, 97] on button "Search" at bounding box center [1041, 97] width 61 height 34
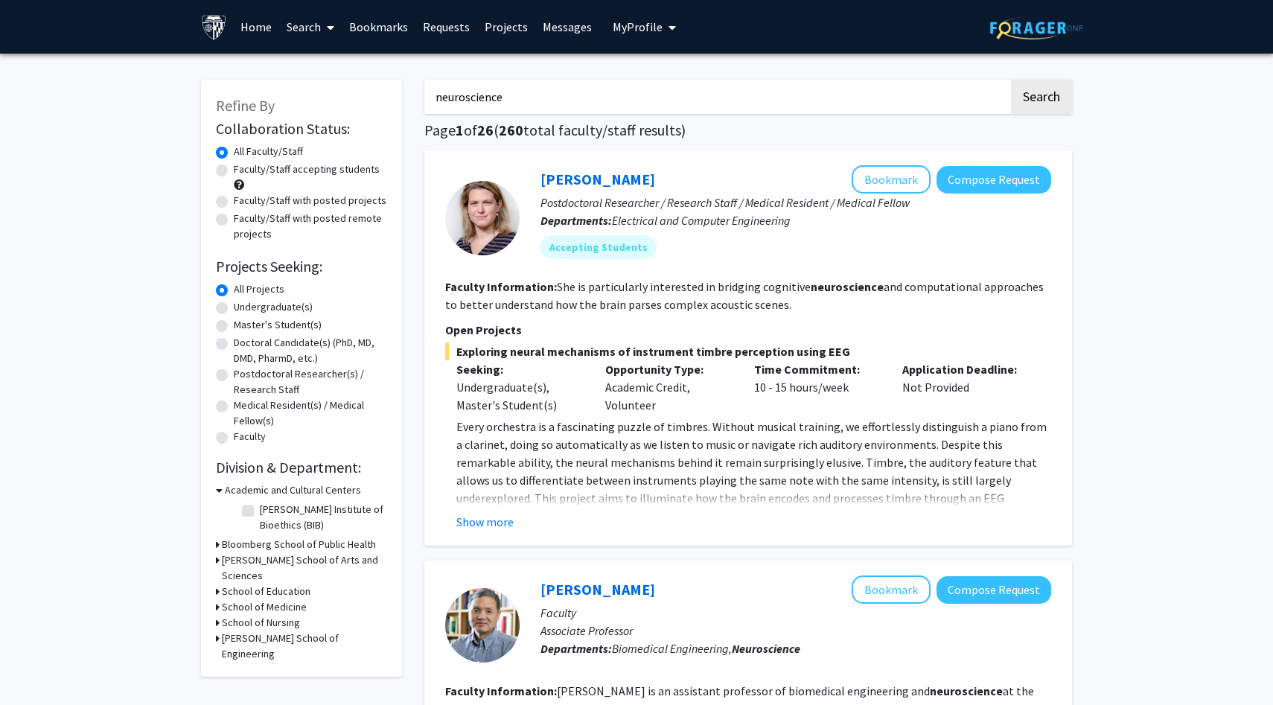
click at [529, 96] on input "neuroscience" at bounding box center [716, 97] width 584 height 34
type input "neuro"
click at [1011, 80] on button "Search" at bounding box center [1041, 97] width 61 height 34
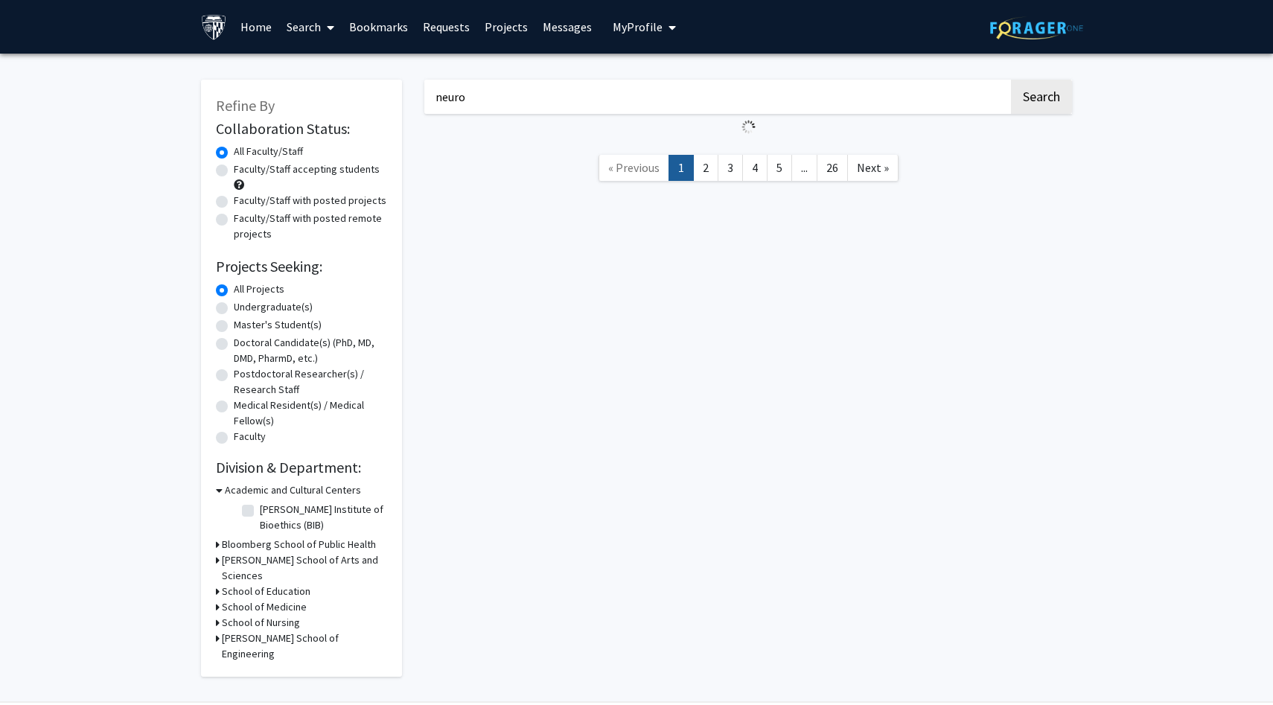
click at [273, 307] on label "Undergraduate(s)" at bounding box center [273, 307] width 79 height 16
click at [243, 307] on input "Undergraduate(s)" at bounding box center [239, 304] width 10 height 10
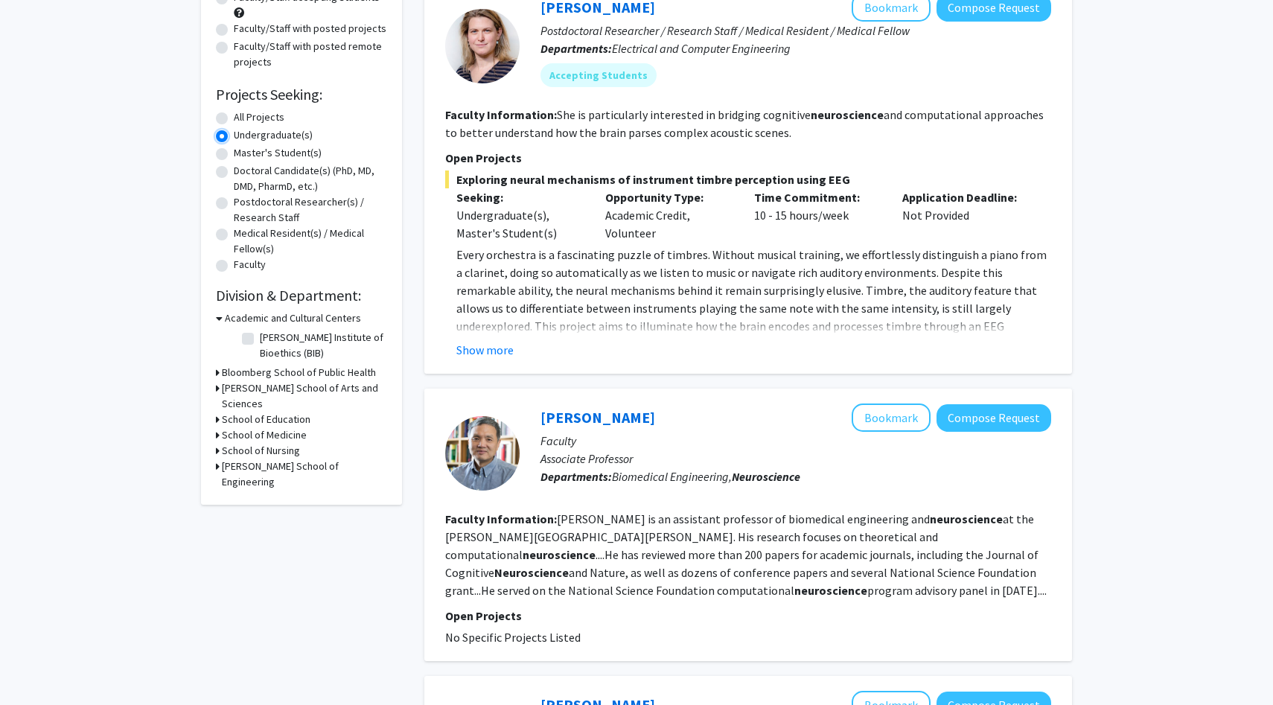
scroll to position [178, 0]
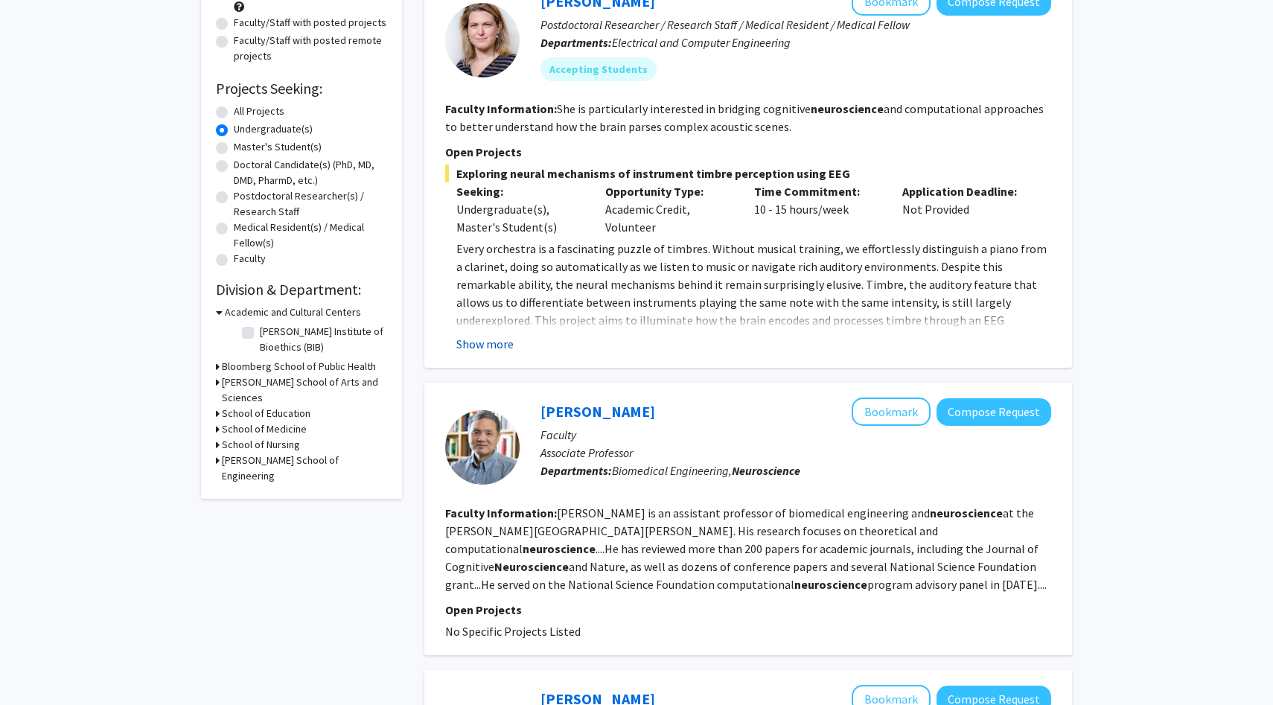
click at [485, 342] on button "Show more" at bounding box center [484, 344] width 57 height 18
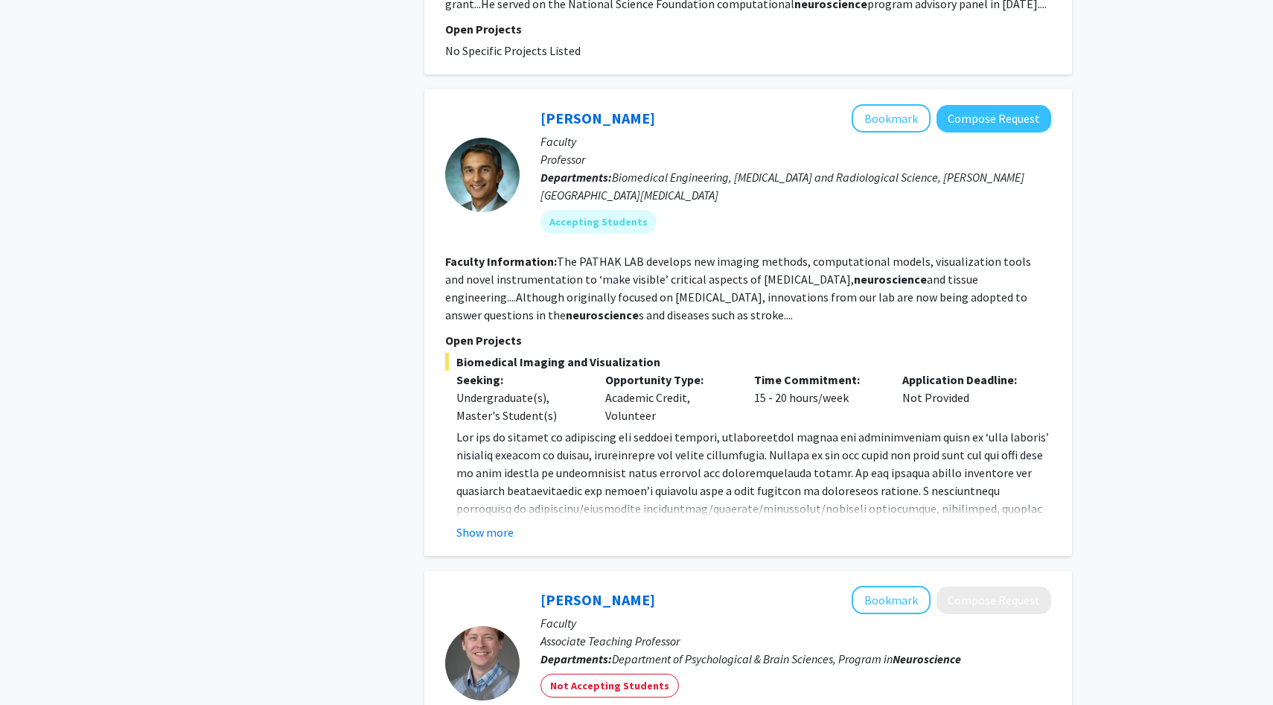
scroll to position [1224, 0]
click at [482, 523] on button "Show more" at bounding box center [484, 532] width 57 height 18
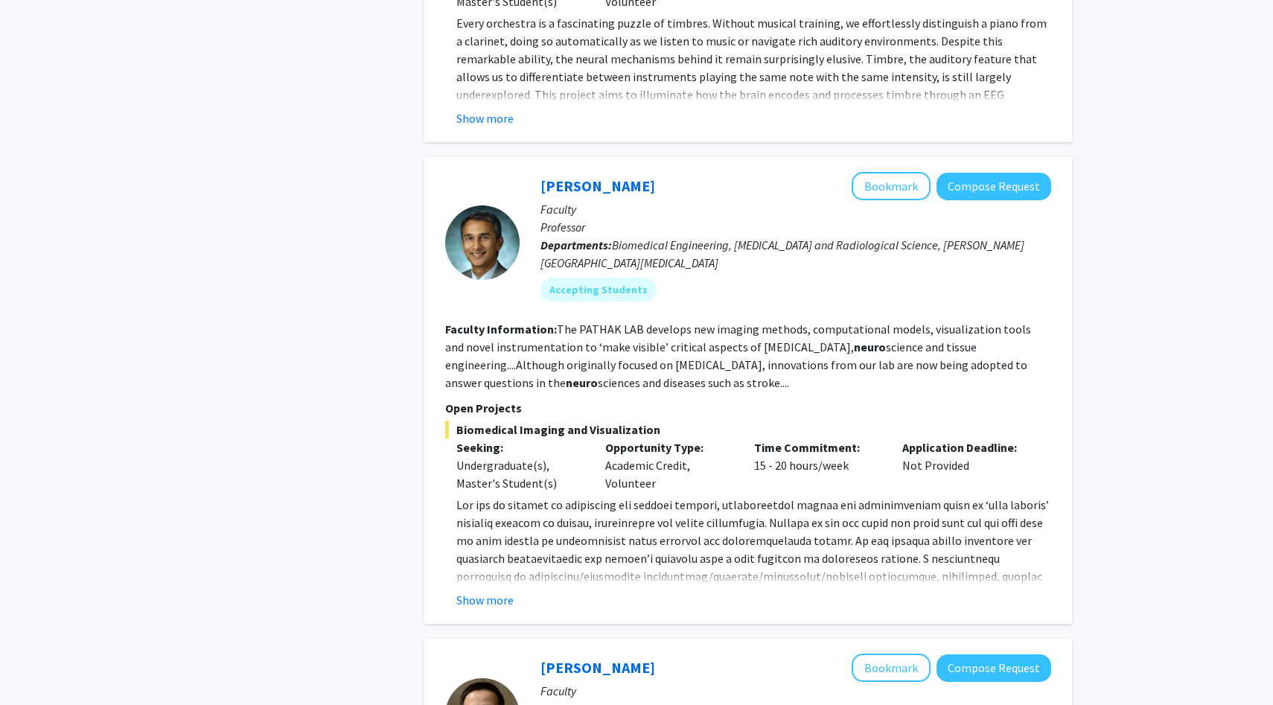
scroll to position [1204, 0]
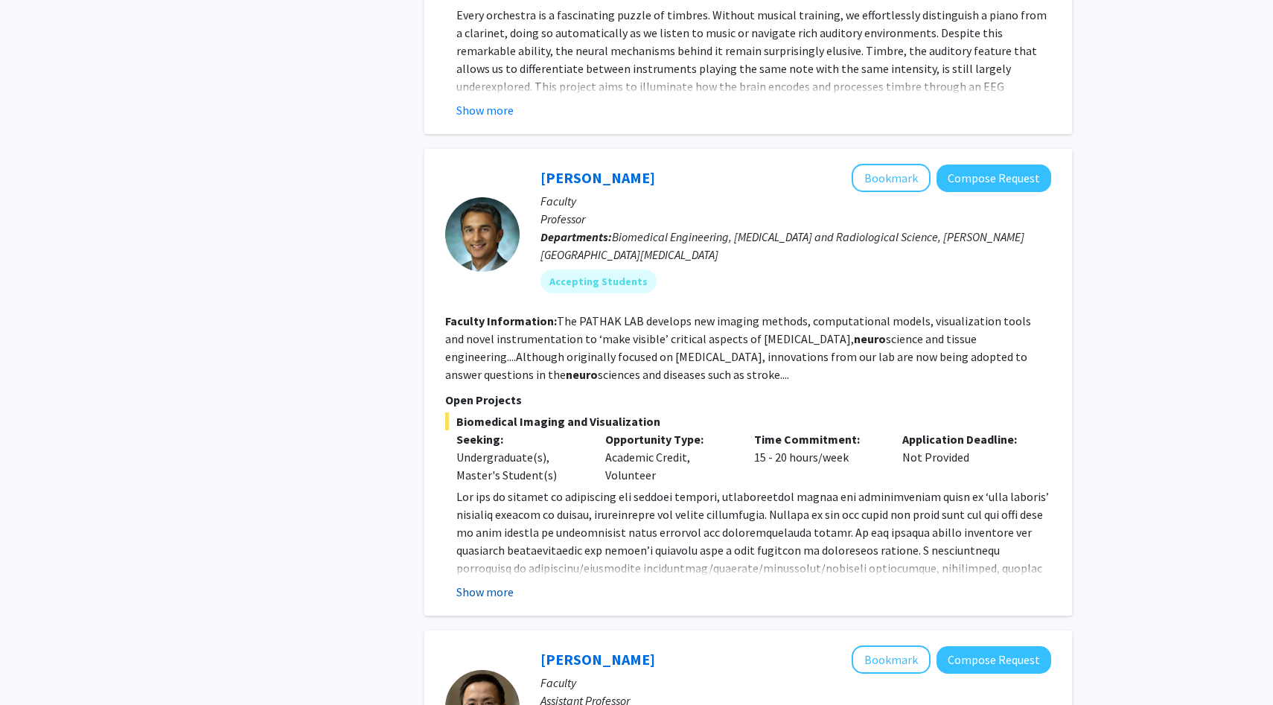
click at [483, 583] on button "Show more" at bounding box center [484, 592] width 57 height 18
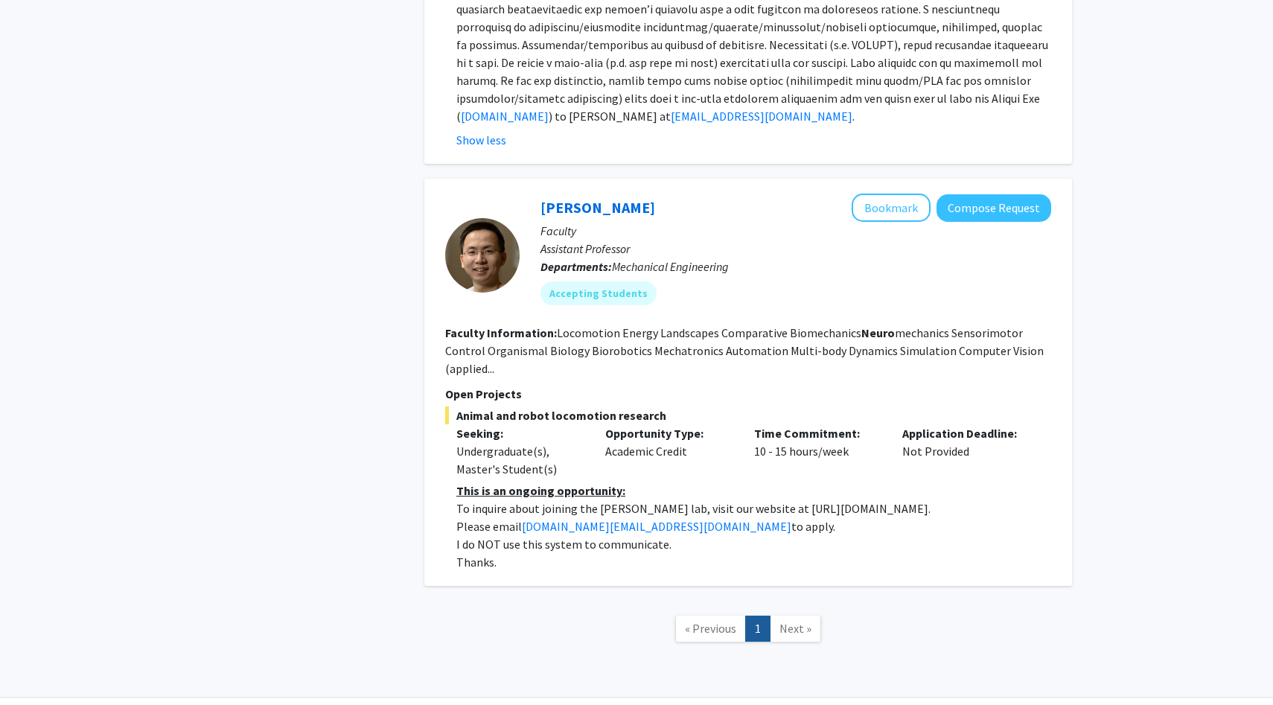
scroll to position [1750, 0]
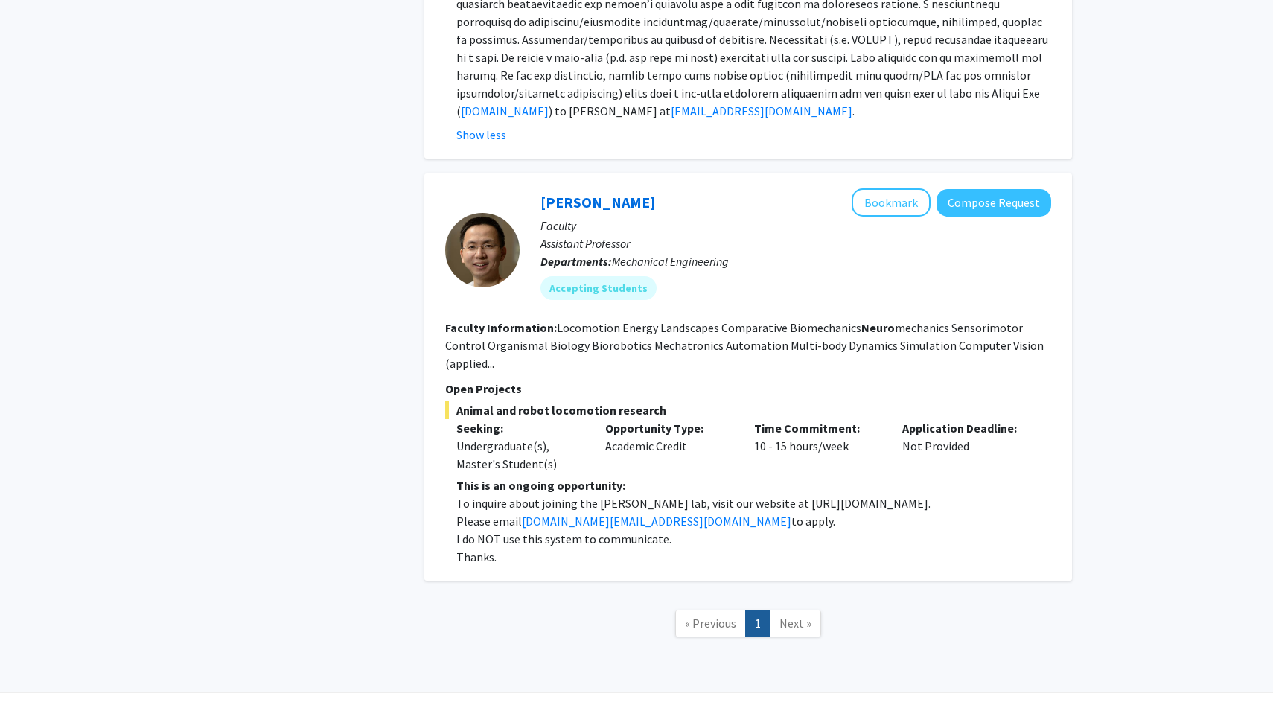
drag, startPoint x: 752, startPoint y: 470, endPoint x: 883, endPoint y: 468, distance: 131.0
click at [883, 494] on p "To inquire about joining the Chen Li lab, visit our website at https://li.me.jh…" at bounding box center [753, 503] width 595 height 18
copy p "https://li.me.jhu.edu/join/"
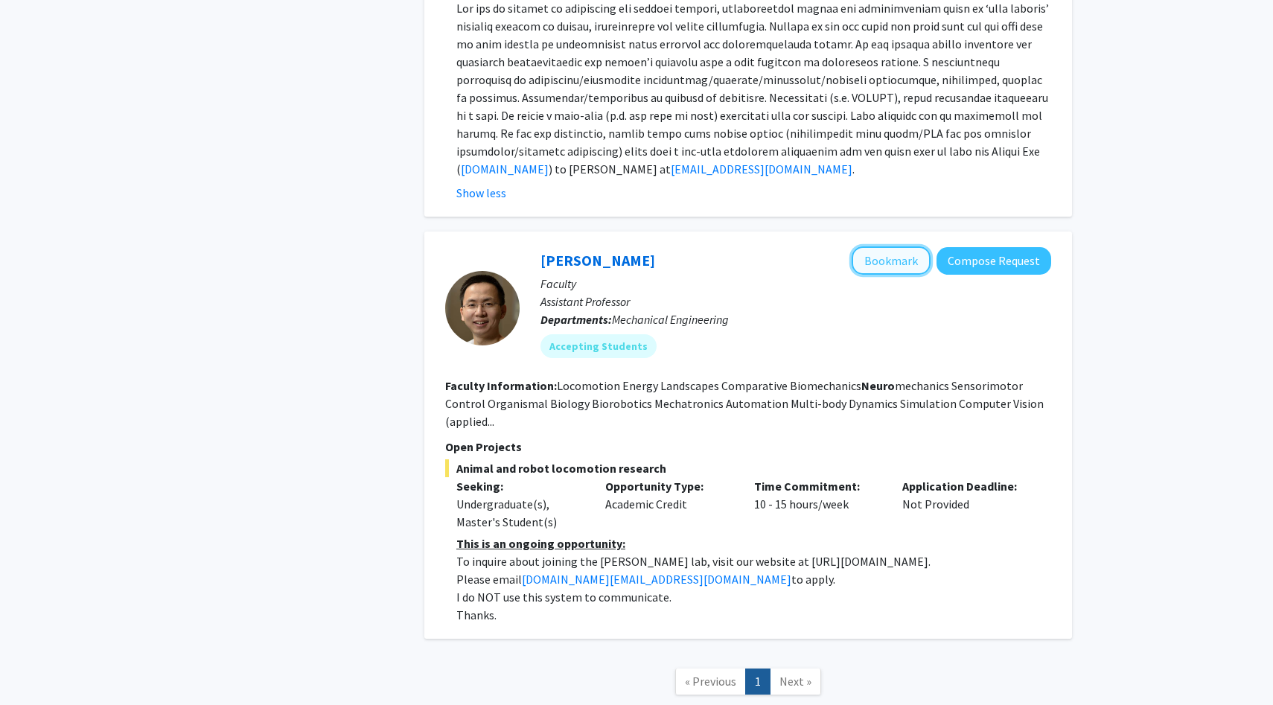
click at [881, 249] on button "Bookmark" at bounding box center [891, 260] width 79 height 28
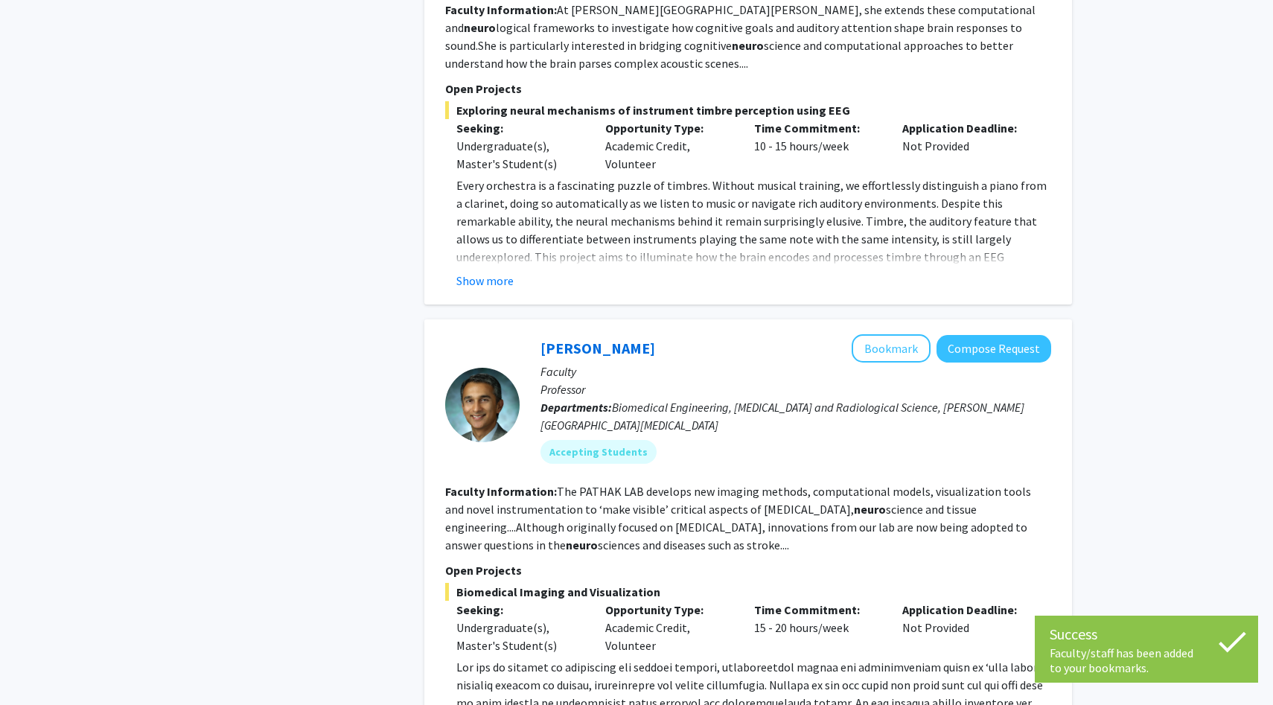
scroll to position [1031, 0]
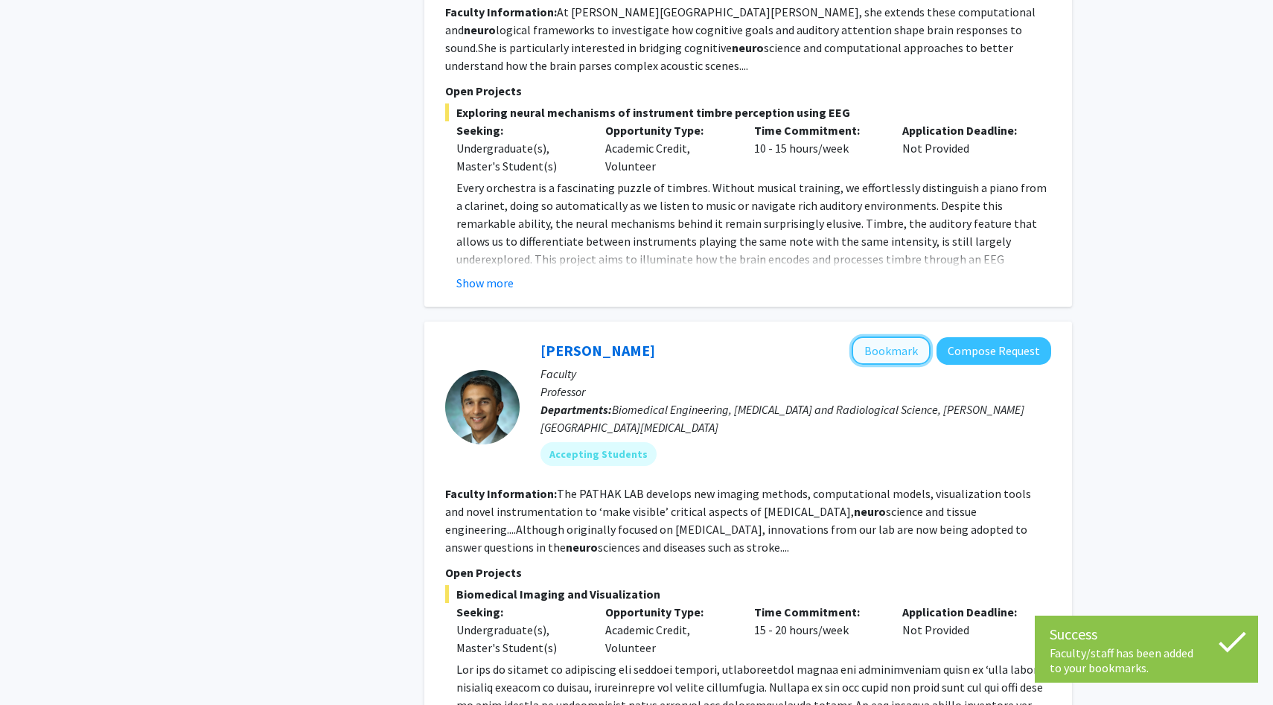
click at [881, 337] on button "Bookmark" at bounding box center [891, 351] width 79 height 28
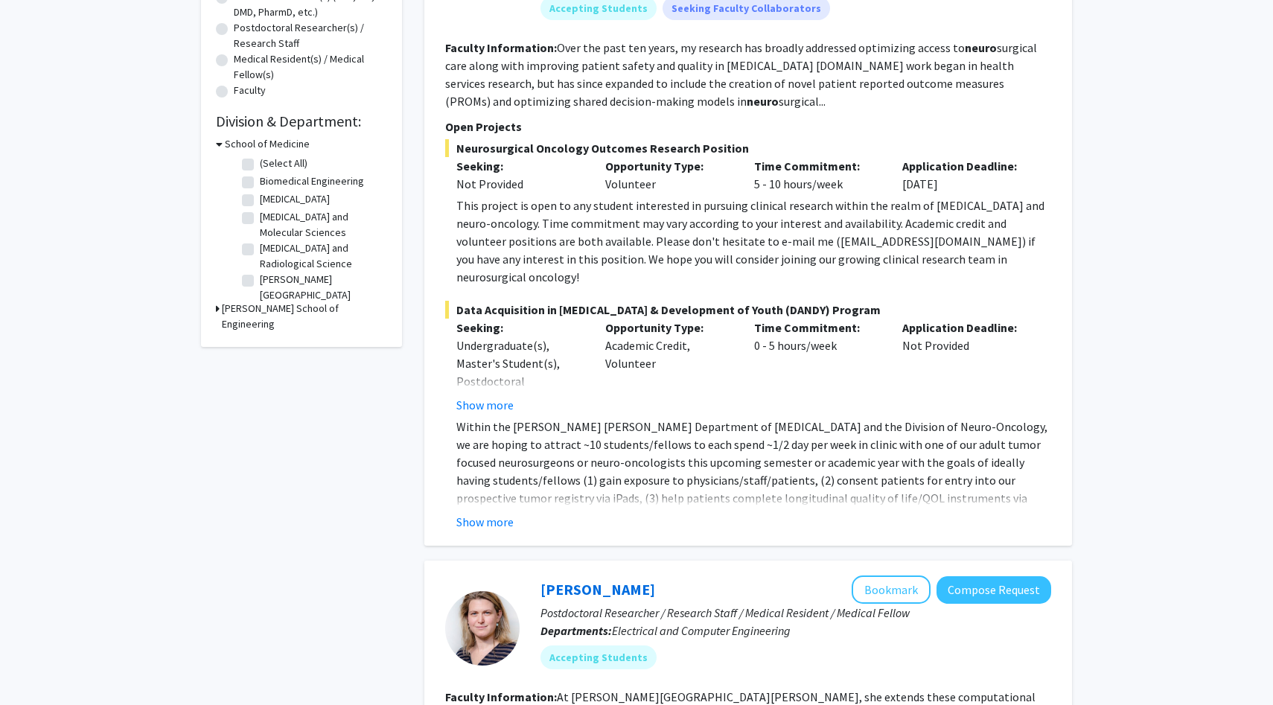
scroll to position [376, 0]
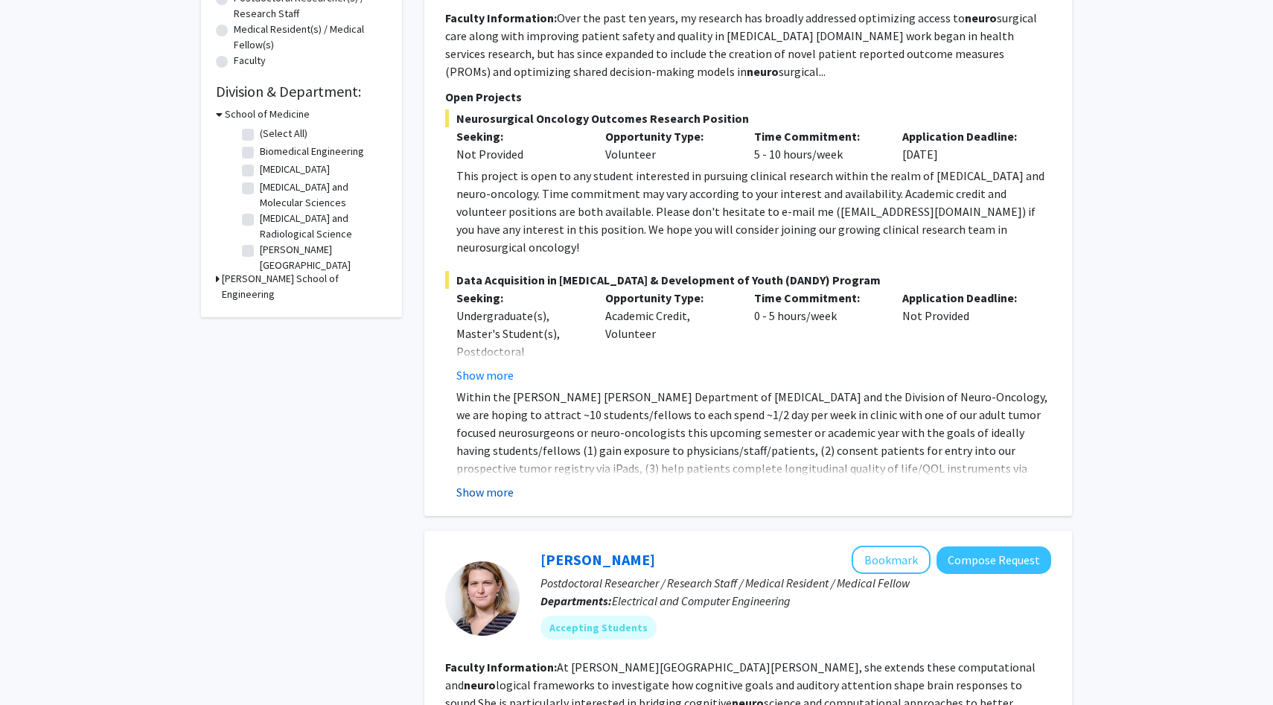
click at [495, 483] on button "Show more" at bounding box center [484, 492] width 57 height 18
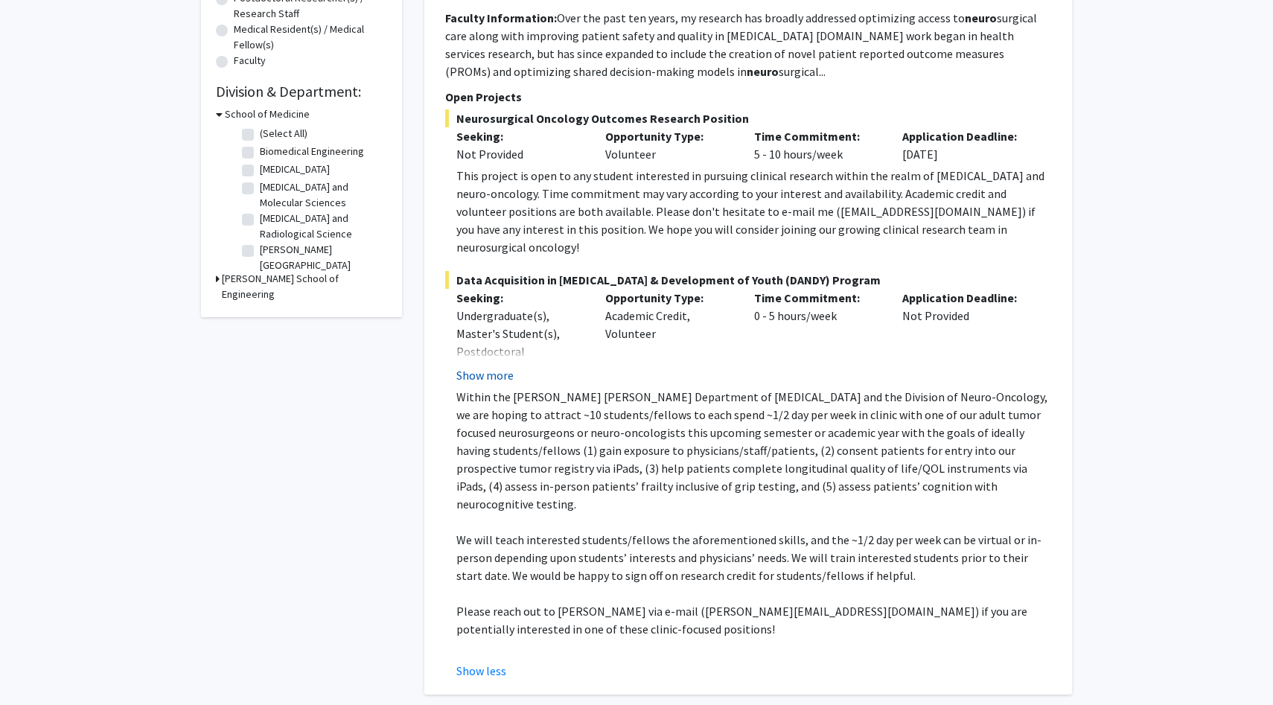
click at [501, 366] on button "Show more" at bounding box center [484, 375] width 57 height 18
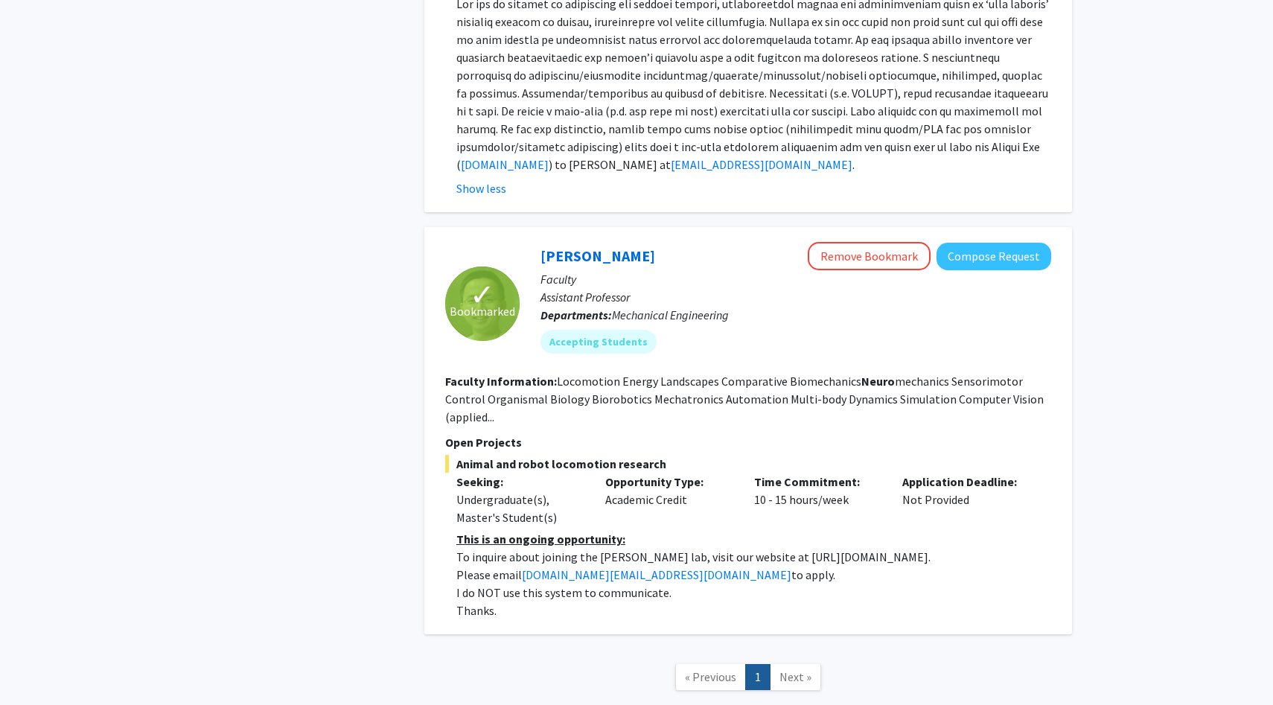
scroll to position [1969, 0]
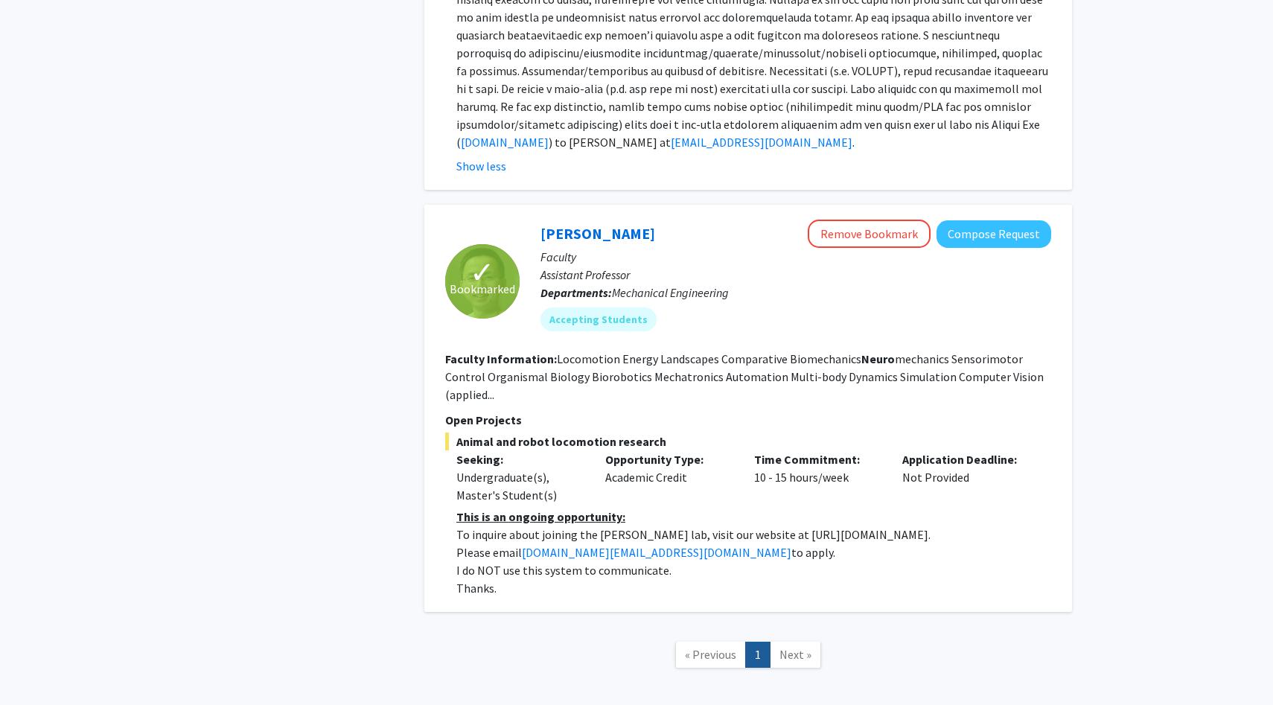
click at [796, 647] on span "Next »" at bounding box center [795, 654] width 32 height 15
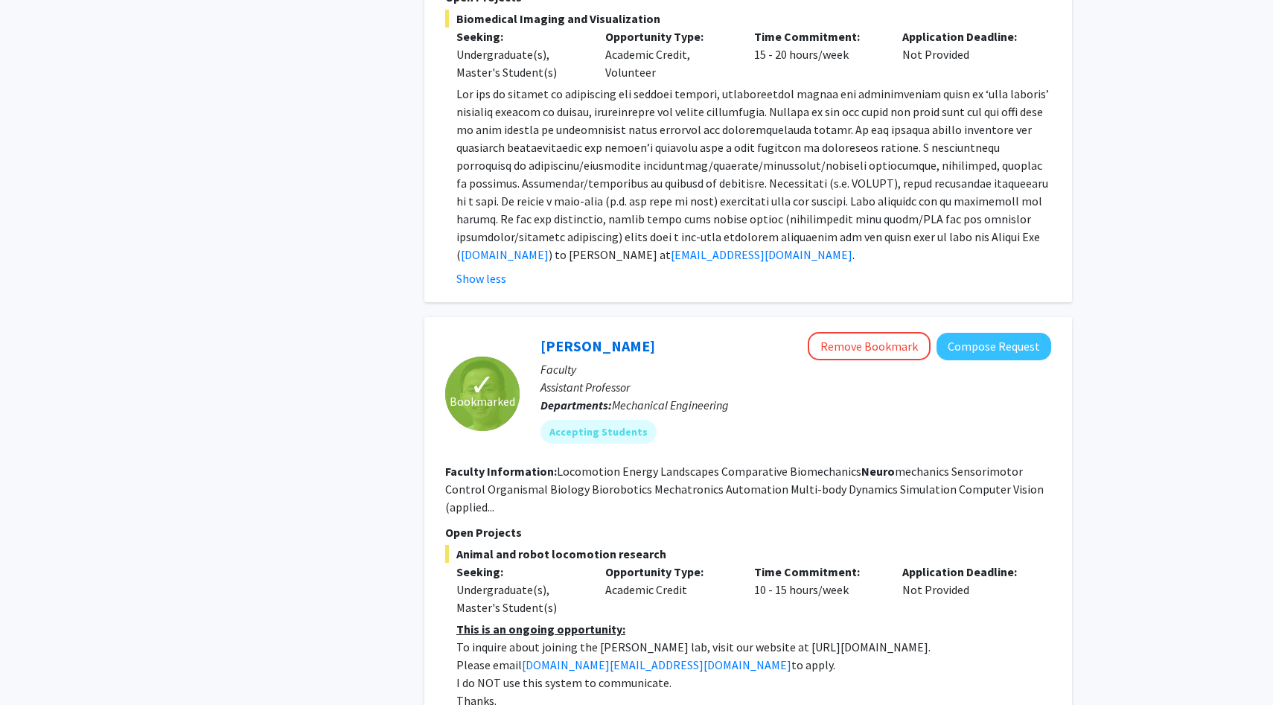
scroll to position [1850, 0]
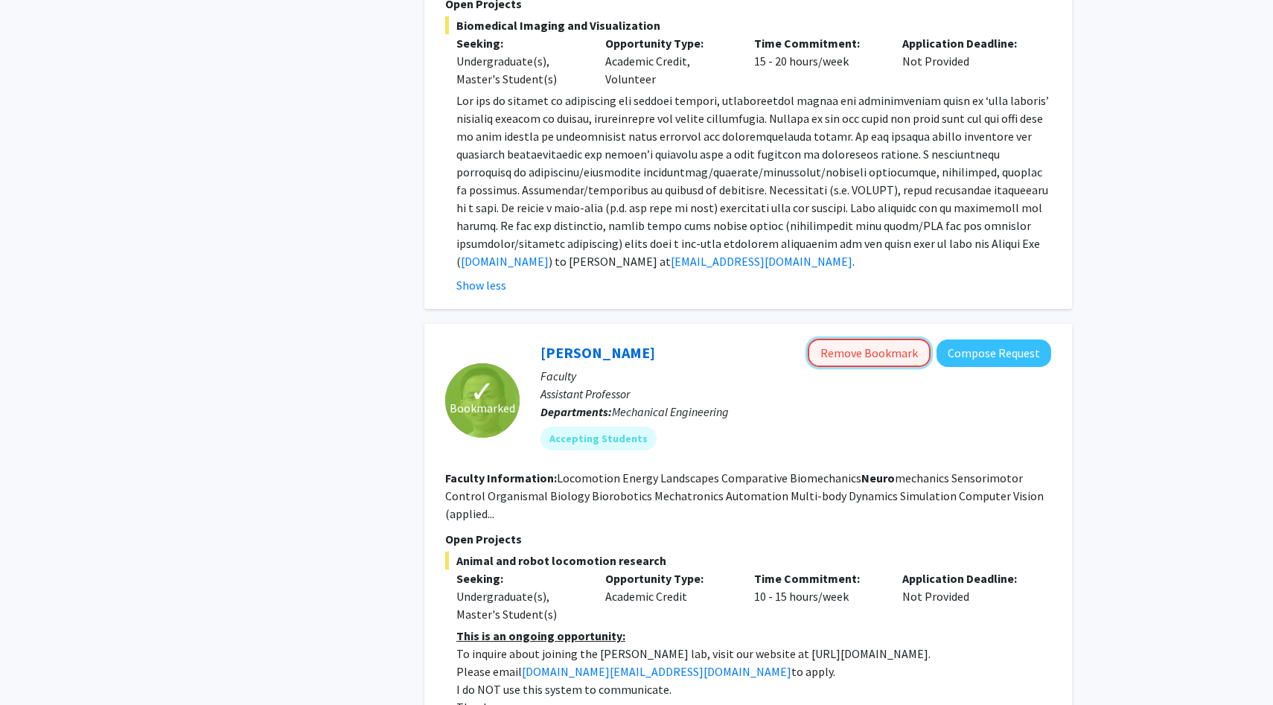
click at [908, 339] on button "Remove Bookmark" at bounding box center [869, 353] width 123 height 28
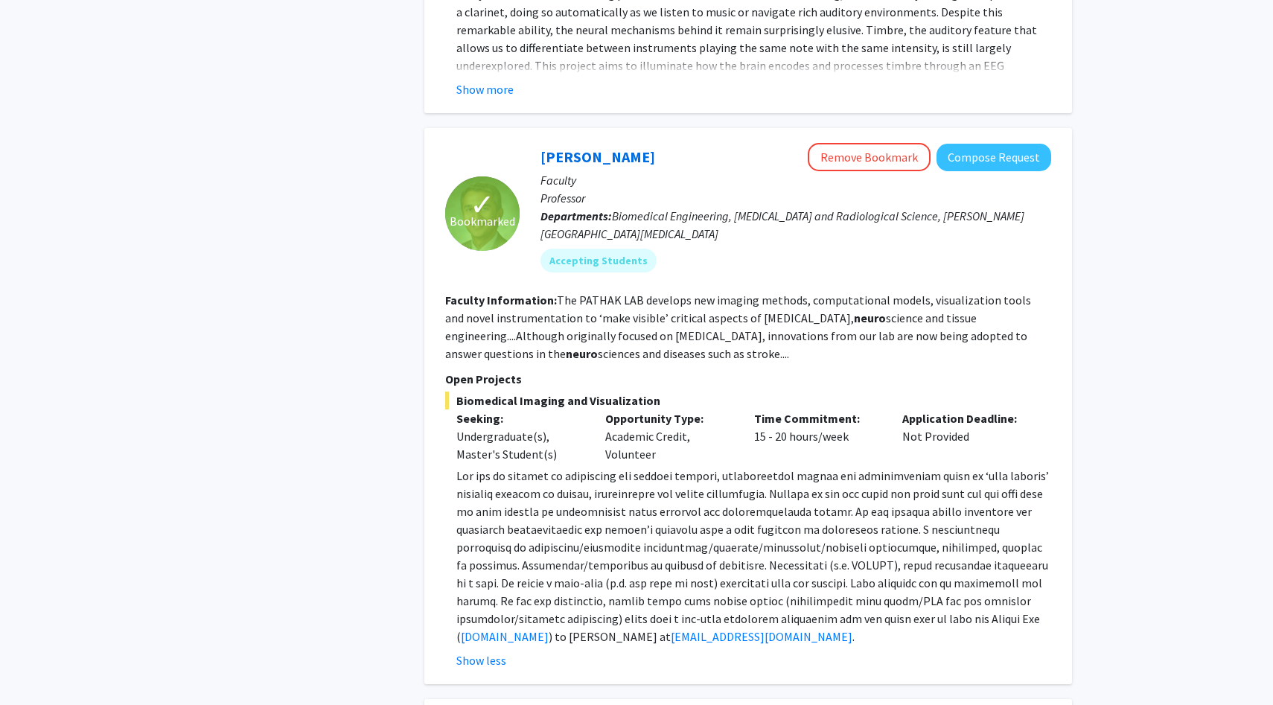
scroll to position [1473, 0]
click at [876, 144] on button "Remove Bookmark" at bounding box center [869, 158] width 123 height 28
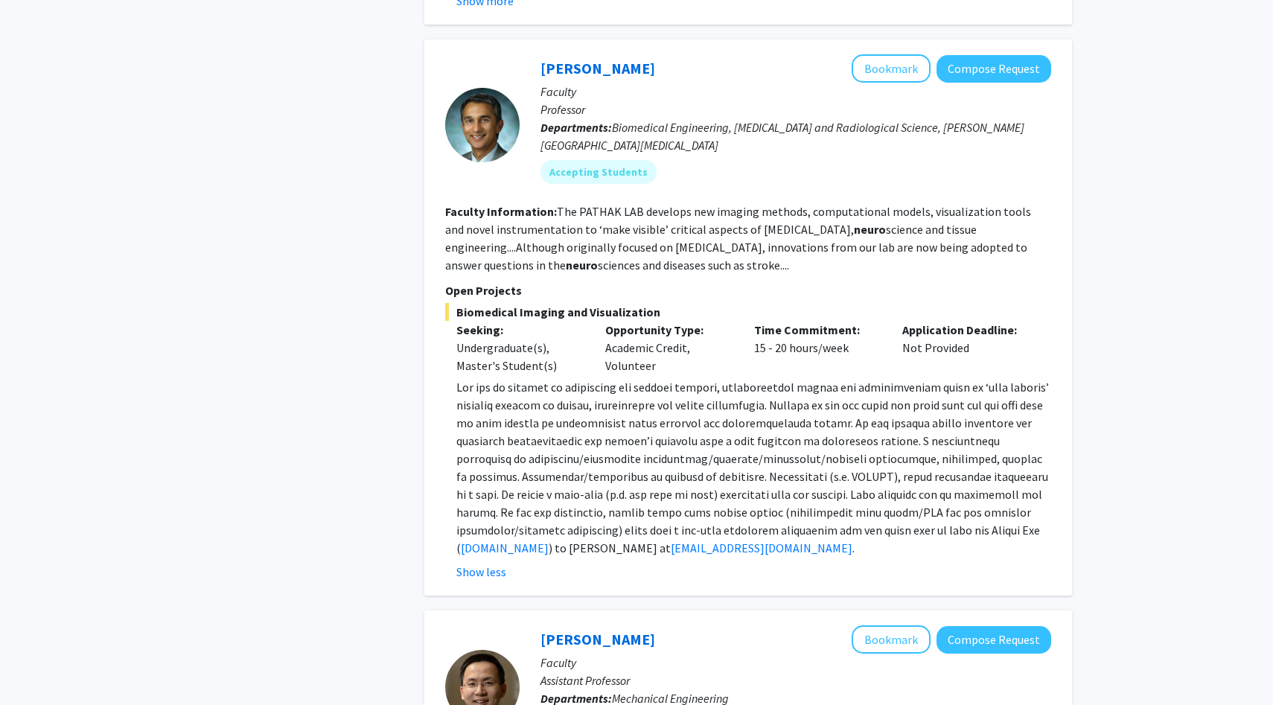
scroll to position [1567, 0]
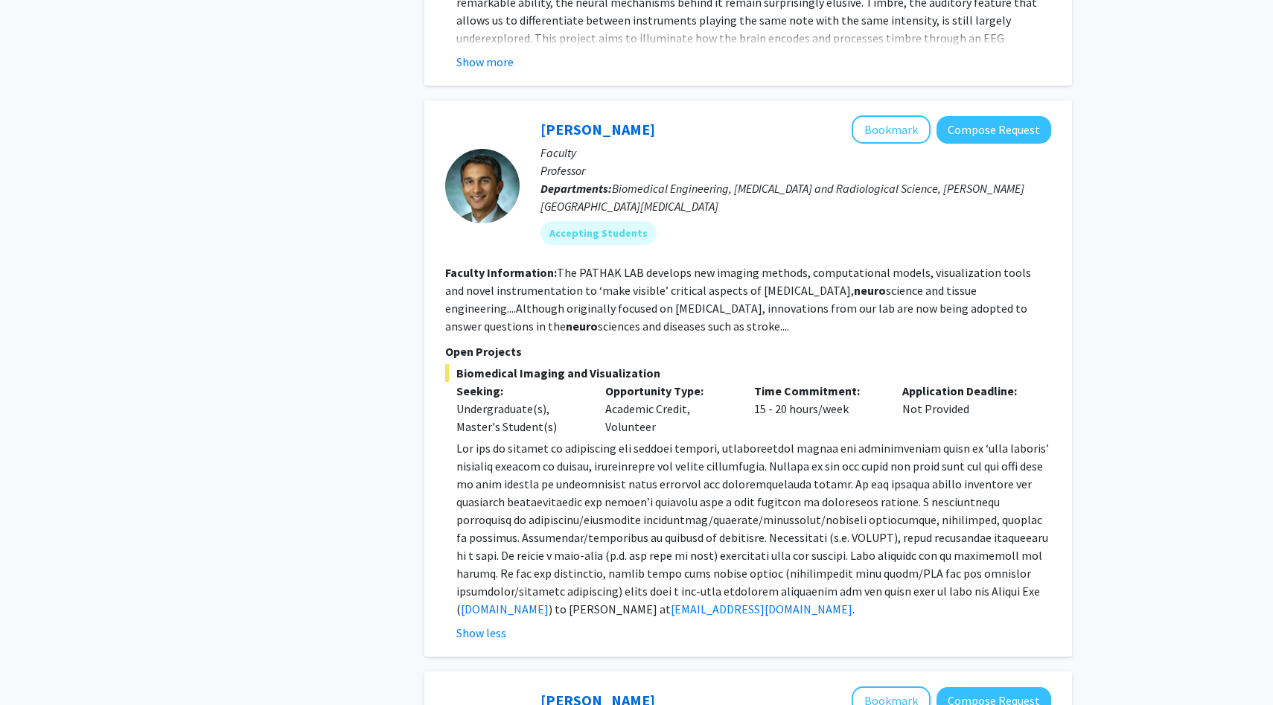
scroll to position [1504, 0]
